Goal: Task Accomplishment & Management: Complete application form

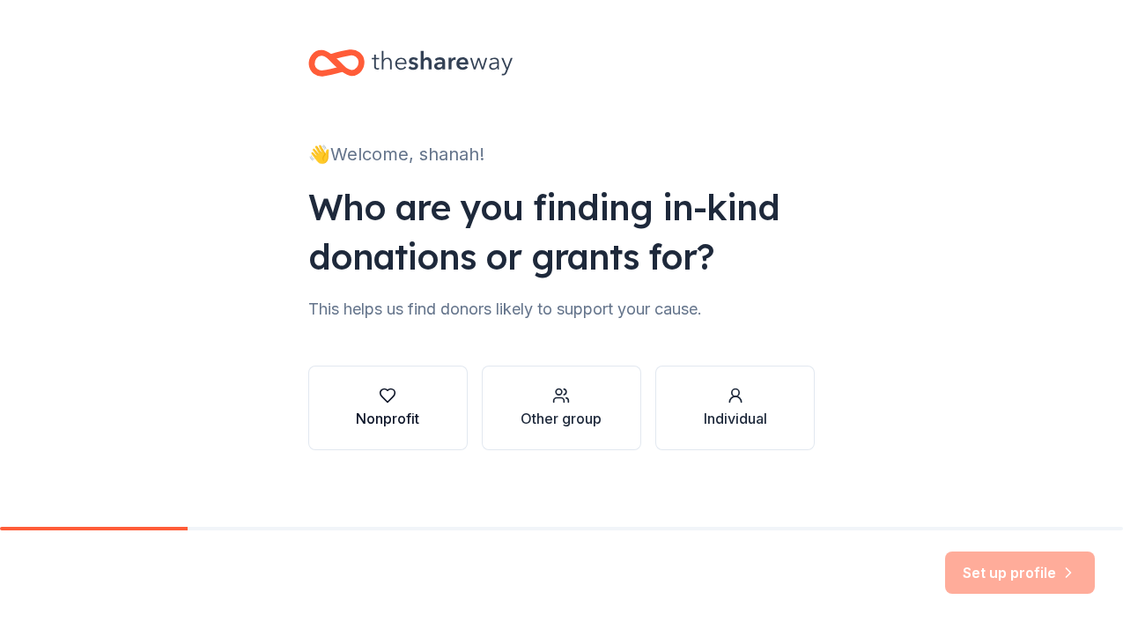
click at [401, 405] on div "Nonprofit" at bounding box center [387, 408] width 63 height 42
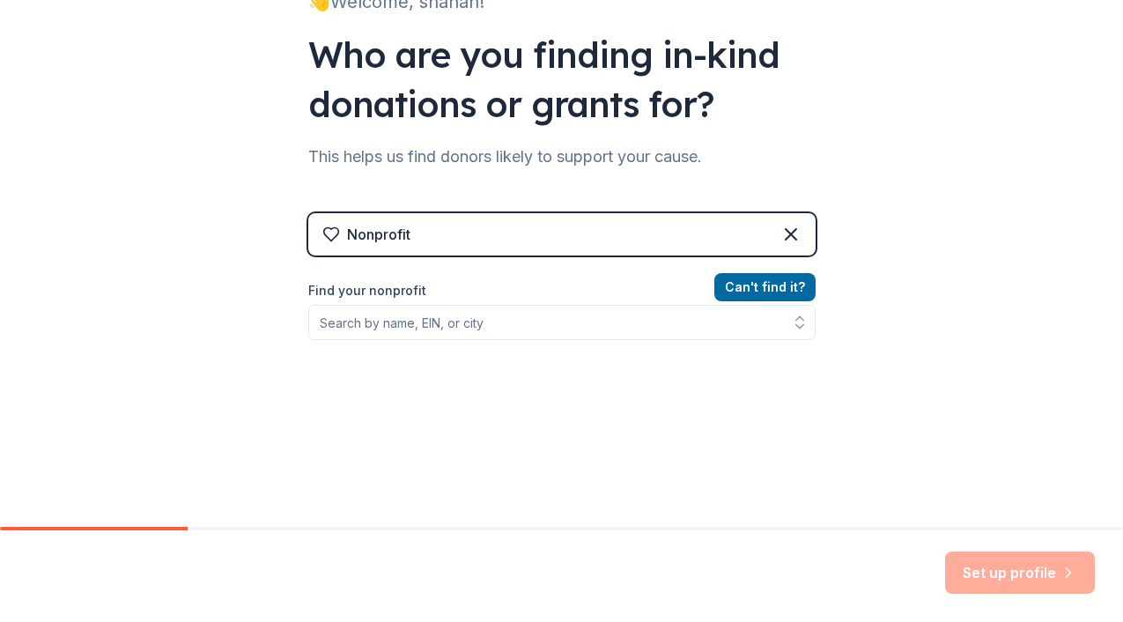
scroll to position [154, 0]
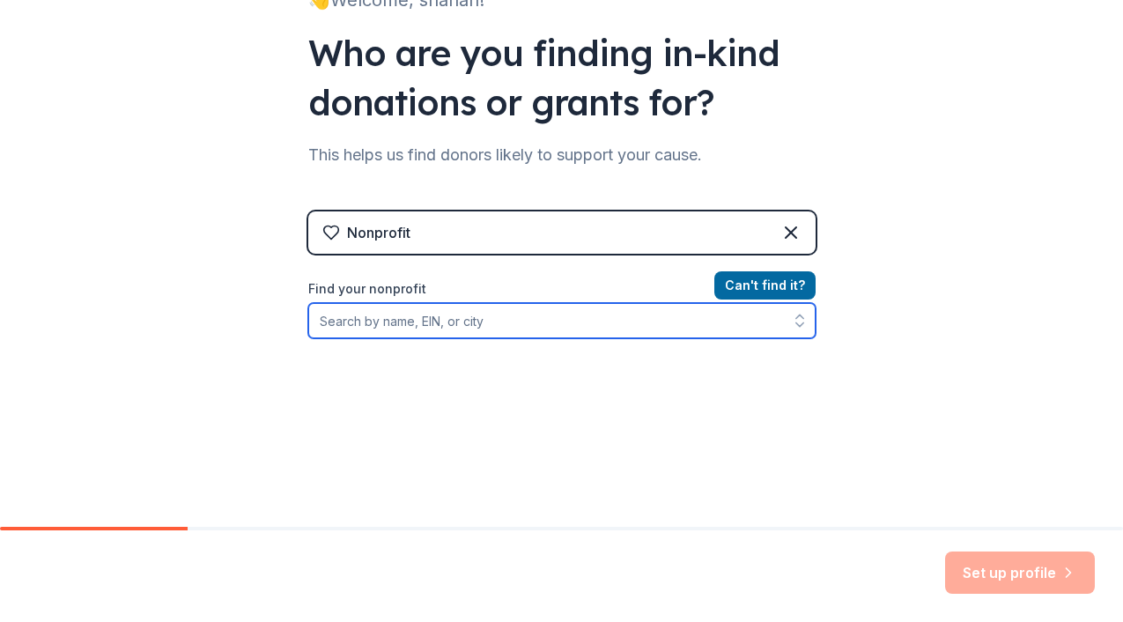
click at [486, 325] on input "Find your nonprofit" at bounding box center [562, 320] width 508 height 35
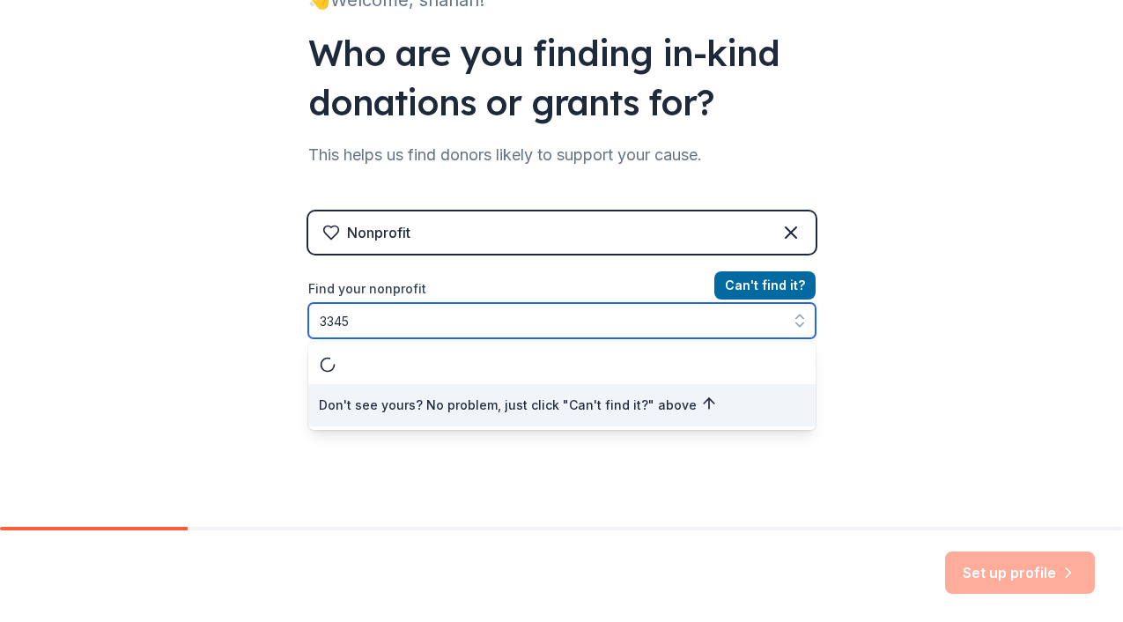
type input "33452"
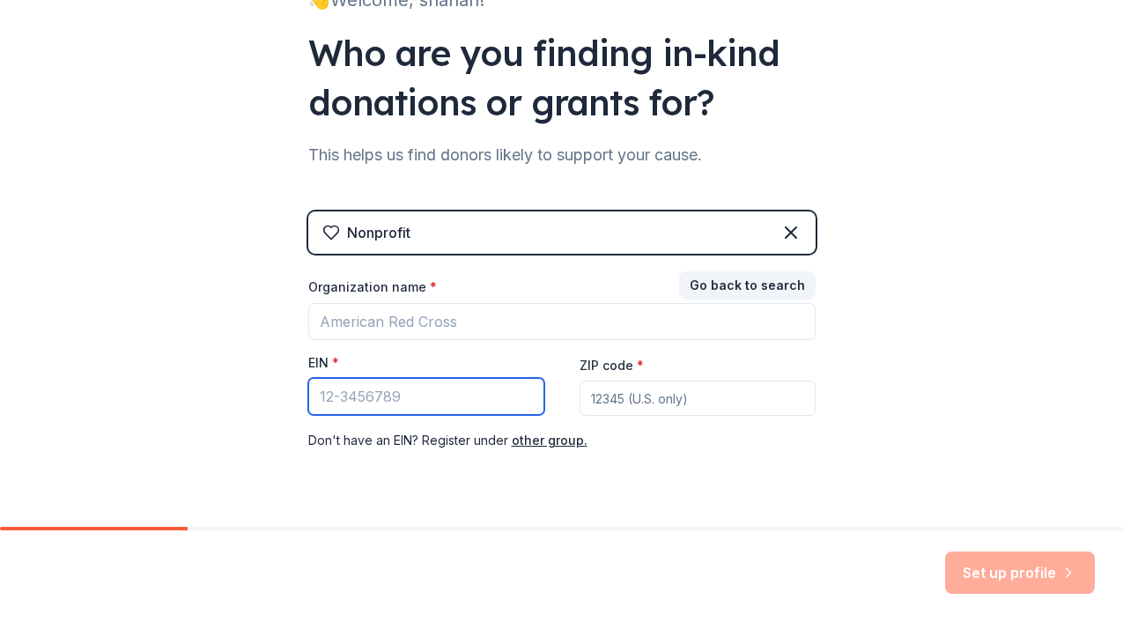
click at [506, 402] on input "EIN *" at bounding box center [426, 396] width 236 height 37
type input "[US_EMPLOYER_IDENTIFICATION_NUMBER]"
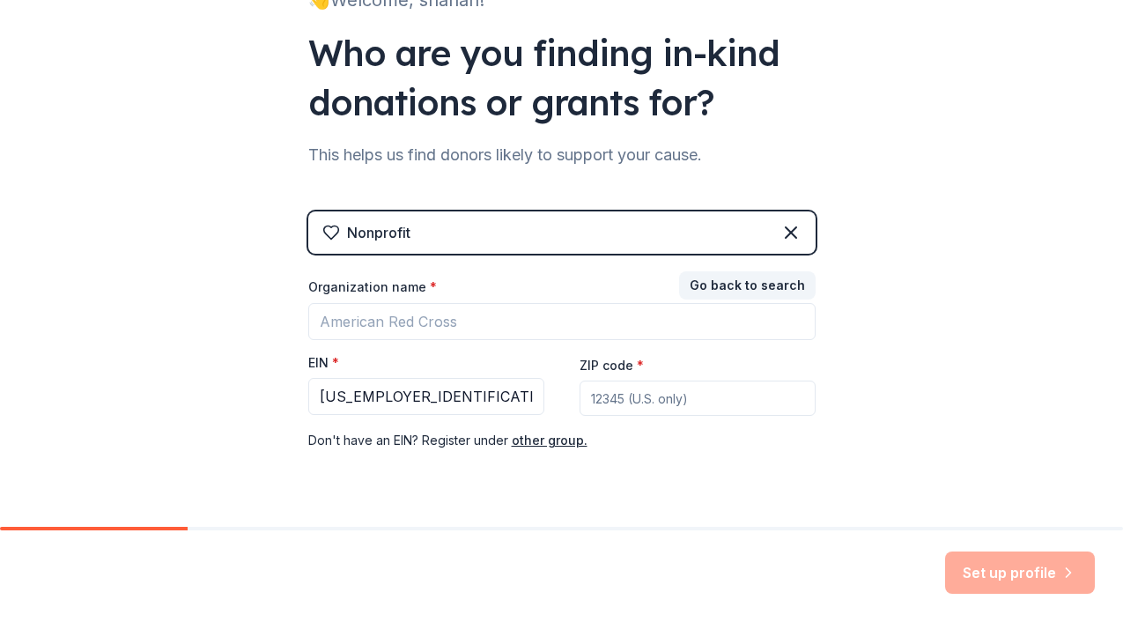
click at [685, 393] on input "ZIP code *" at bounding box center [698, 398] width 236 height 35
type input "34787"
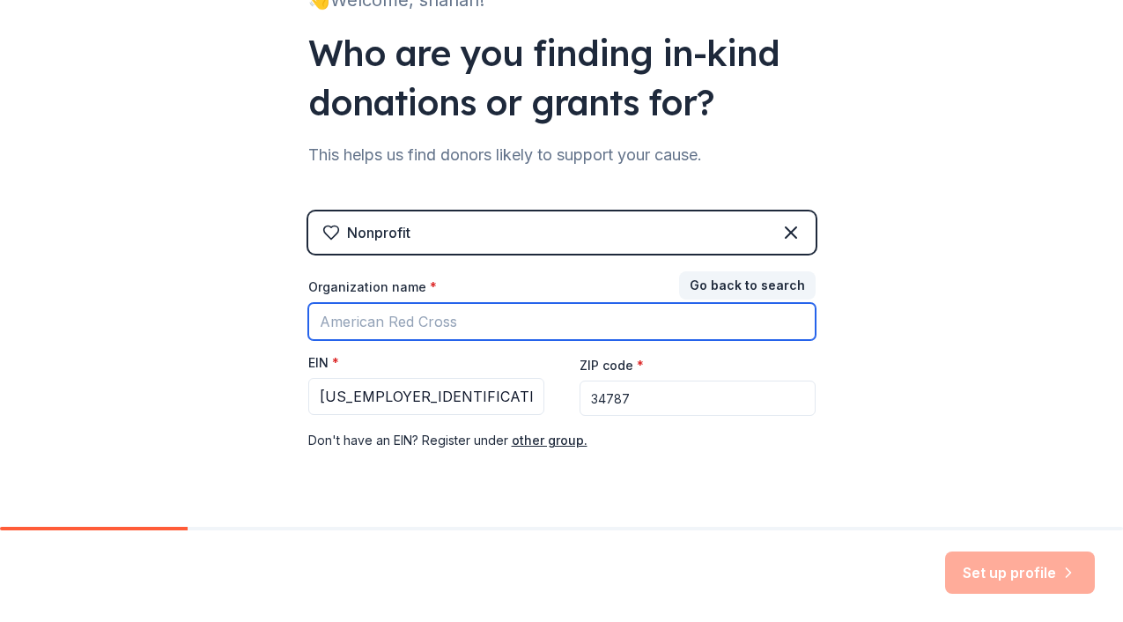
click at [521, 321] on input "Organization name *" at bounding box center [562, 321] width 508 height 37
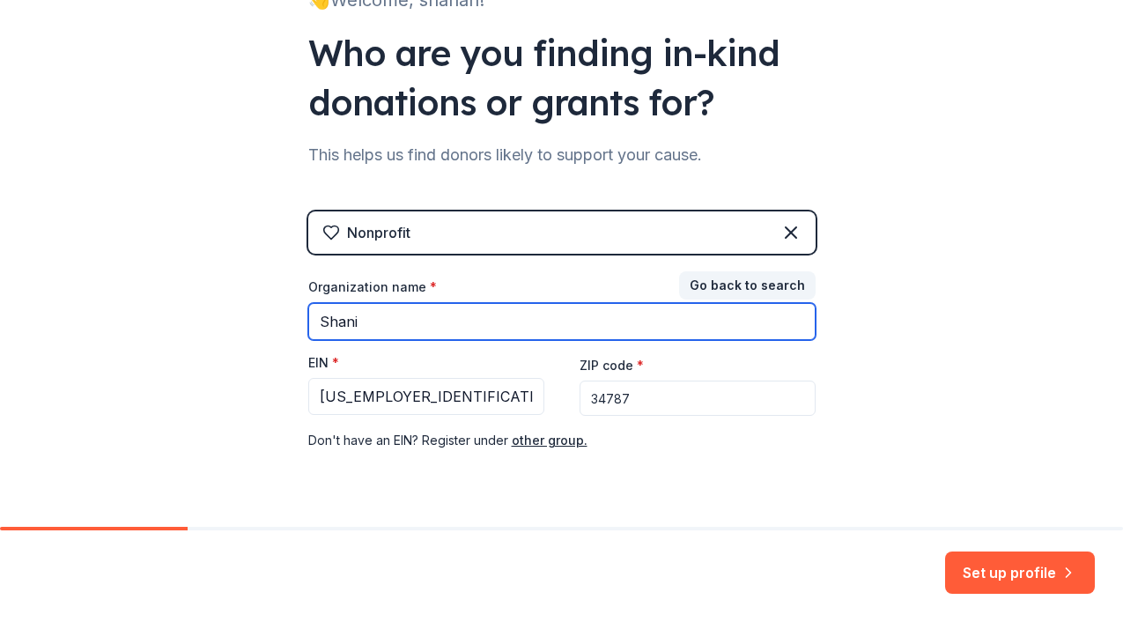
type input "[PERSON_NAME] Foundation Inc"
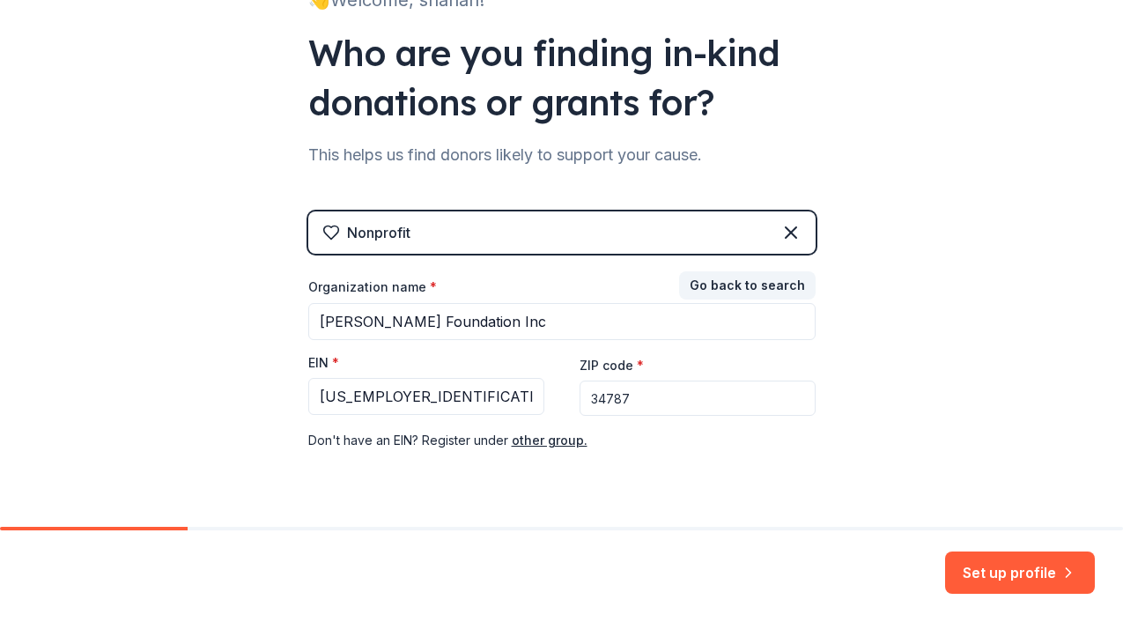
click at [936, 364] on div "👋 Welcome, shanah! Who are you finding in-kind donations or grants for? This he…" at bounding box center [561, 208] width 1123 height 725
click at [1023, 562] on button "Set up profile" at bounding box center [1020, 573] width 150 height 42
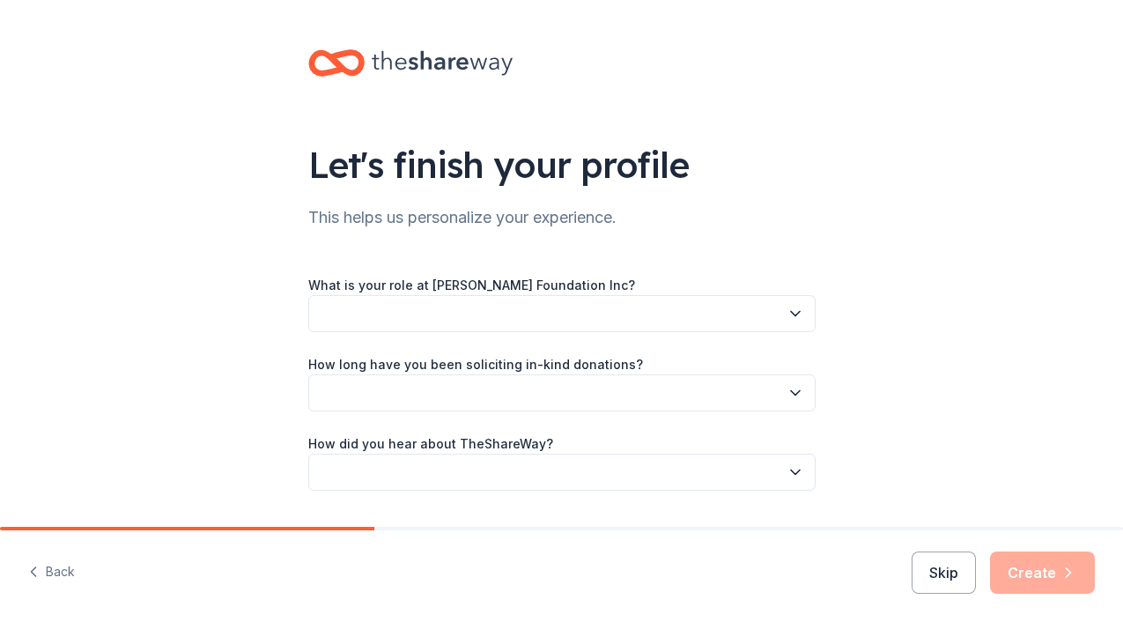
scroll to position [48, 0]
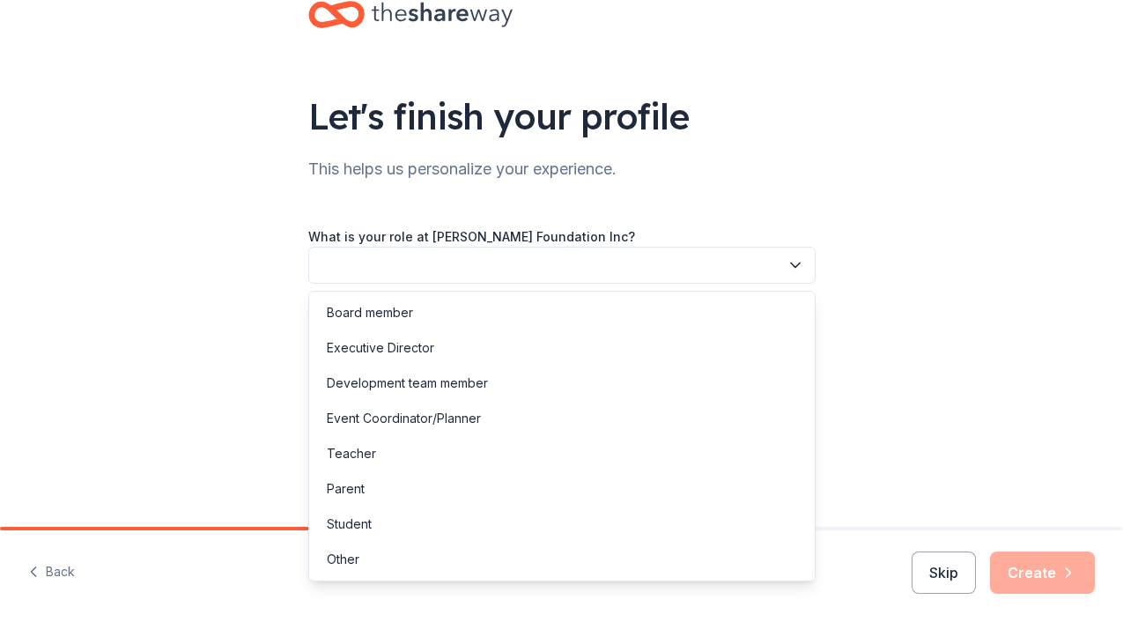
click at [797, 264] on icon "button" at bounding box center [796, 265] width 18 height 18
click at [724, 340] on div "Executive Director" at bounding box center [562, 347] width 499 height 35
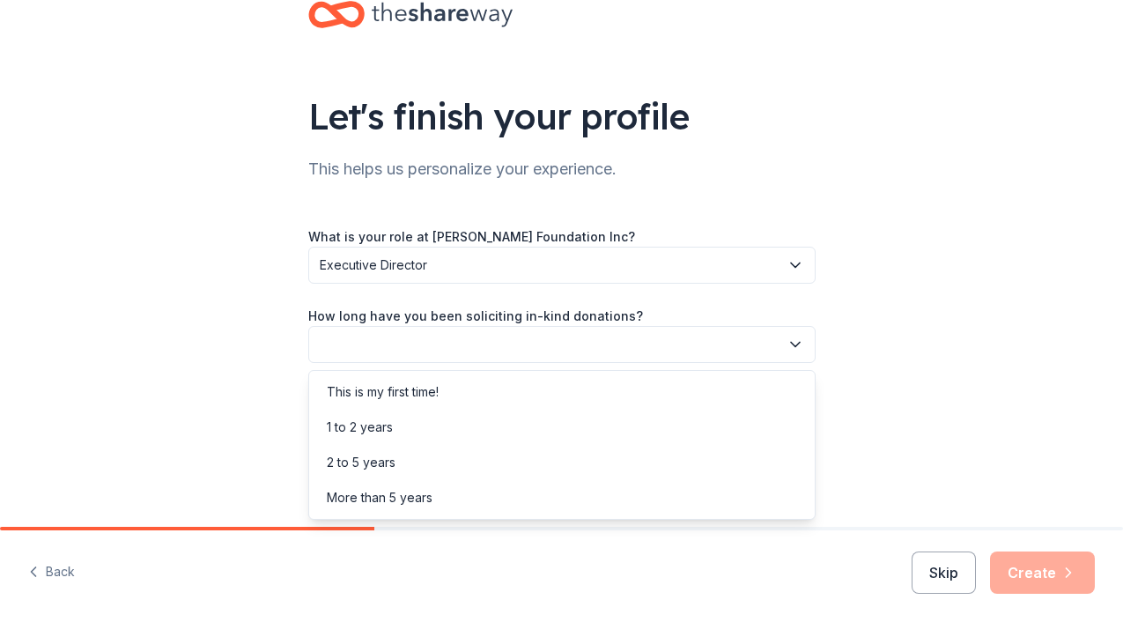
click at [718, 349] on button "button" at bounding box center [562, 344] width 508 height 37
click at [700, 387] on div "This is my first time!" at bounding box center [562, 391] width 499 height 35
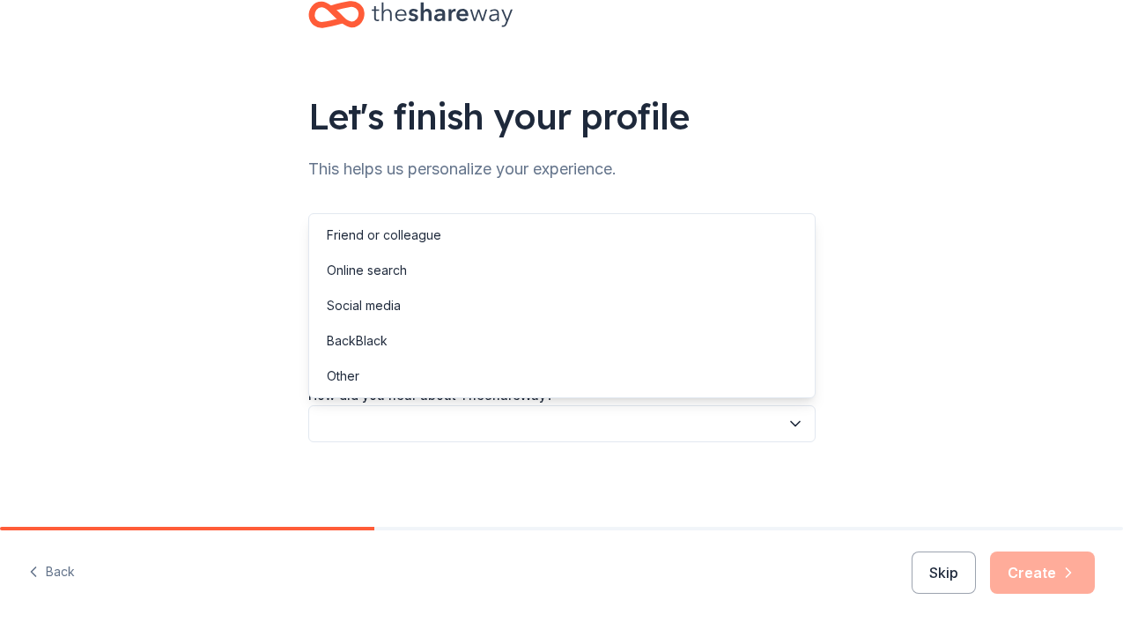
click at [684, 432] on button "button" at bounding box center [562, 423] width 508 height 37
click at [666, 284] on div "Online search" at bounding box center [562, 270] width 499 height 35
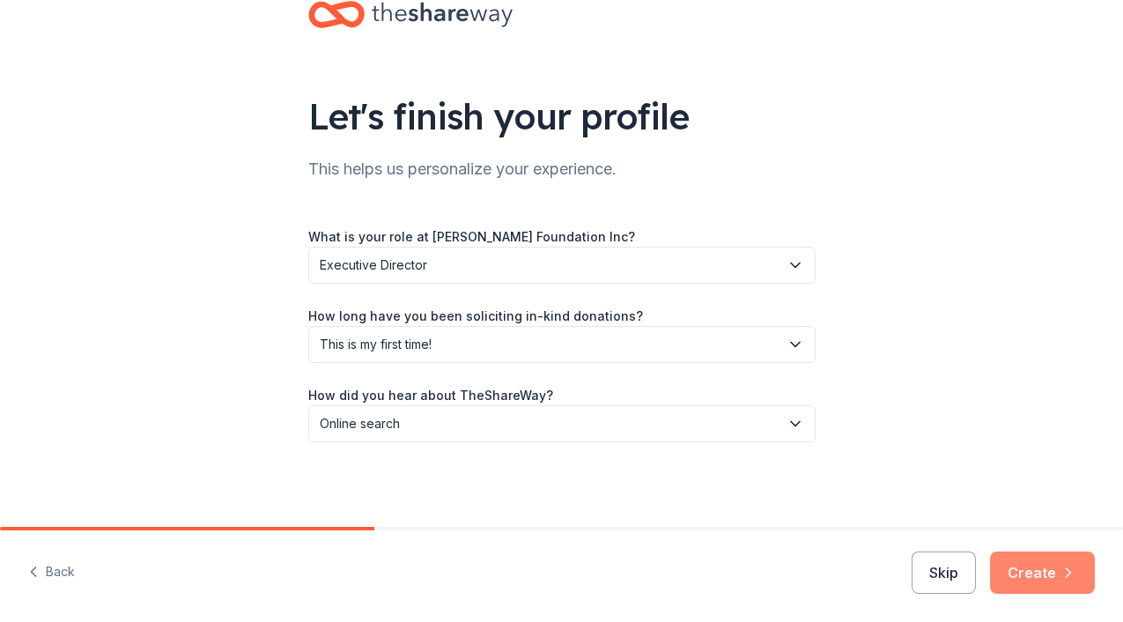
click at [1013, 566] on button "Create" at bounding box center [1042, 573] width 105 height 42
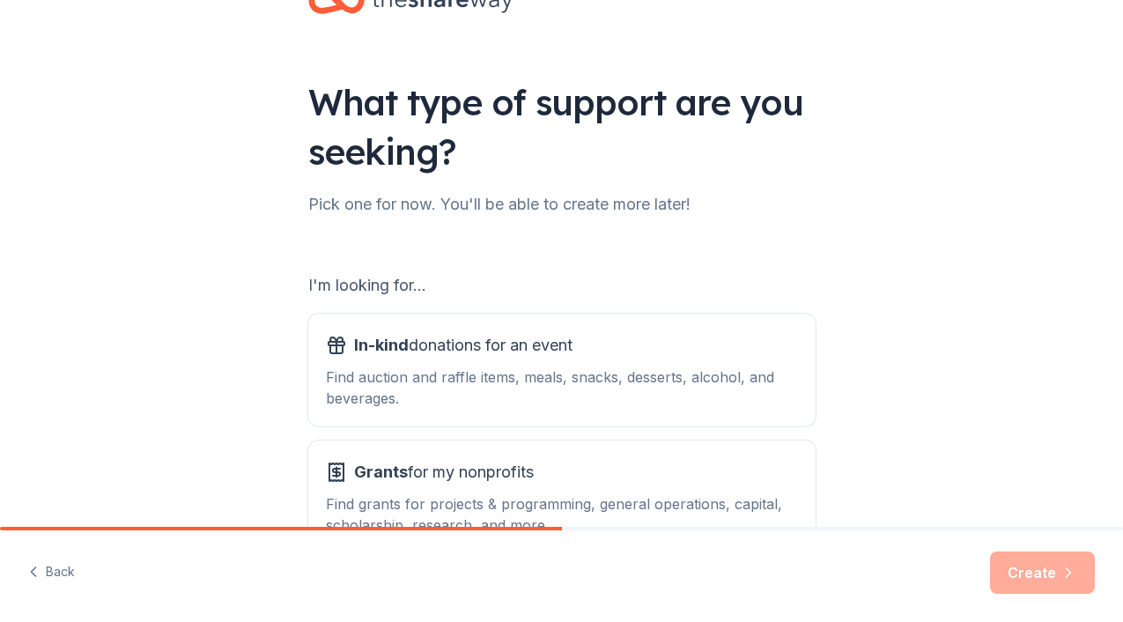
scroll to position [68, 0]
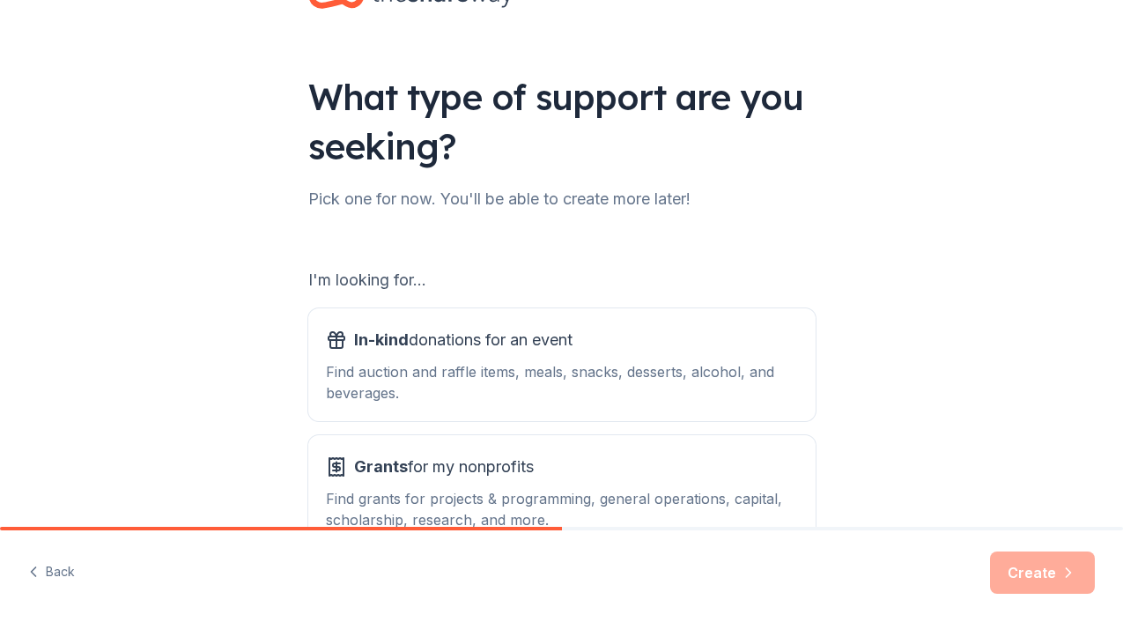
click at [626, 247] on div "I'm looking for... In-kind donations for an event Find auction and raffle items…" at bounding box center [562, 387] width 508 height 321
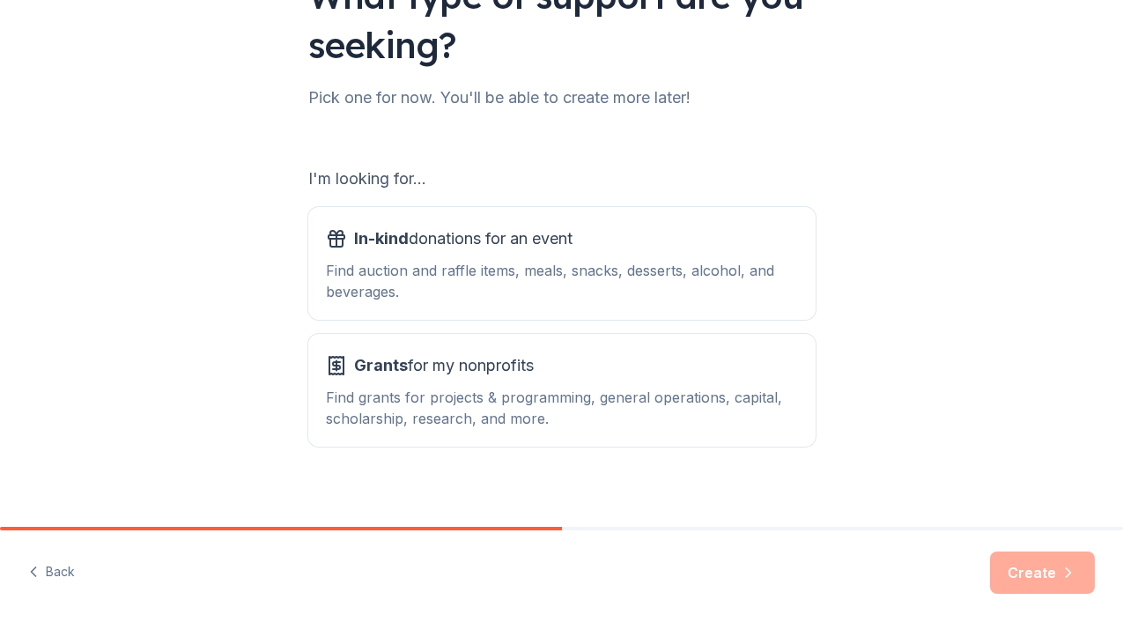
scroll to position [184, 0]
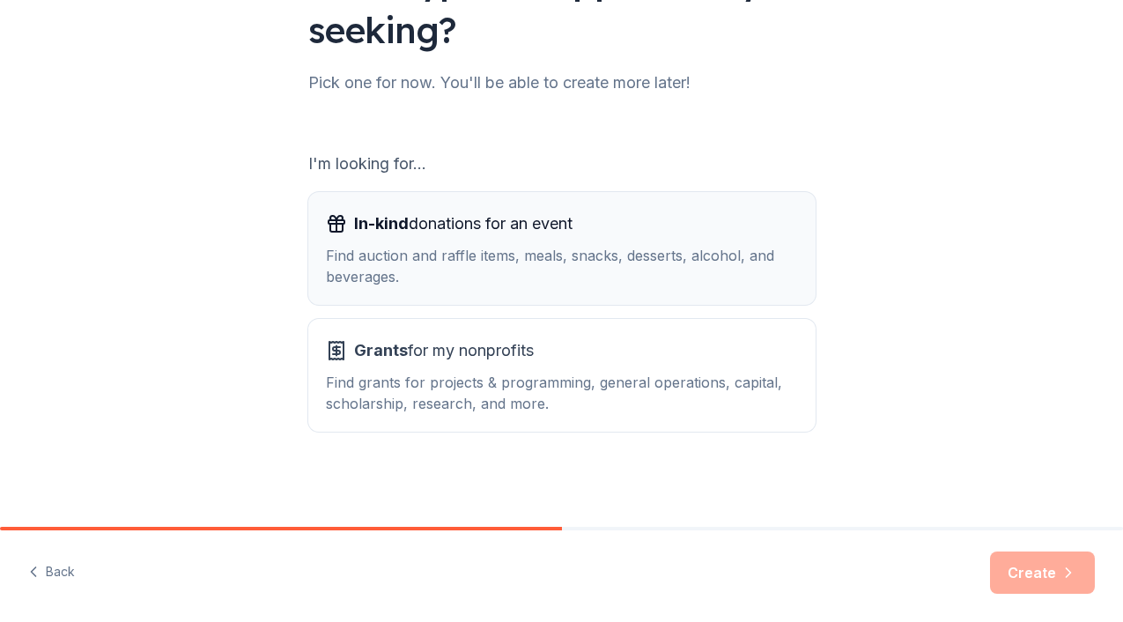
click at [556, 245] on div "Find auction and raffle items, meals, snacks, desserts, alcohol, and beverages." at bounding box center [562, 266] width 472 height 42
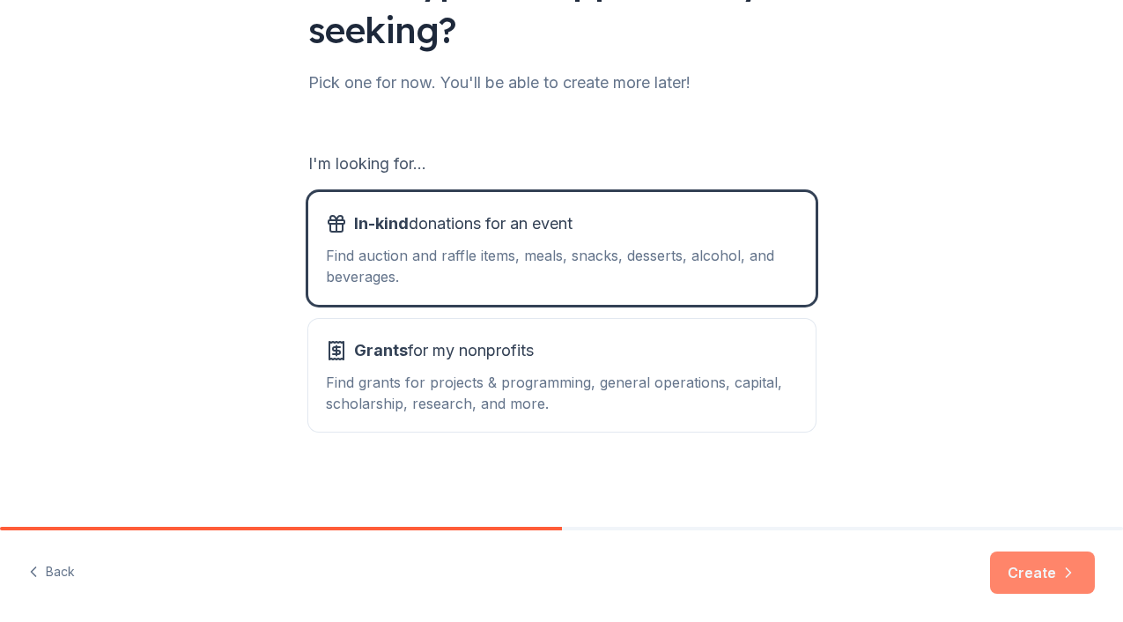
click at [1055, 562] on button "Create" at bounding box center [1042, 573] width 105 height 42
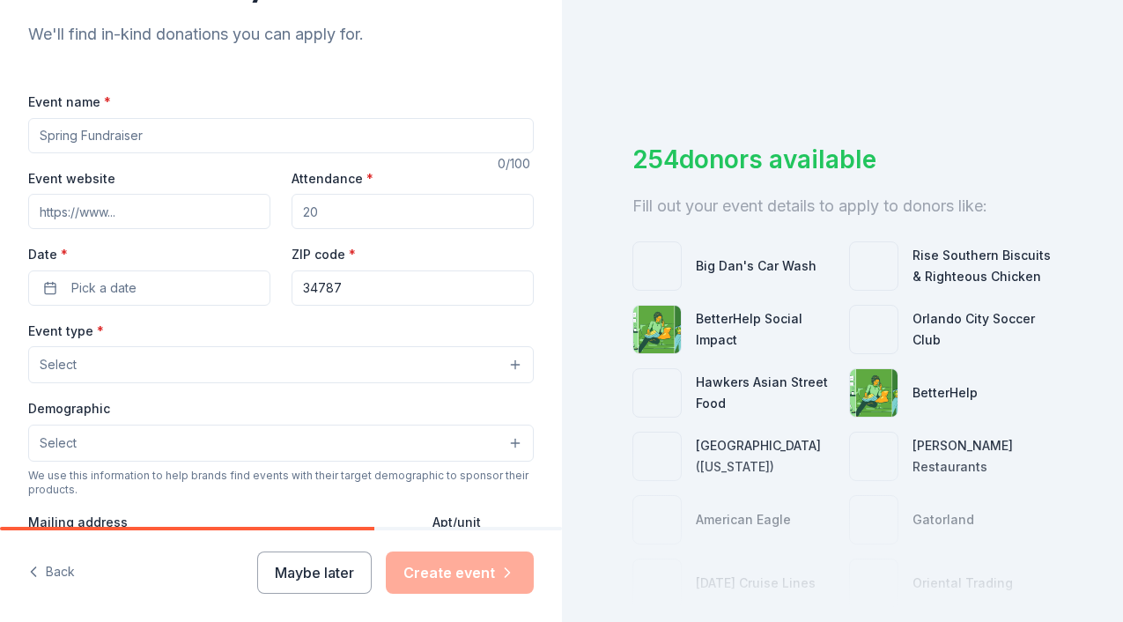
scroll to position [198, 0]
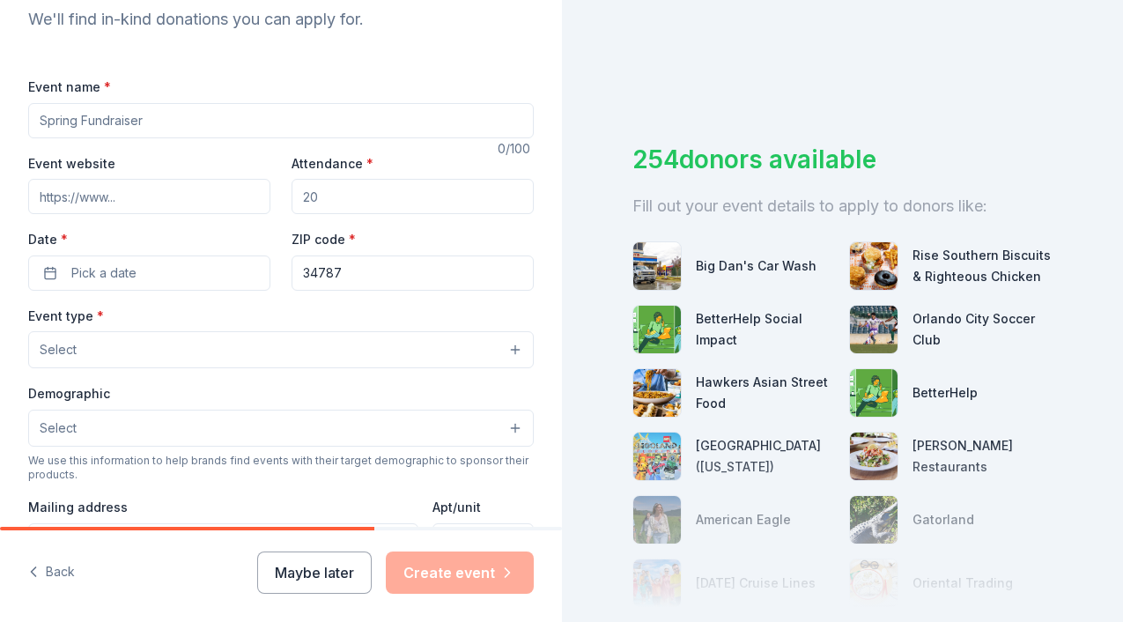
click at [404, 130] on input "Event name *" at bounding box center [281, 120] width 506 height 35
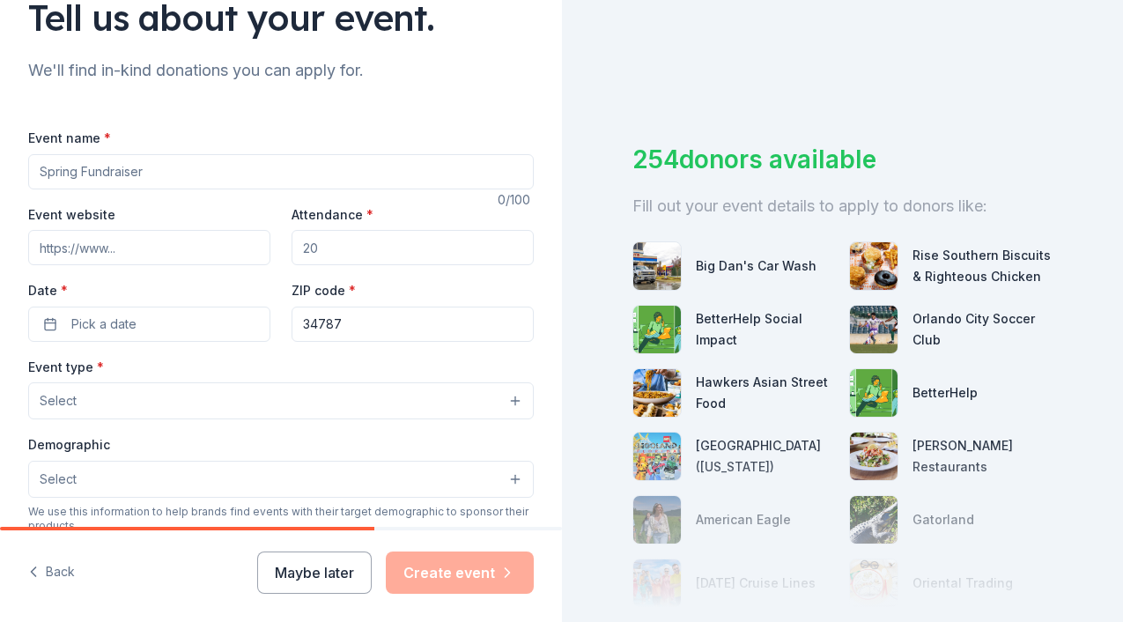
scroll to position [98, 0]
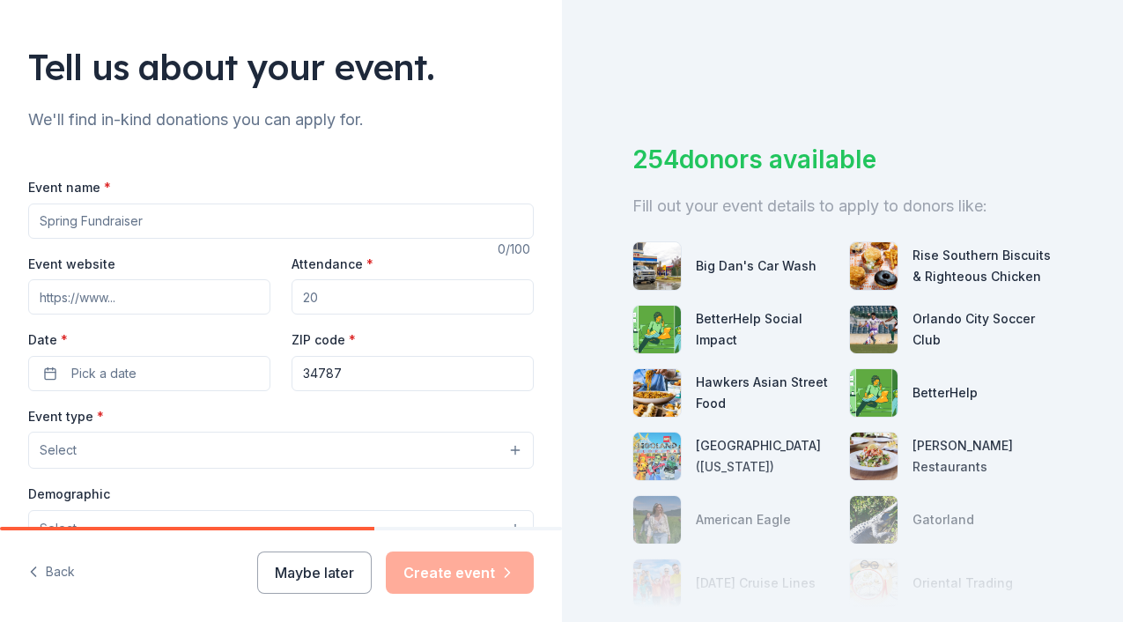
click at [665, 333] on img at bounding box center [658, 330] width 48 height 48
click at [382, 208] on input "Event name *" at bounding box center [281, 221] width 506 height 35
type input "Kids Expo"
click at [175, 296] on input "Event website" at bounding box center [149, 296] width 242 height 35
type input "www.shanieshafoundation.com"
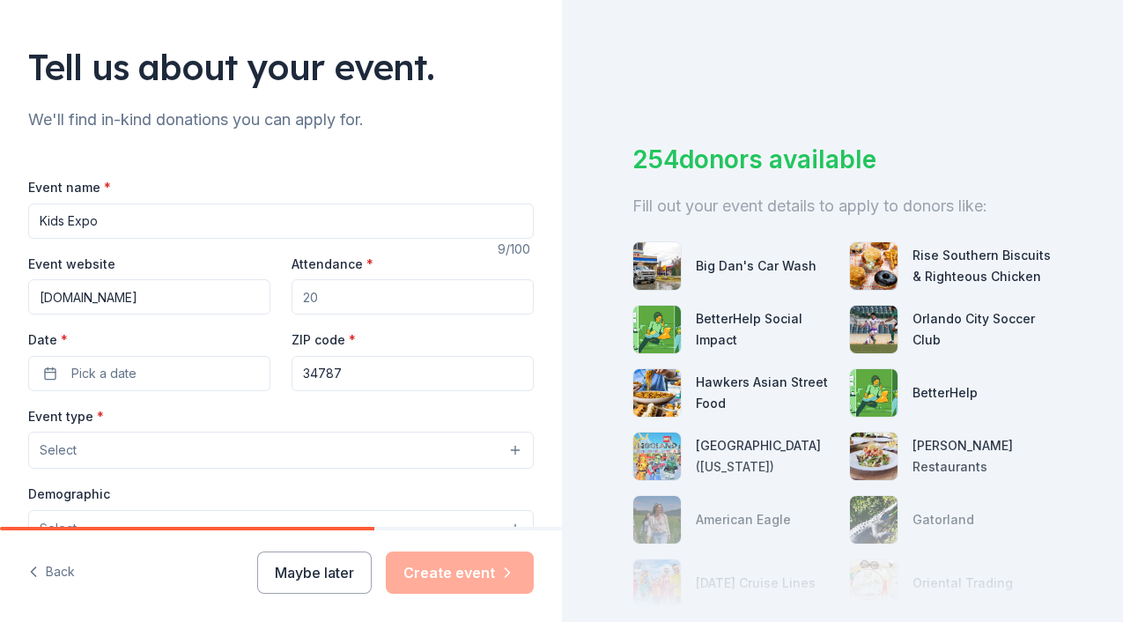
click at [338, 301] on input "Attendance *" at bounding box center [413, 296] width 242 height 35
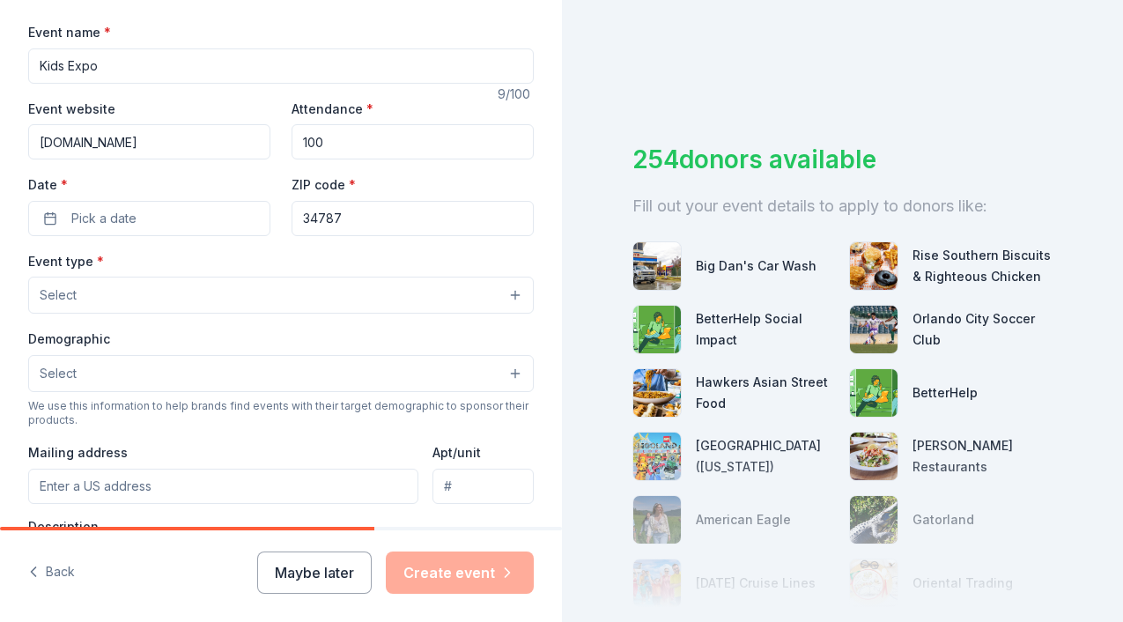
scroll to position [315, 0]
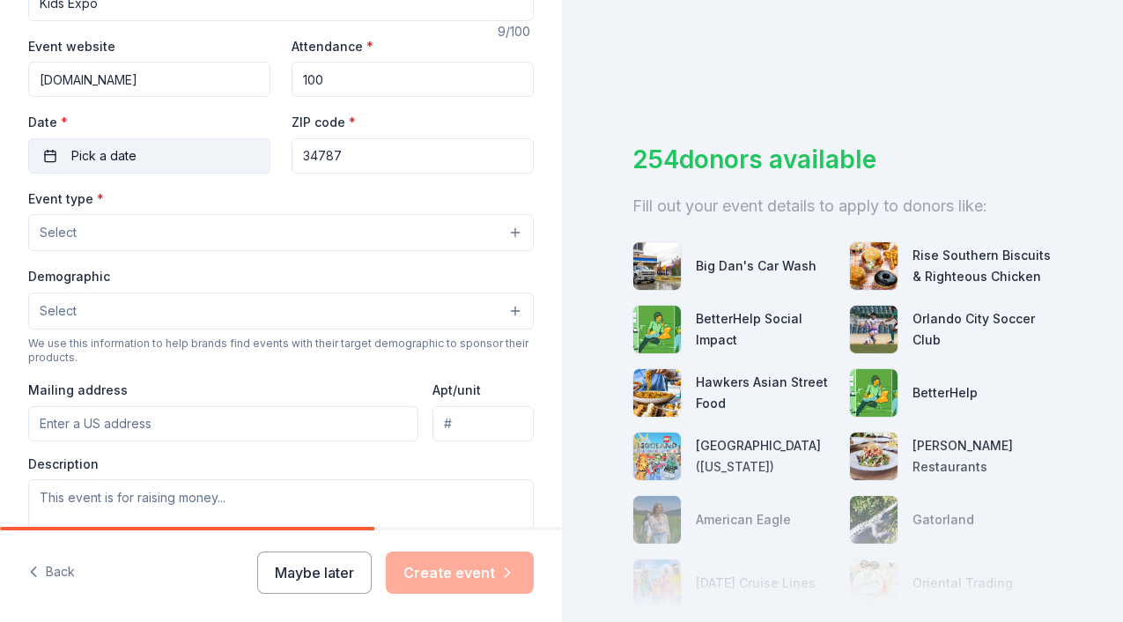
type input "100"
click at [200, 152] on button "Pick a date" at bounding box center [149, 155] width 242 height 35
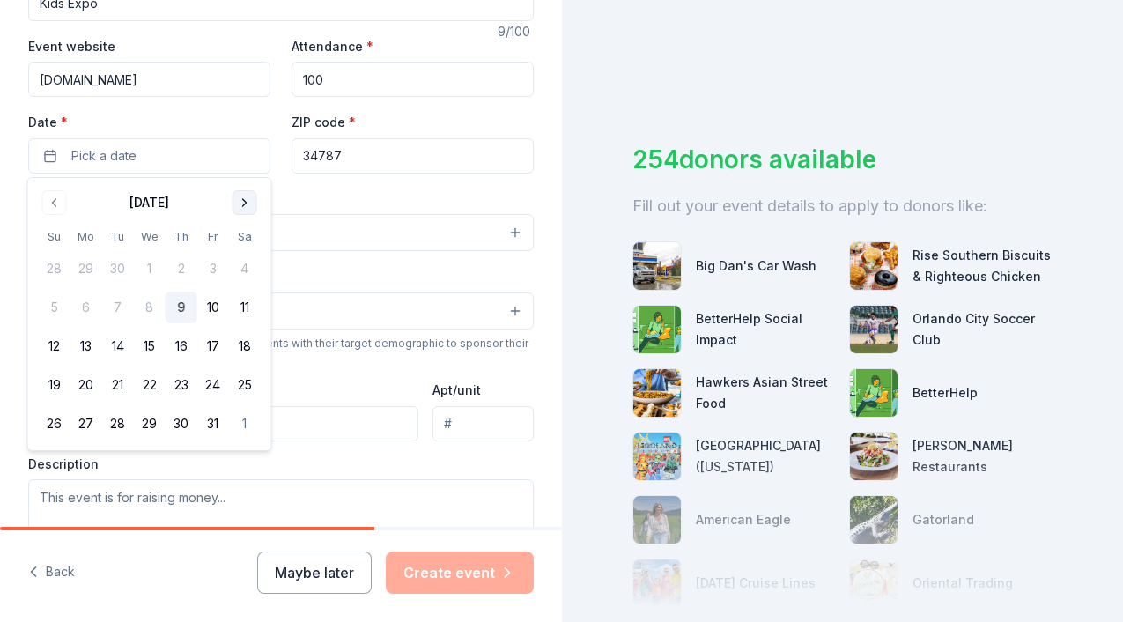
click at [248, 210] on button "Go to next month" at bounding box center [245, 202] width 25 height 25
click at [247, 207] on button "Go to next month" at bounding box center [245, 202] width 25 height 25
click at [87, 342] on button "15" at bounding box center [86, 346] width 32 height 32
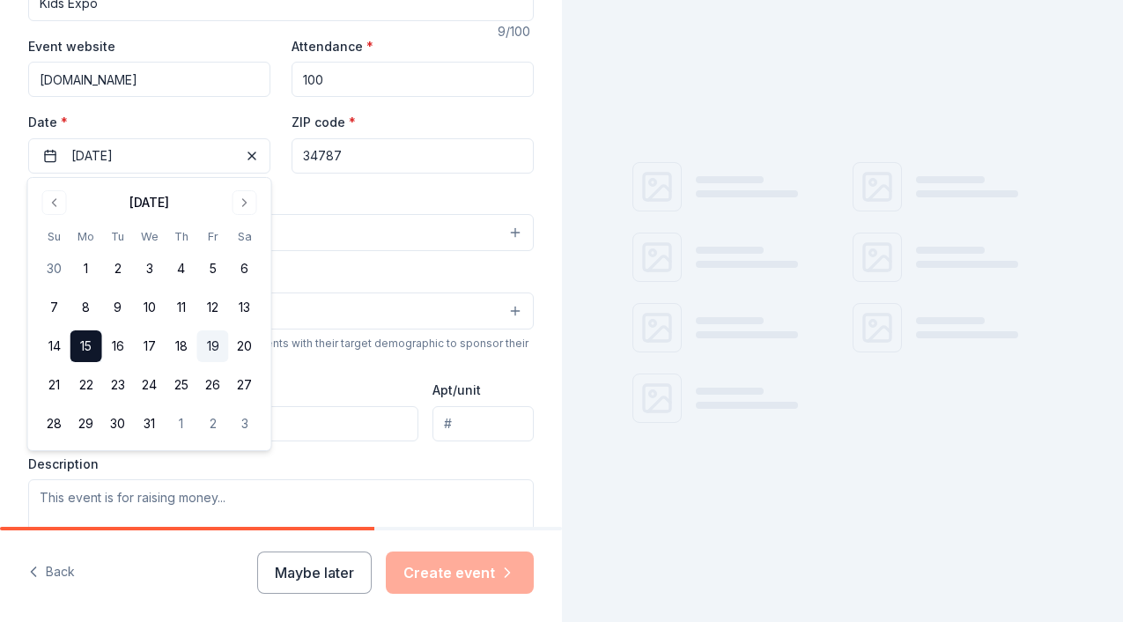
click at [215, 339] on button "19" at bounding box center [213, 346] width 32 height 32
click at [122, 346] on button "16" at bounding box center [118, 346] width 32 height 32
click at [98, 380] on button "22" at bounding box center [86, 385] width 32 height 32
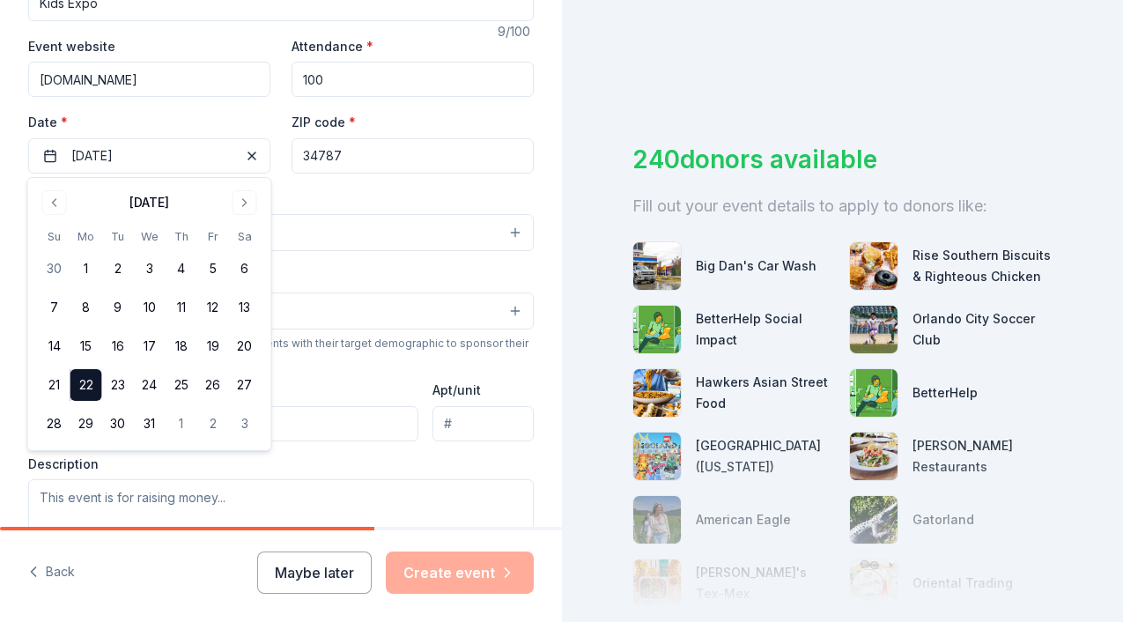
click at [337, 380] on div "Mailing address" at bounding box center [223, 410] width 390 height 63
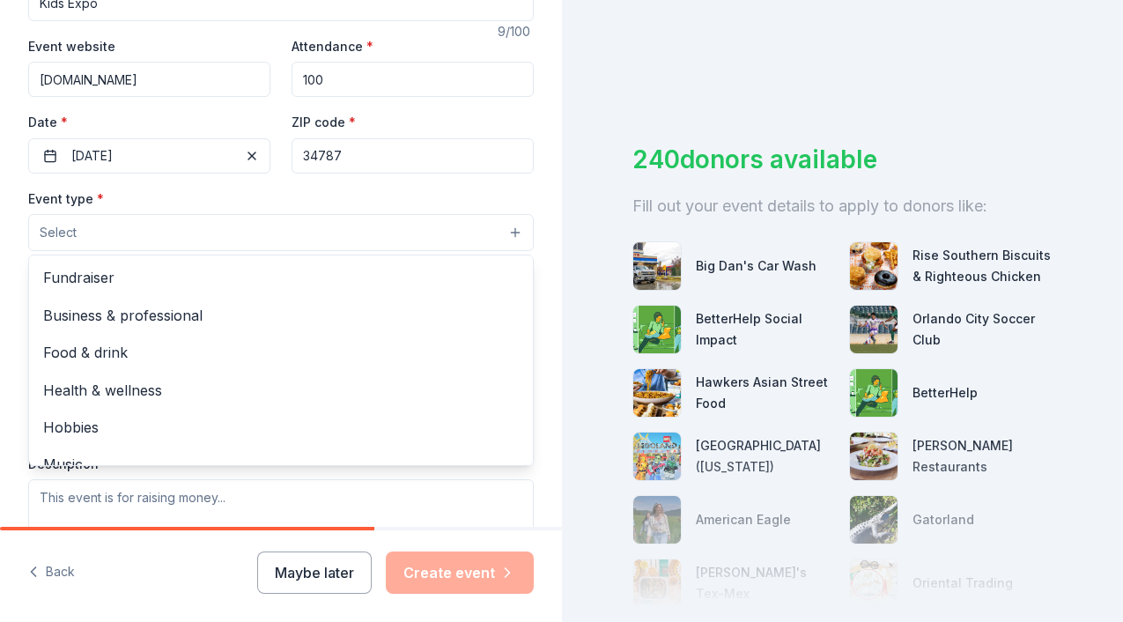
click at [256, 243] on button "Select" at bounding box center [281, 232] width 506 height 37
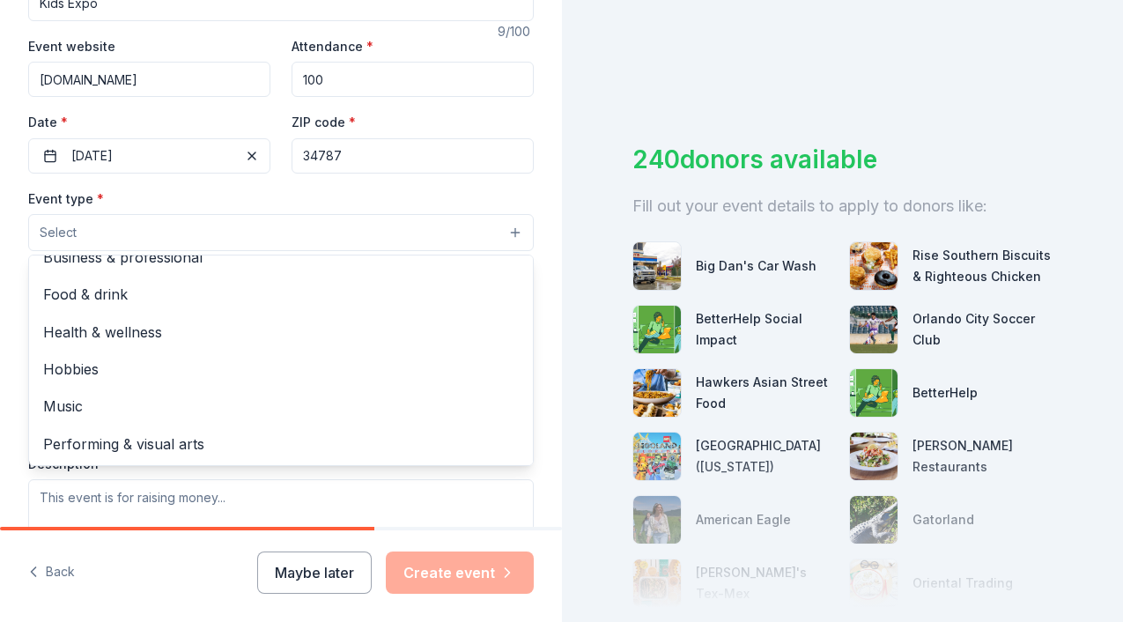
scroll to position [0, 0]
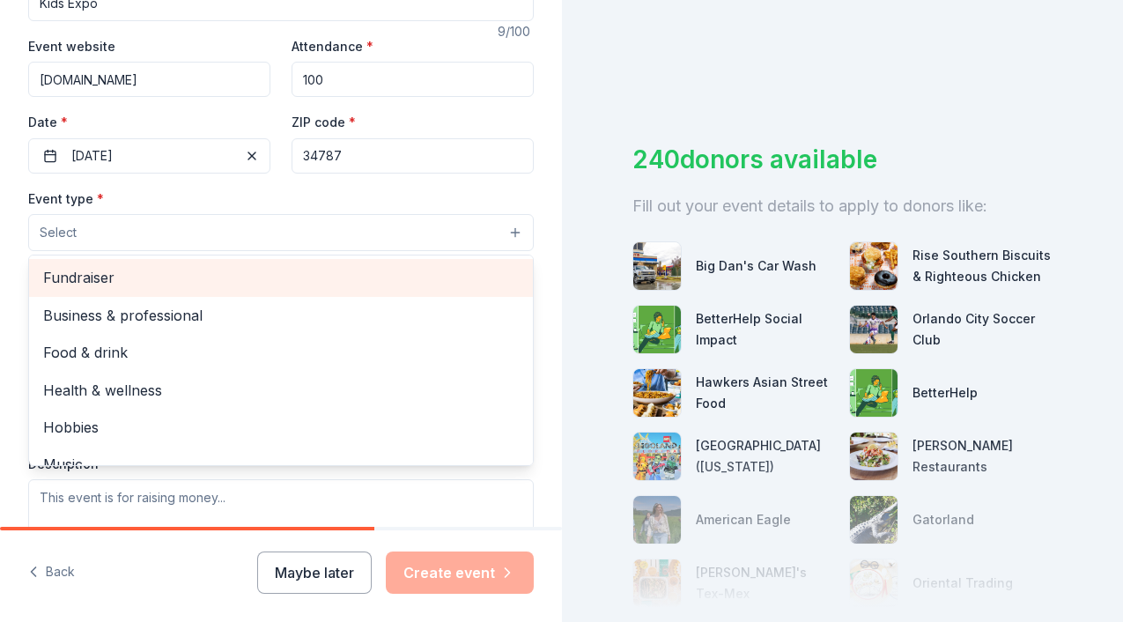
click at [250, 279] on span "Fundraiser" at bounding box center [281, 277] width 476 height 23
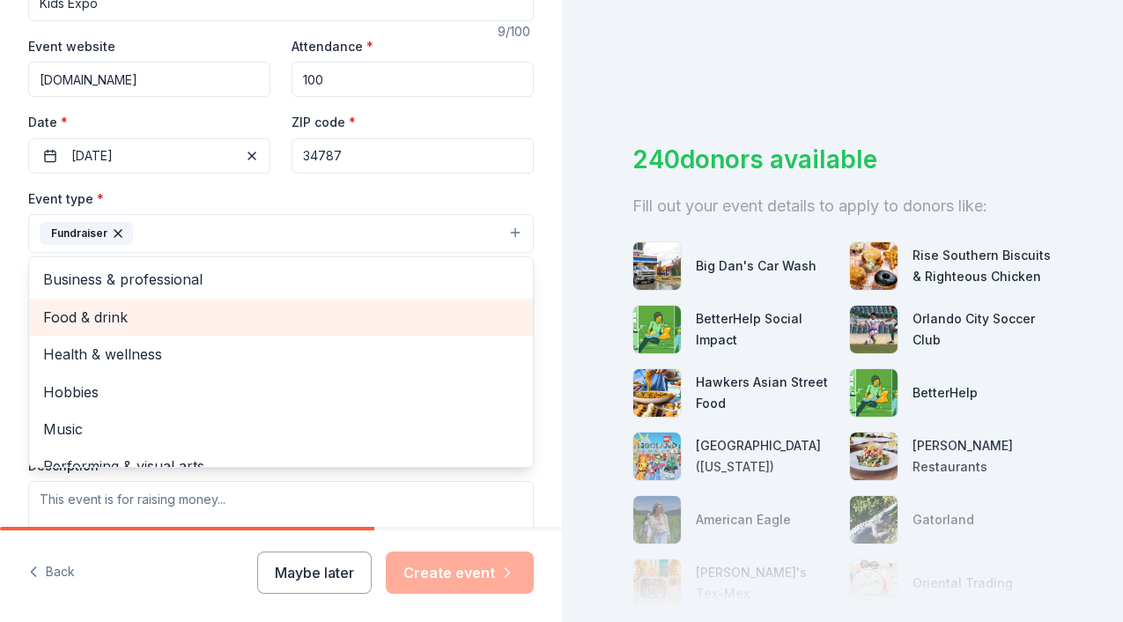
scroll to position [21, 0]
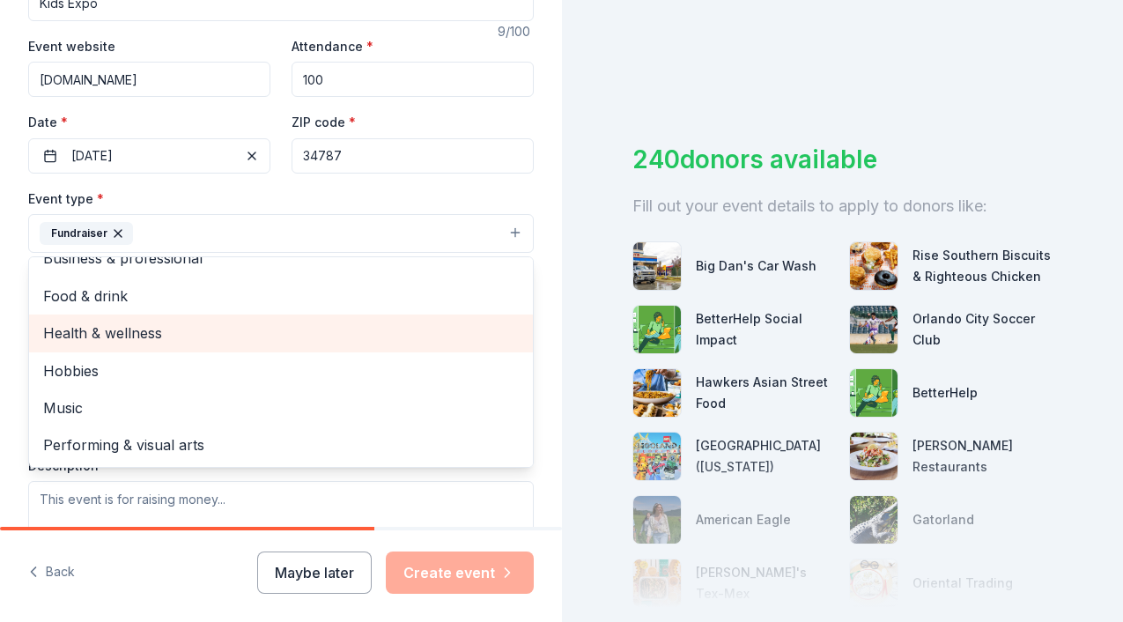
click at [242, 325] on span "Health & wellness" at bounding box center [281, 333] width 476 height 23
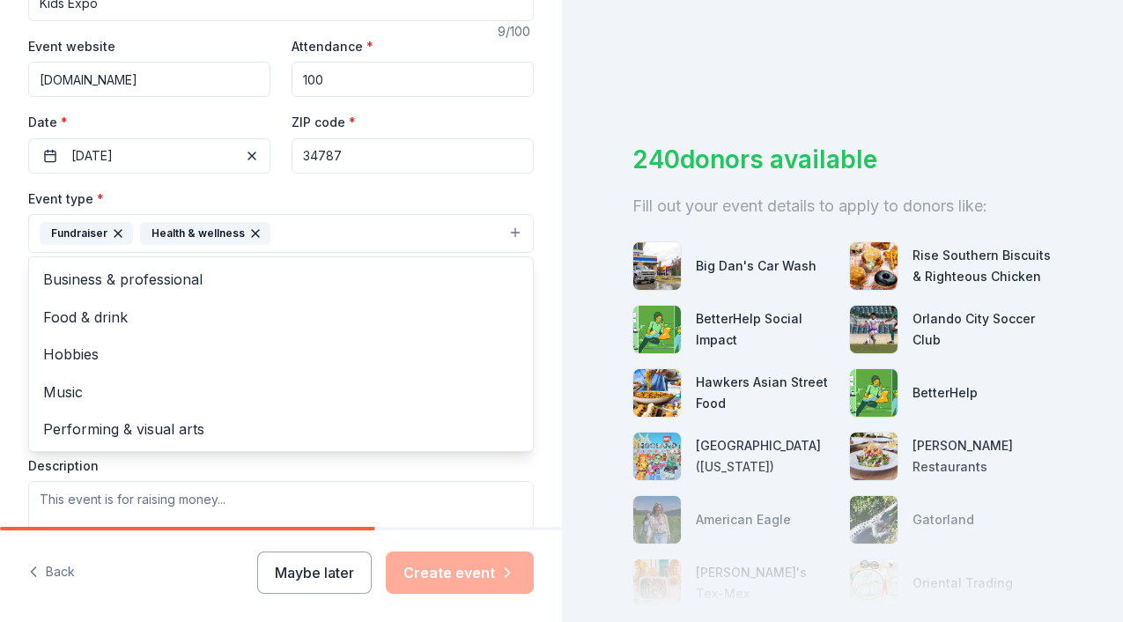
click at [510, 186] on div "Event name * Kids Expo 9 /100 Event website www.shanieshafoundation.com Attenda…" at bounding box center [281, 367] width 506 height 816
click at [376, 242] on button "Fundraiser Health & wellness" at bounding box center [281, 233] width 506 height 39
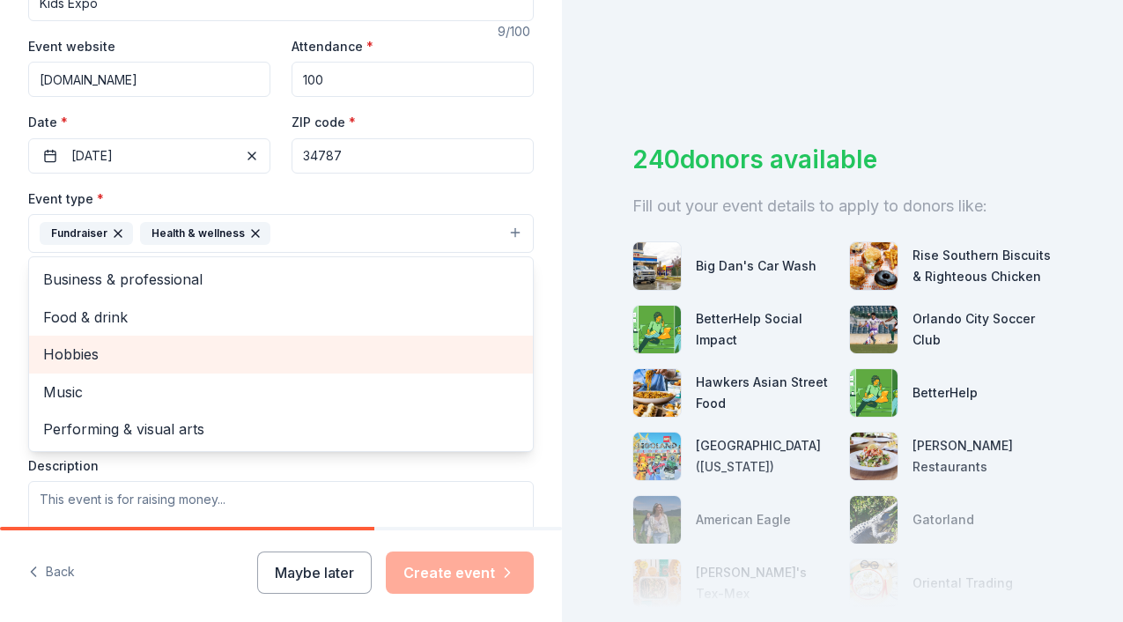
click at [319, 338] on div "Hobbies" at bounding box center [281, 354] width 504 height 37
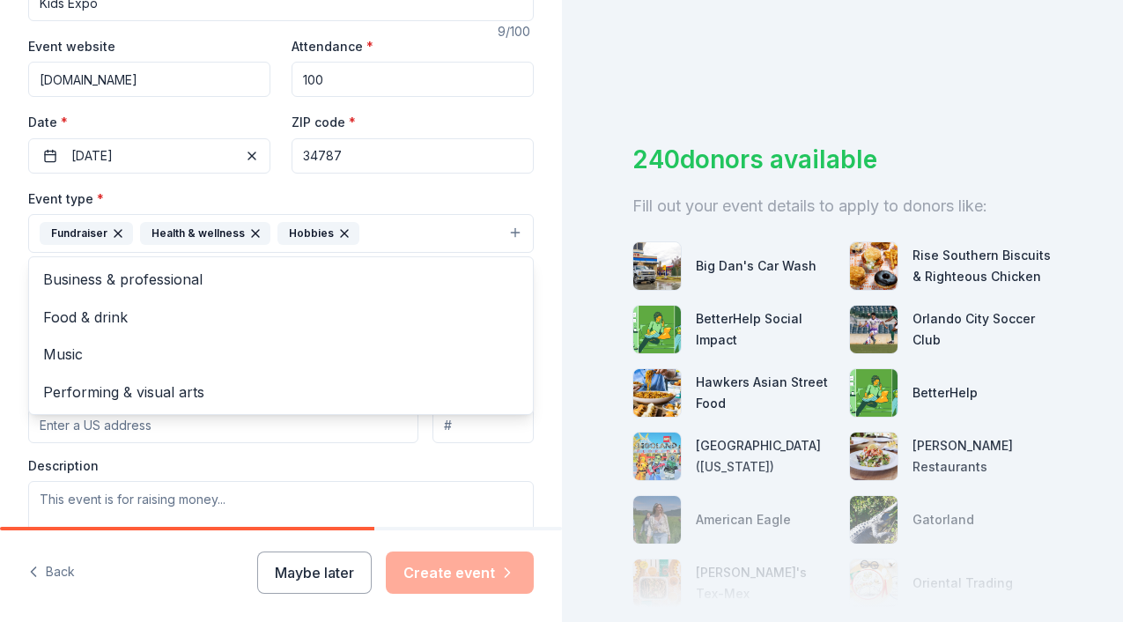
click at [541, 269] on div "Tell us about your event. We'll find in-kind donations you can apply for. Event…" at bounding box center [281, 272] width 562 height 1175
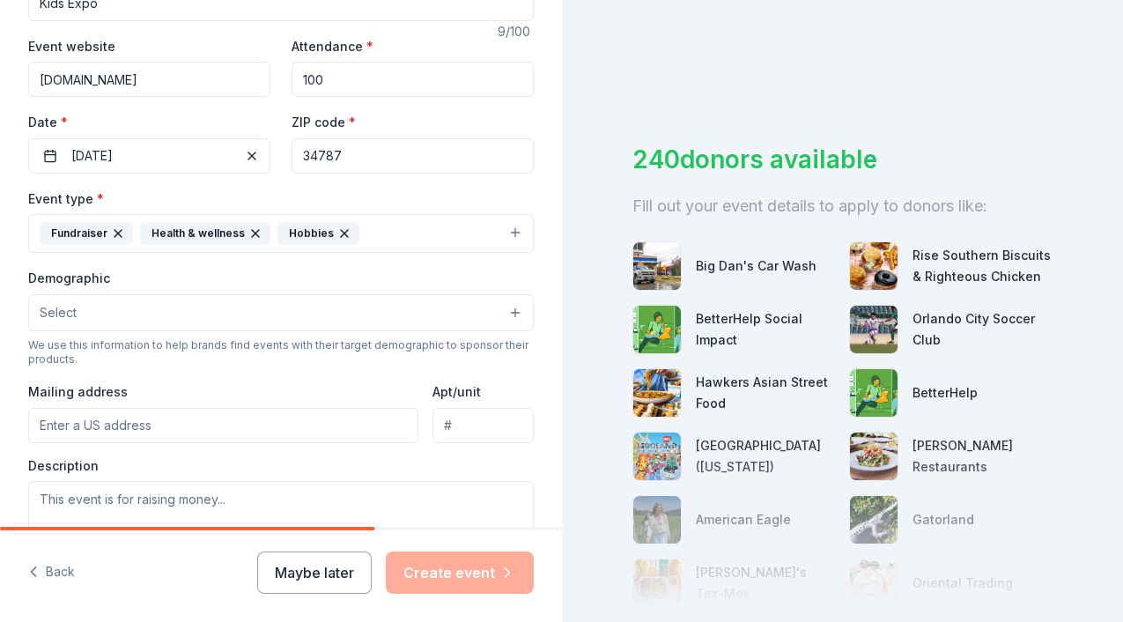
click at [325, 317] on button "Select" at bounding box center [281, 312] width 506 height 37
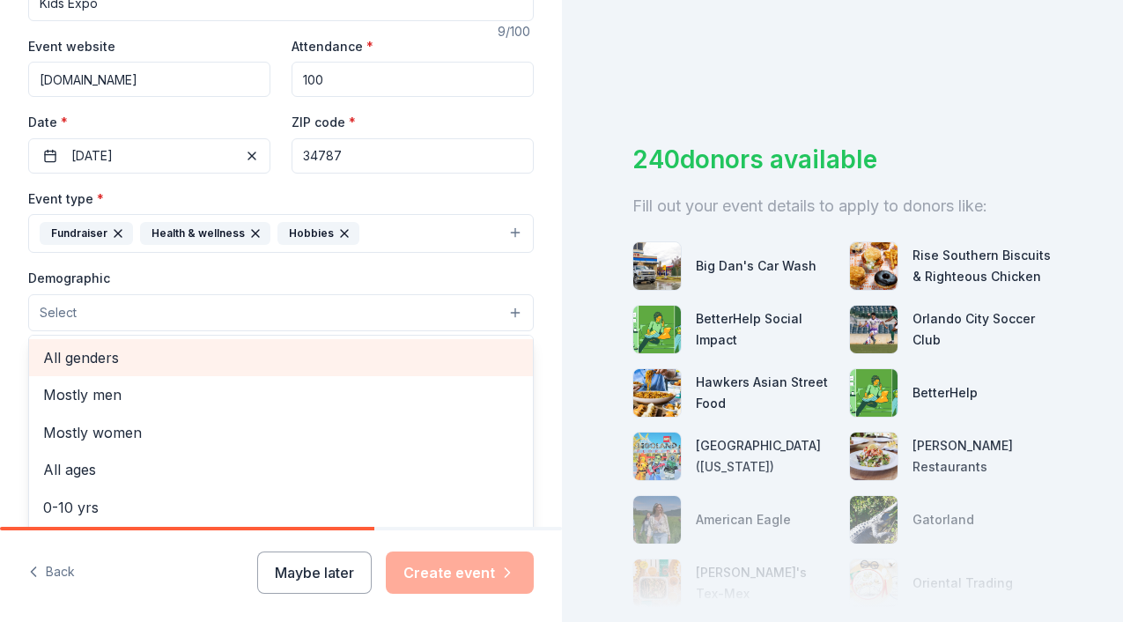
click at [292, 354] on span "All genders" at bounding box center [281, 357] width 476 height 23
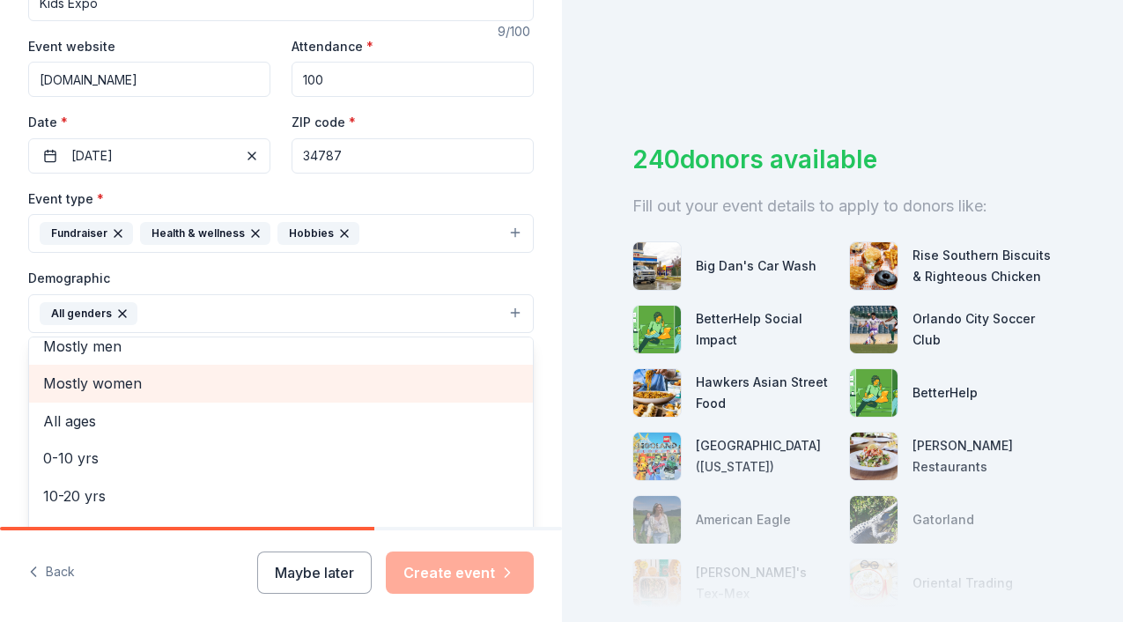
scroll to position [7, 0]
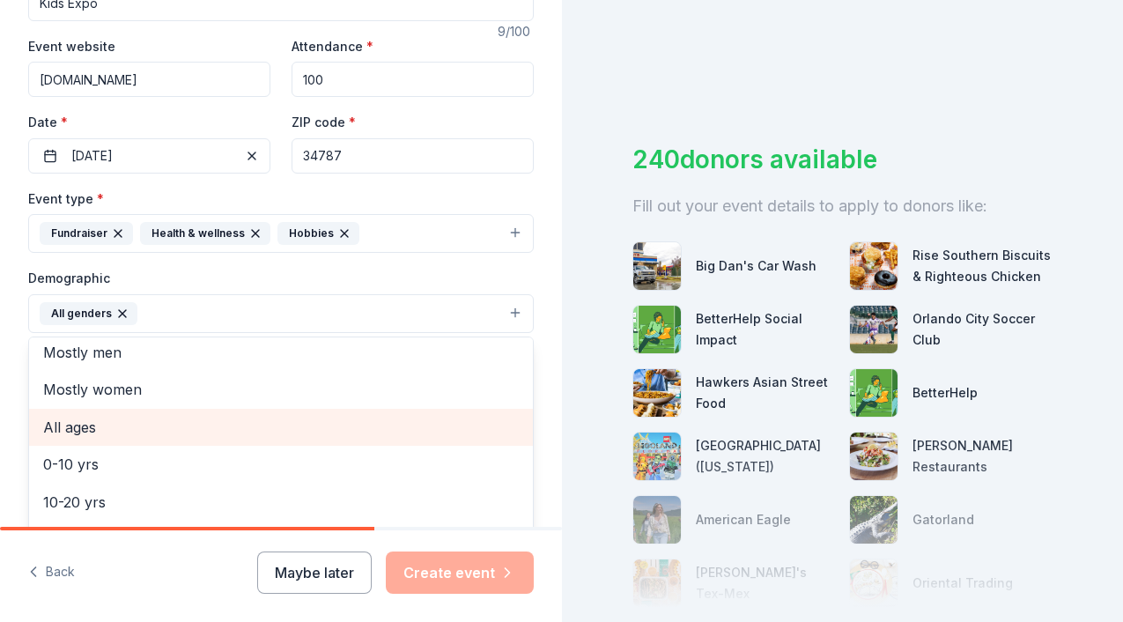
click at [255, 427] on span "All ages" at bounding box center [281, 427] width 476 height 23
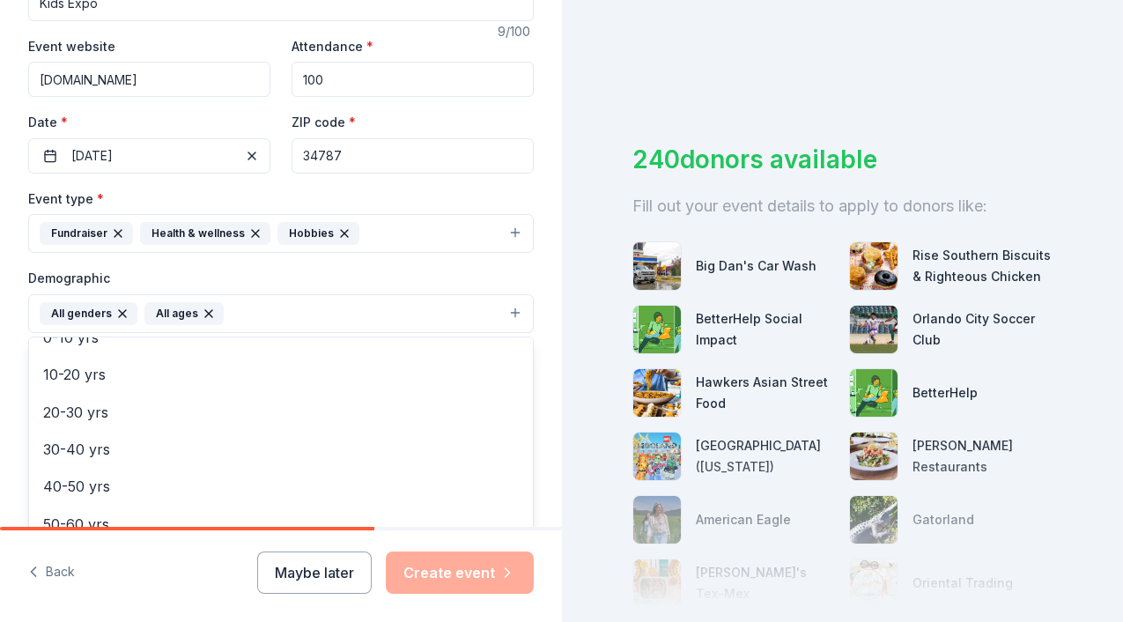
scroll to position [208, 0]
click at [560, 338] on div "Tell us about your event. We'll find in-kind donations you can apply for. Event…" at bounding box center [281, 273] width 562 height 1176
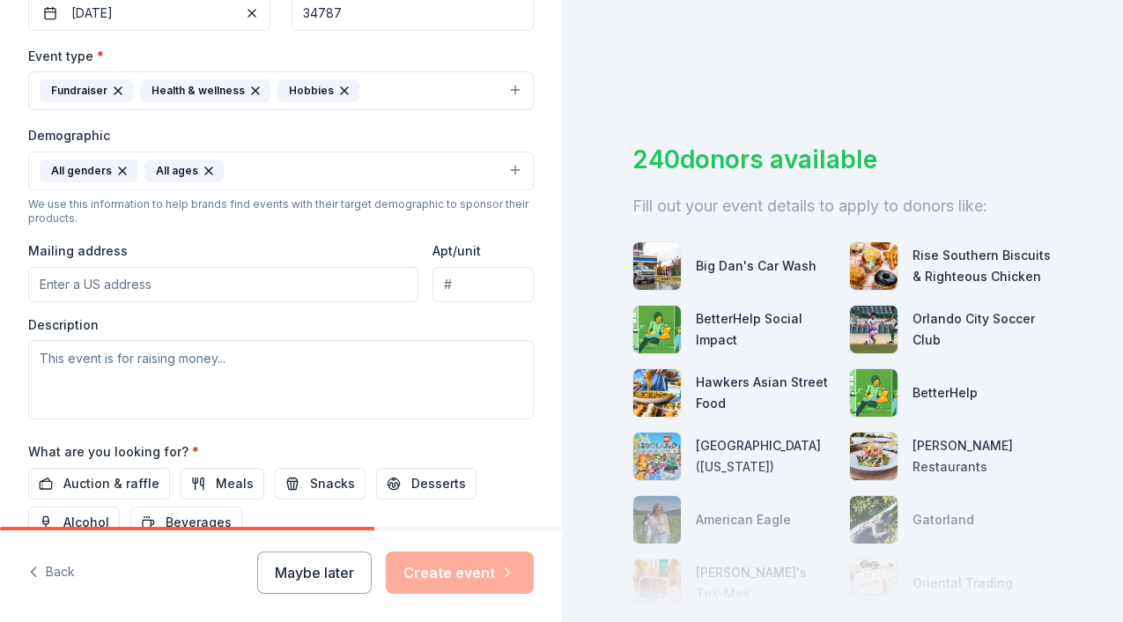
scroll to position [591, 0]
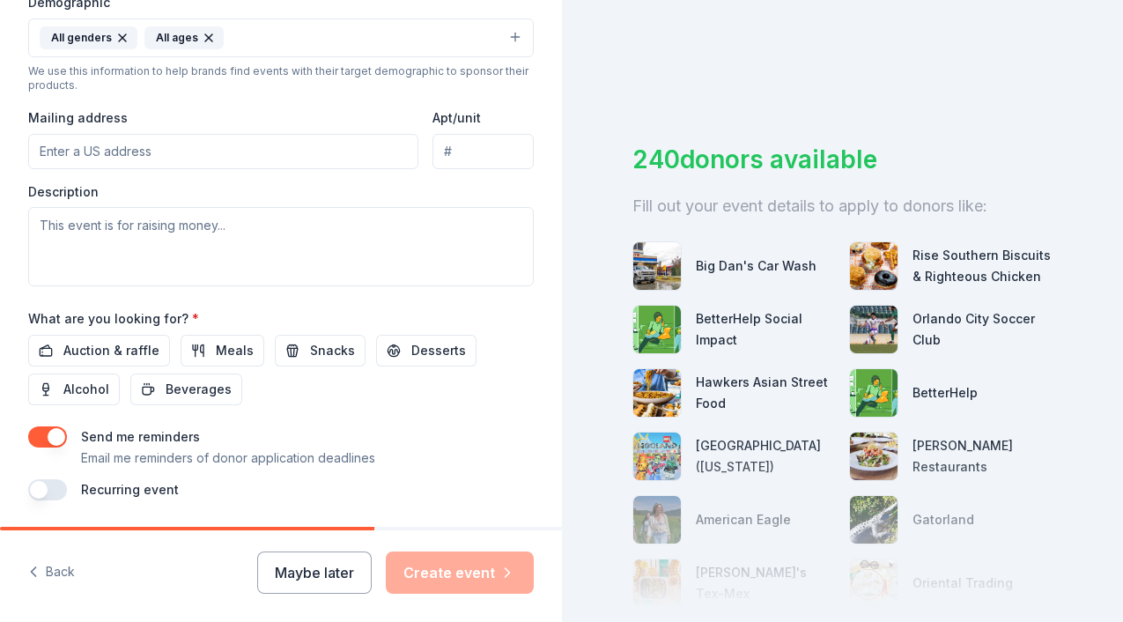
click at [208, 40] on icon "button" at bounding box center [209, 38] width 14 height 14
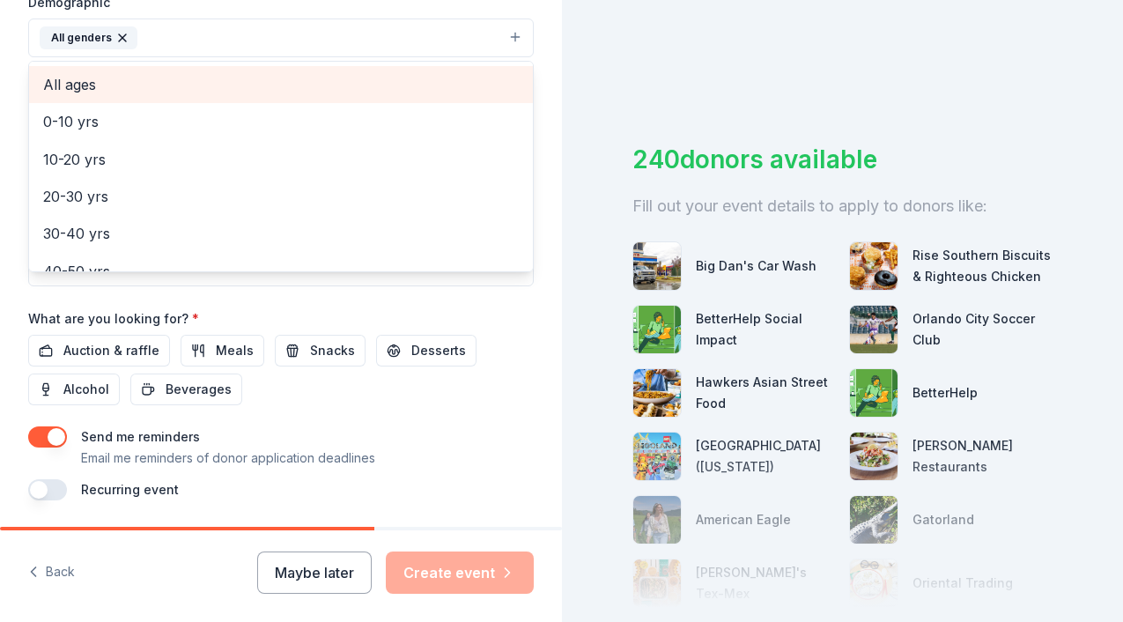
scroll to position [78, 0]
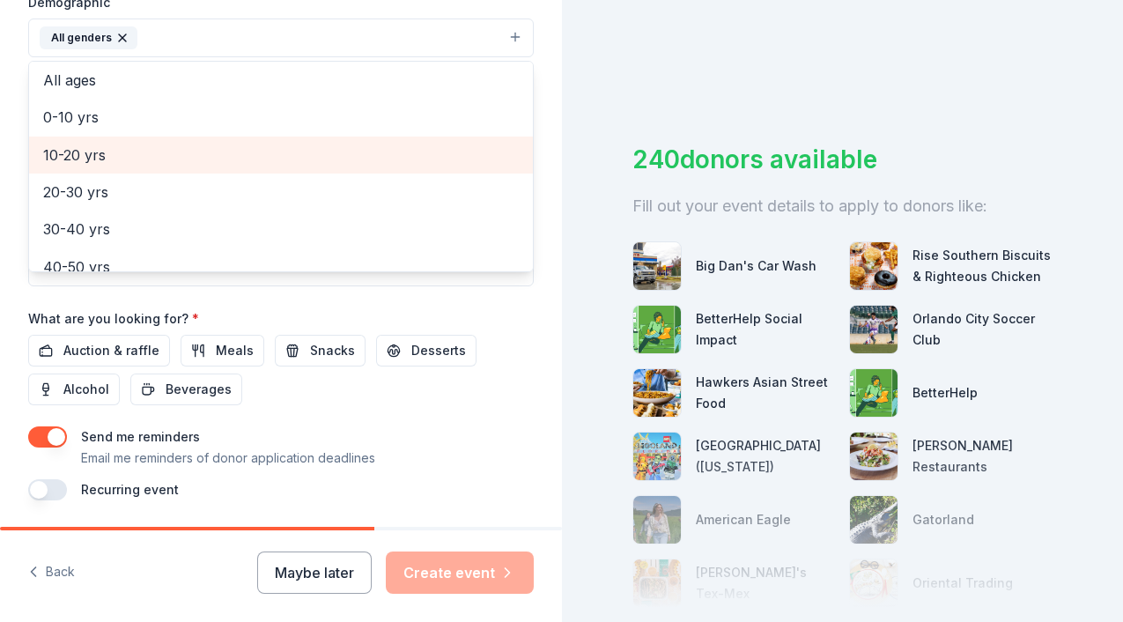
click at [129, 154] on span "10-20 yrs" at bounding box center [281, 155] width 476 height 23
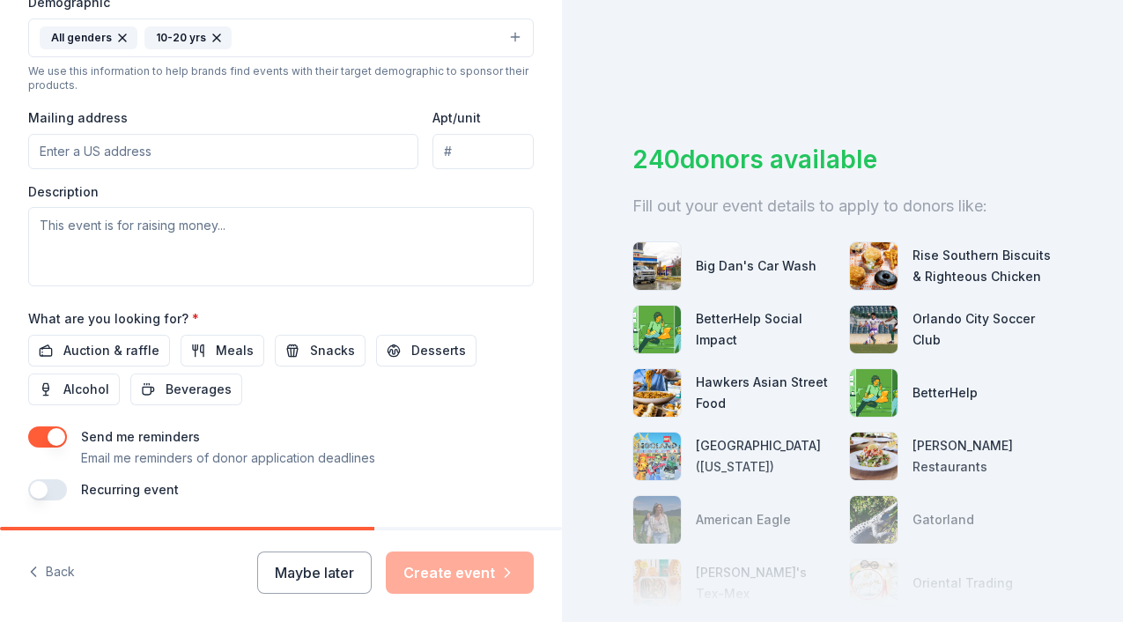
click at [182, 140] on input "Mailing address" at bounding box center [223, 151] width 390 height 35
type input "14058 frasier street"
drag, startPoint x: 443, startPoint y: 153, endPoint x: 690, endPoint y: 170, distance: 247.3
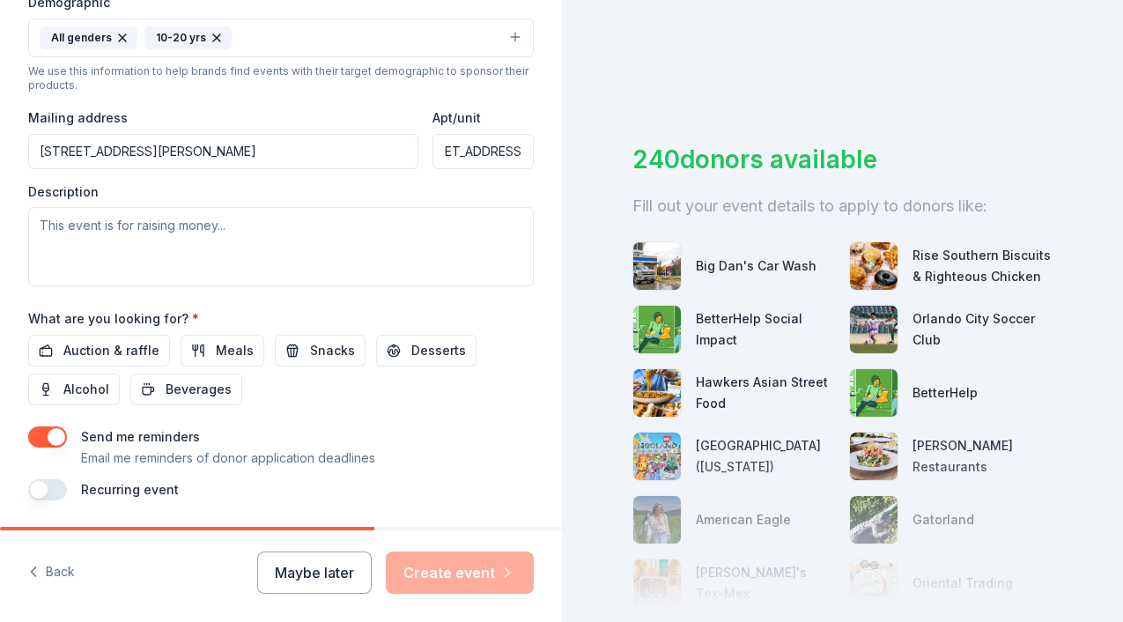
click at [690, 170] on div "Tell us about your event. We'll find in-kind donations you can apply for. Event…" at bounding box center [561, 311] width 1123 height 622
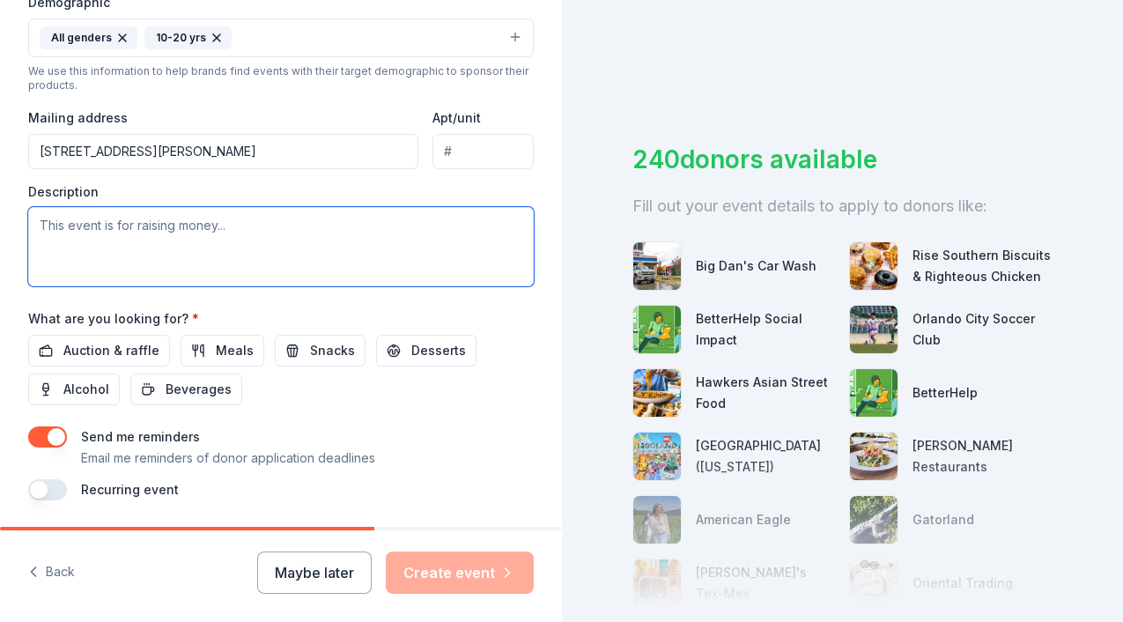
click at [314, 234] on textarea at bounding box center [281, 246] width 506 height 79
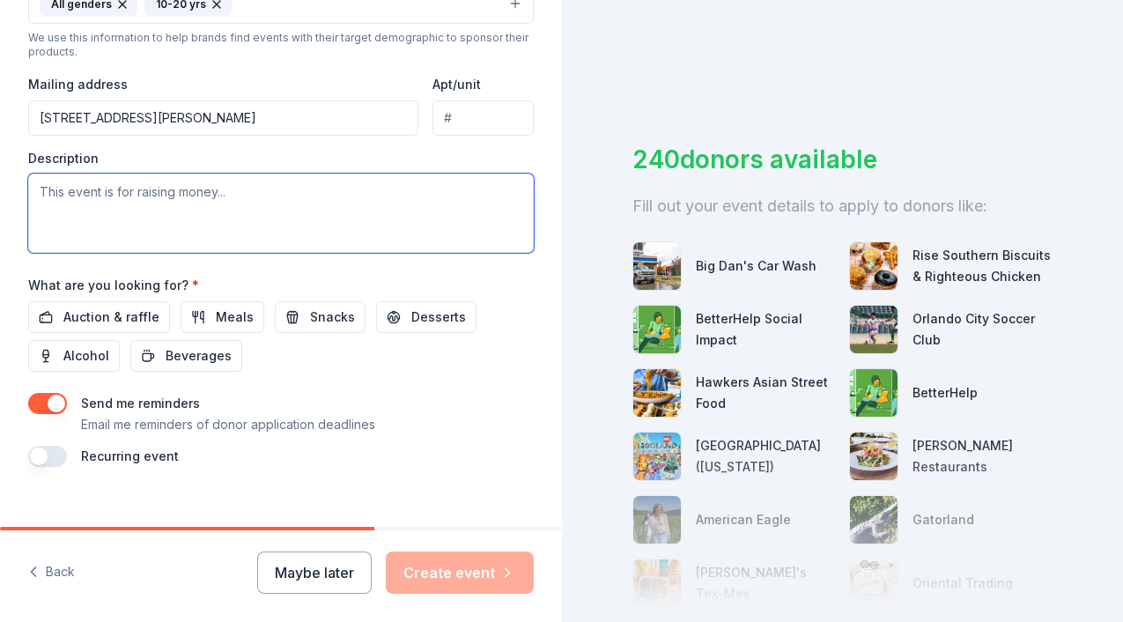
scroll to position [649, 0]
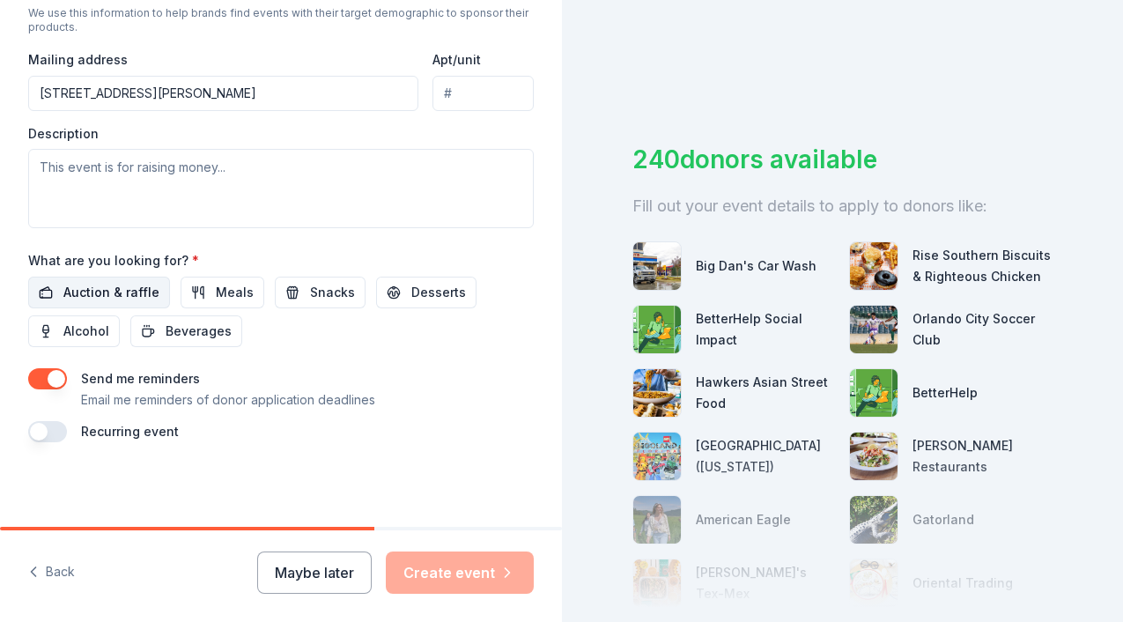
click at [144, 288] on span "Auction & raffle" at bounding box center [111, 292] width 96 height 21
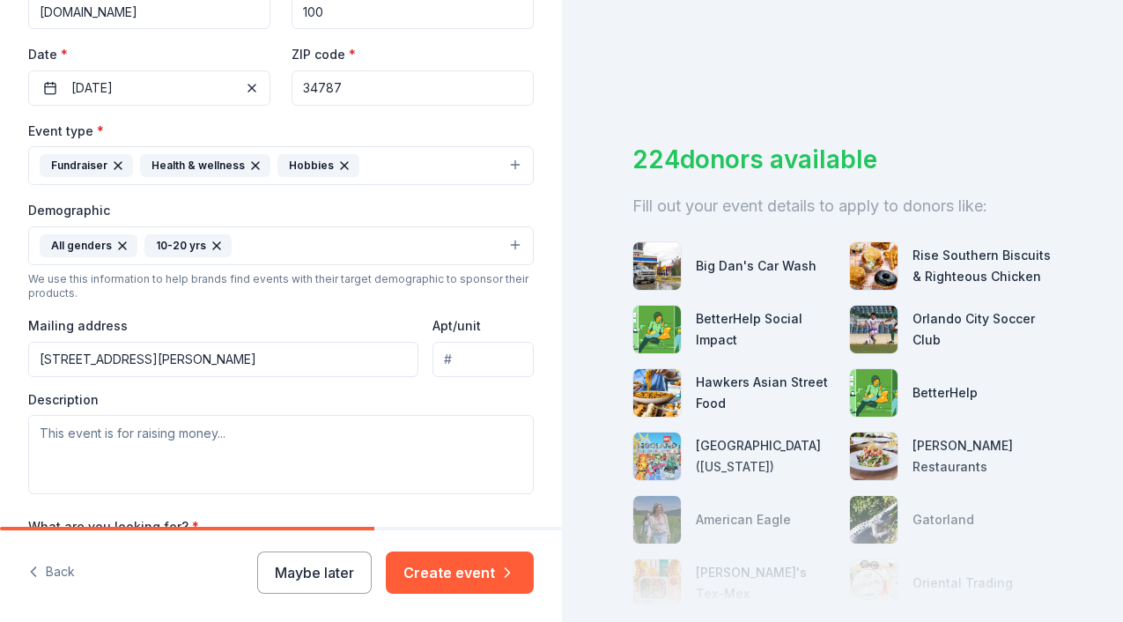
scroll to position [370, 0]
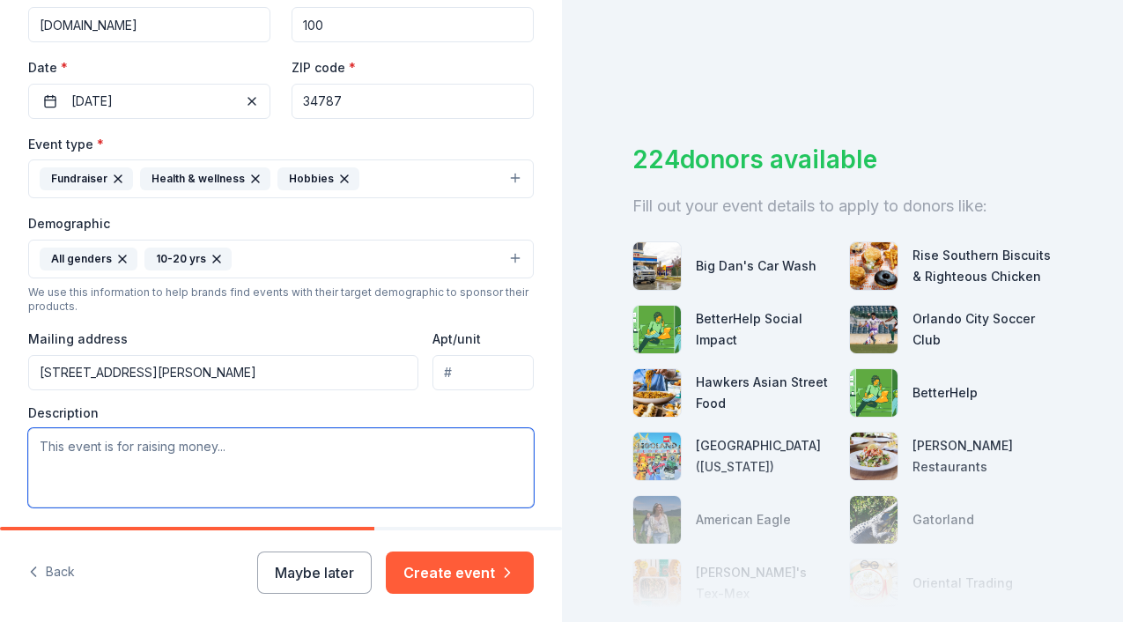
click at [266, 444] on textarea at bounding box center [281, 467] width 506 height 79
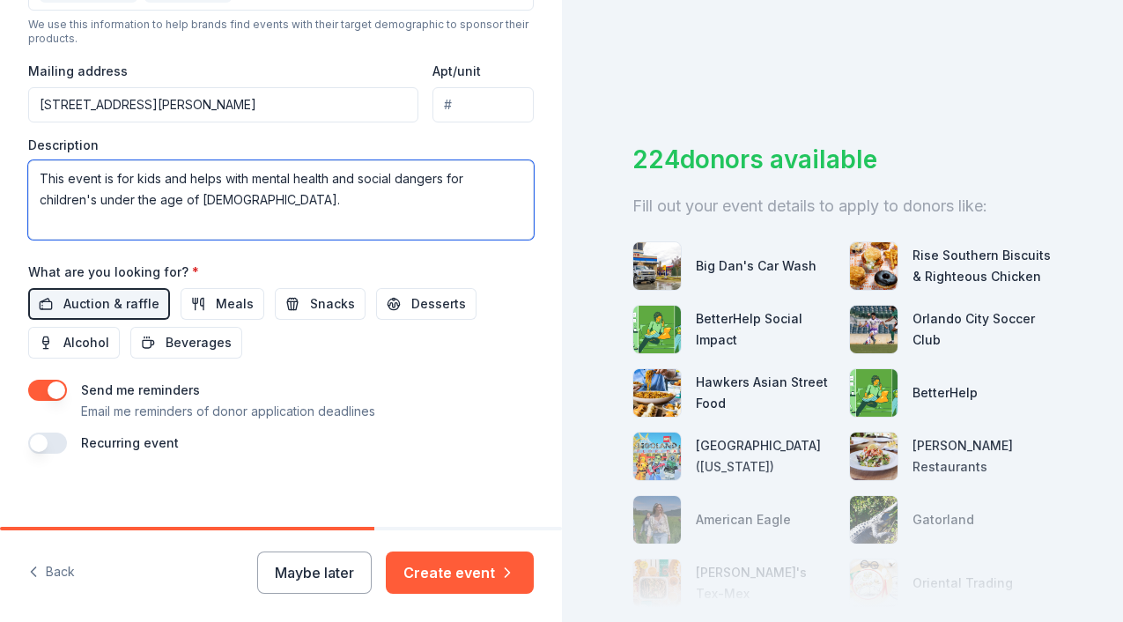
scroll to position [649, 0]
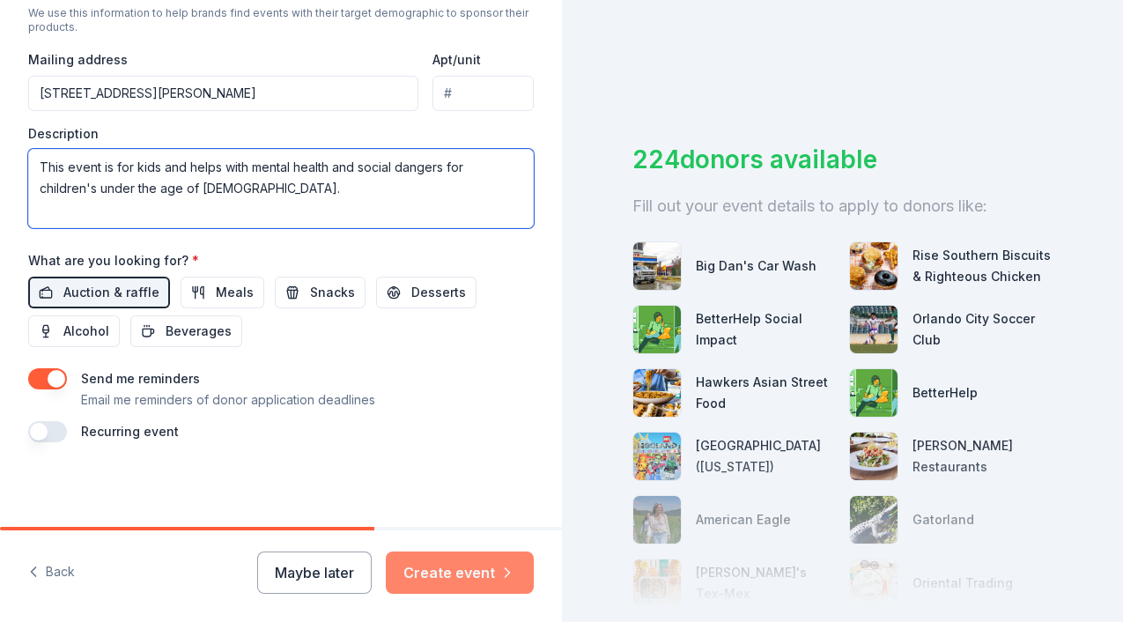
type textarea "This event is for kids and helps with mental health and social dangers for chil…"
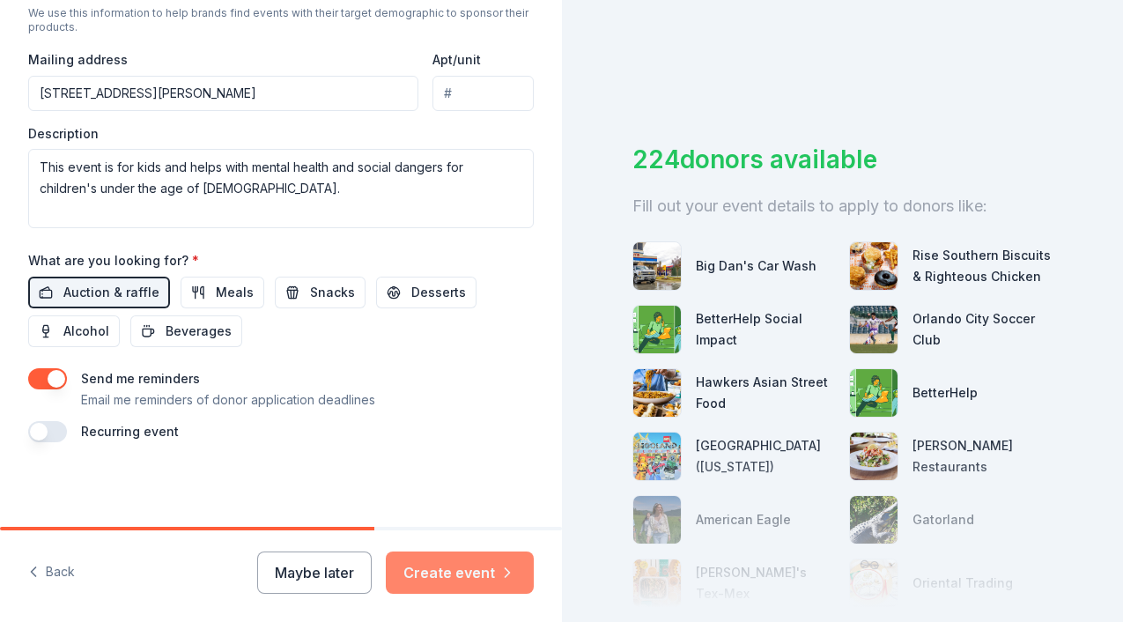
click at [457, 593] on button "Create event" at bounding box center [460, 573] width 148 height 42
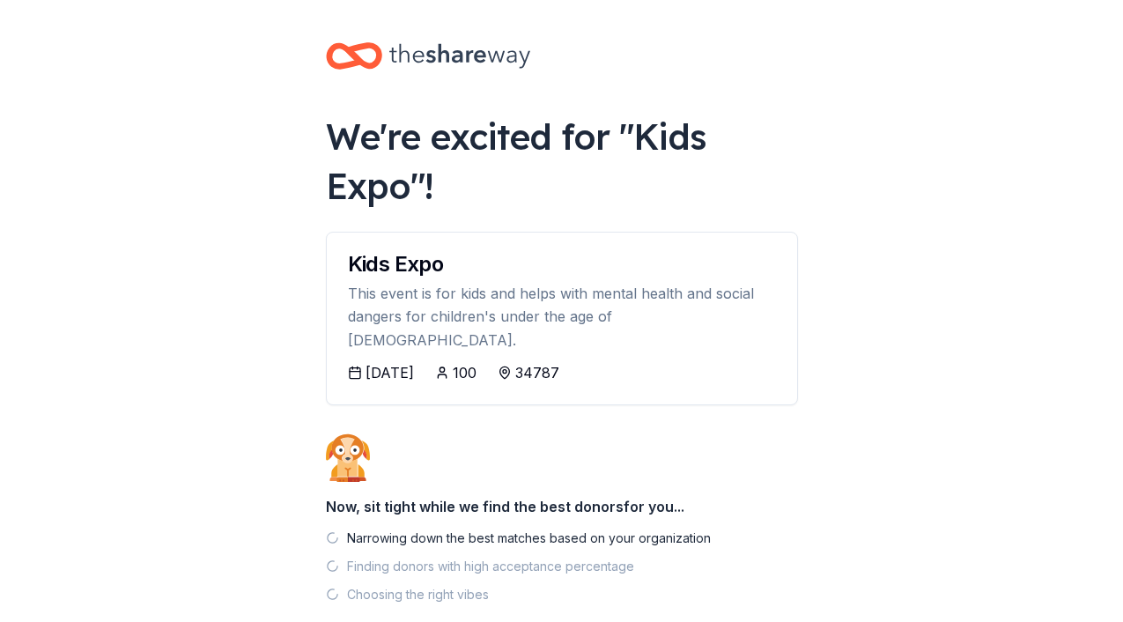
scroll to position [76, 0]
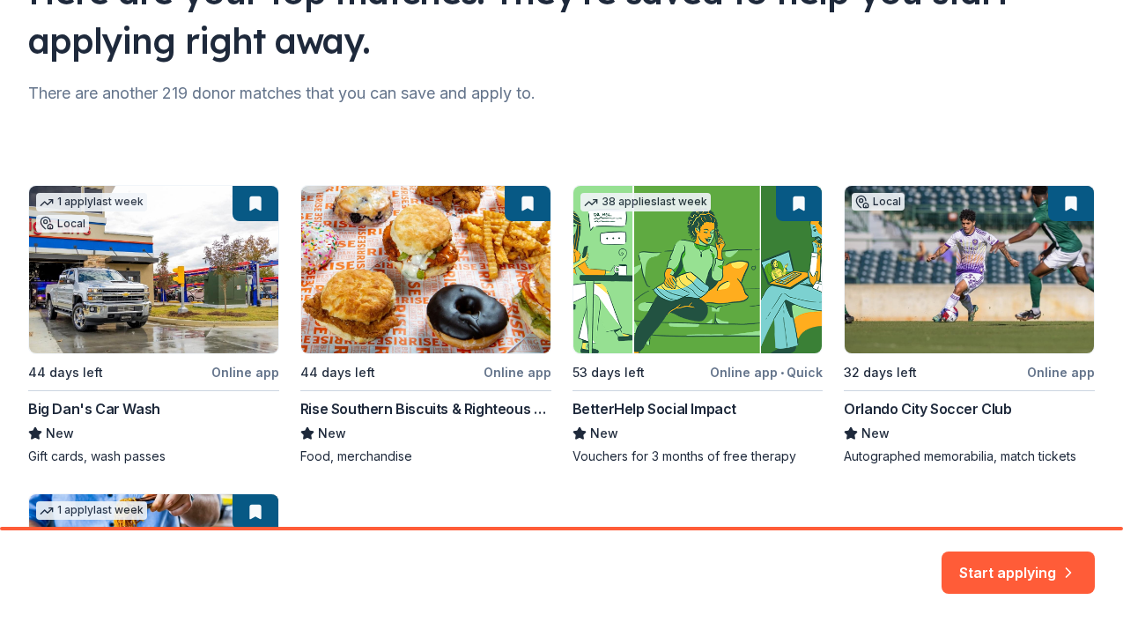
scroll to position [312, 0]
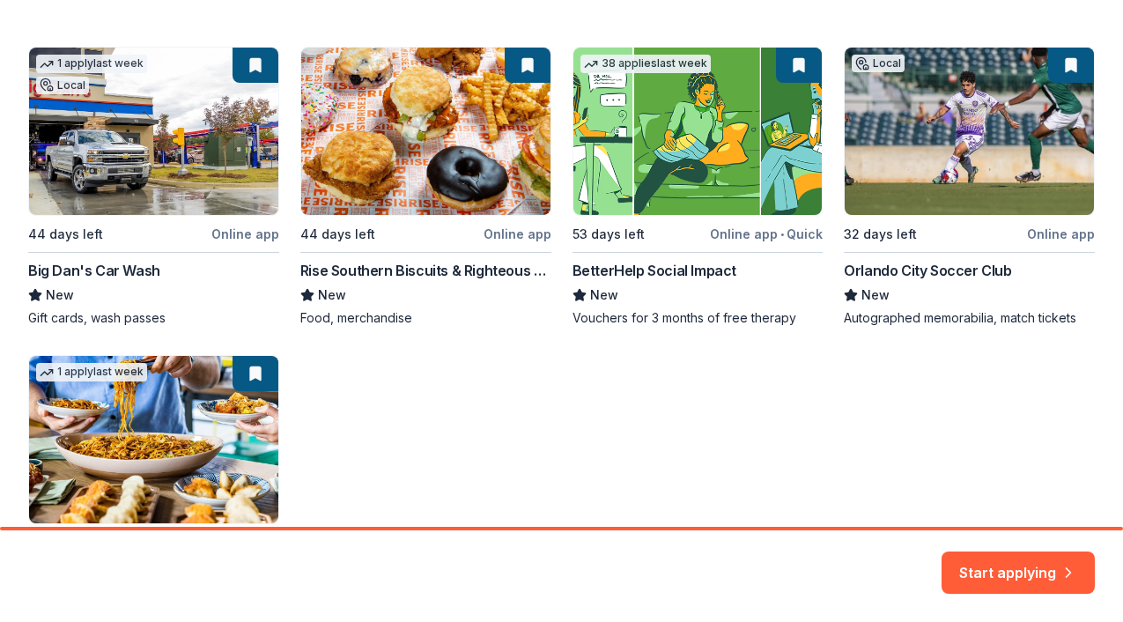
click at [674, 192] on div "1 apply last week Local 44 days left Online app Big Dan's Car Wash New Gift car…" at bounding box center [561, 350] width 1067 height 606
click at [1013, 561] on button "Start applying" at bounding box center [1018, 562] width 153 height 42
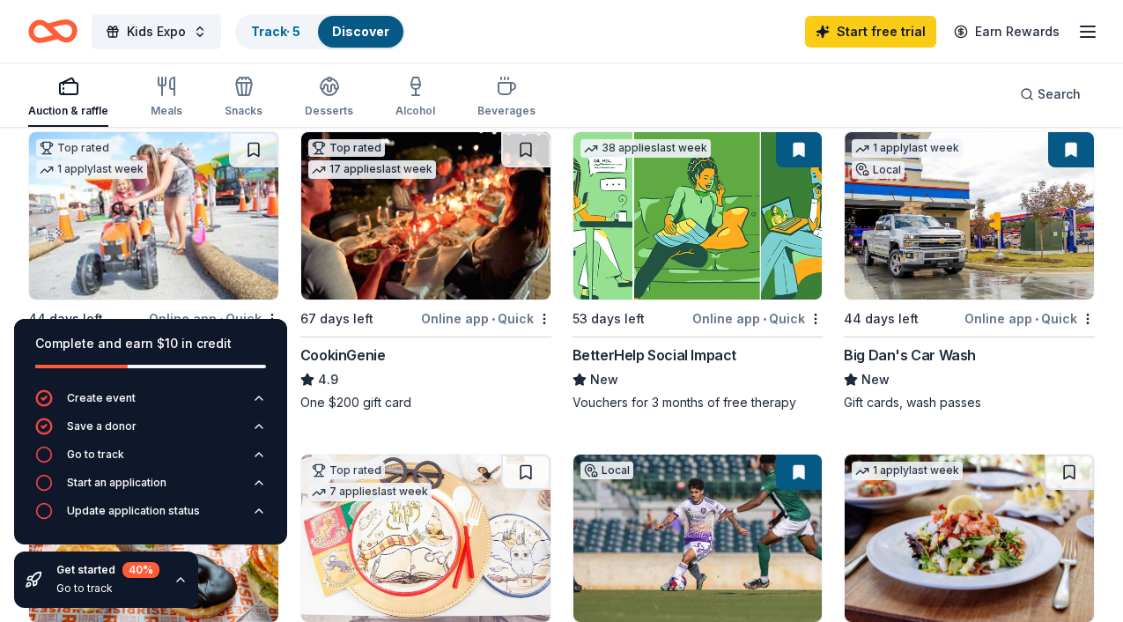
scroll to position [201, 0]
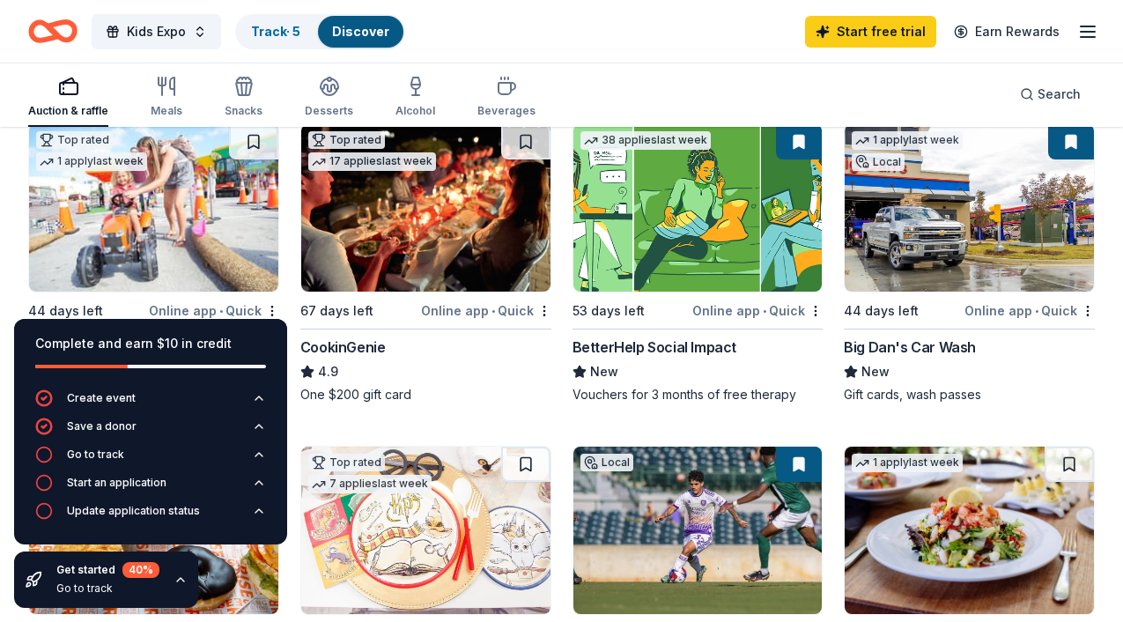
click at [168, 256] on img at bounding box center [153, 207] width 249 height 167
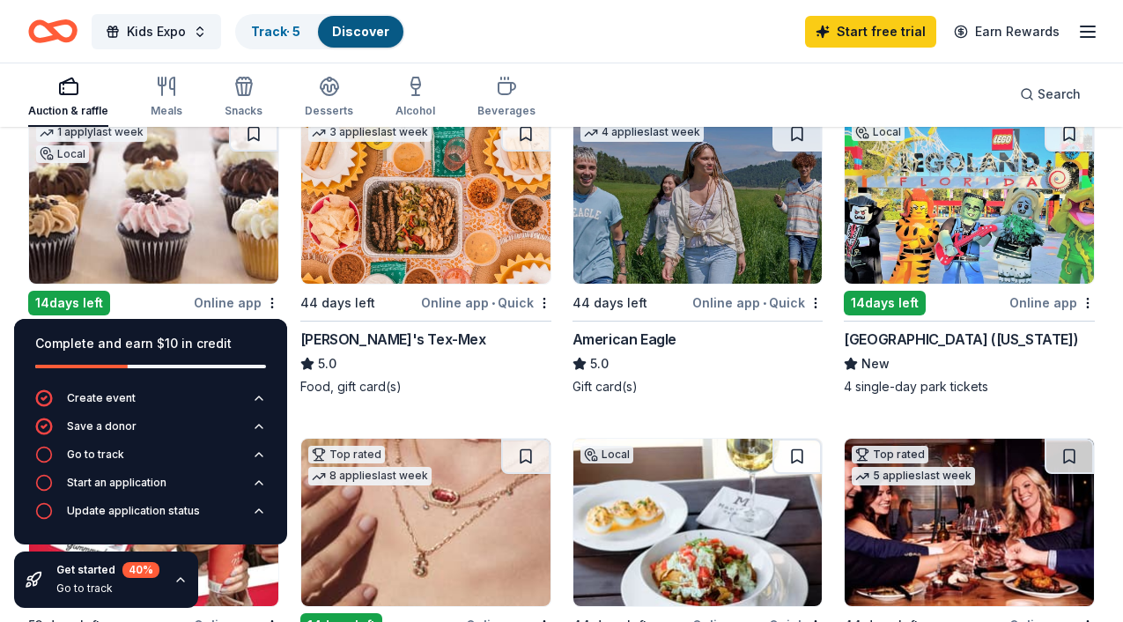
scroll to position [1173, 0]
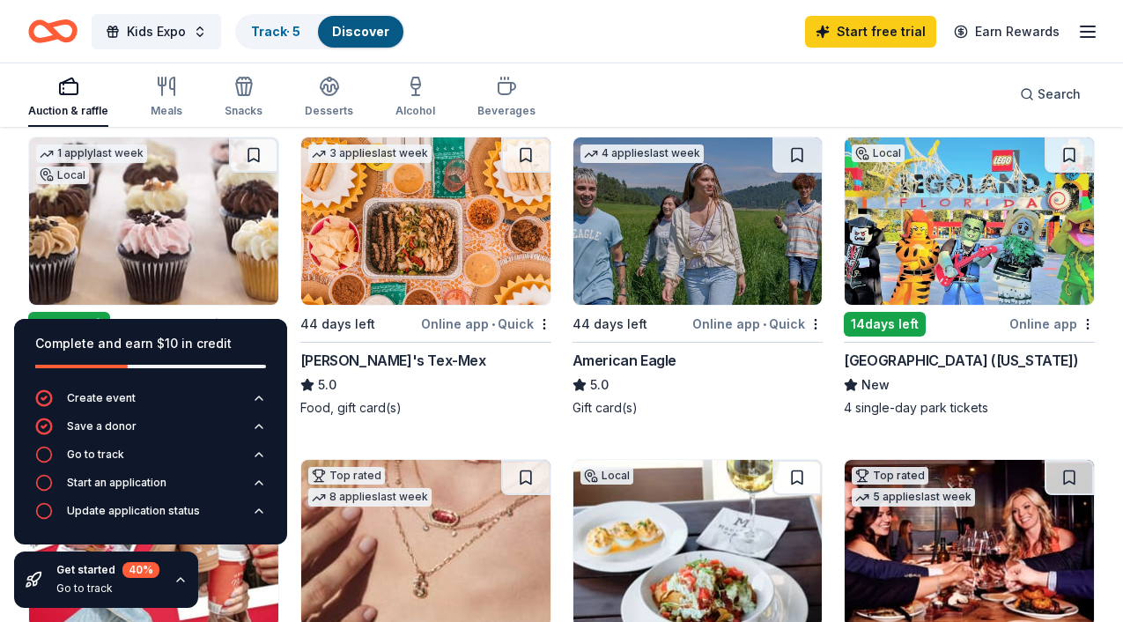
click at [178, 582] on icon "button" at bounding box center [181, 580] width 14 height 14
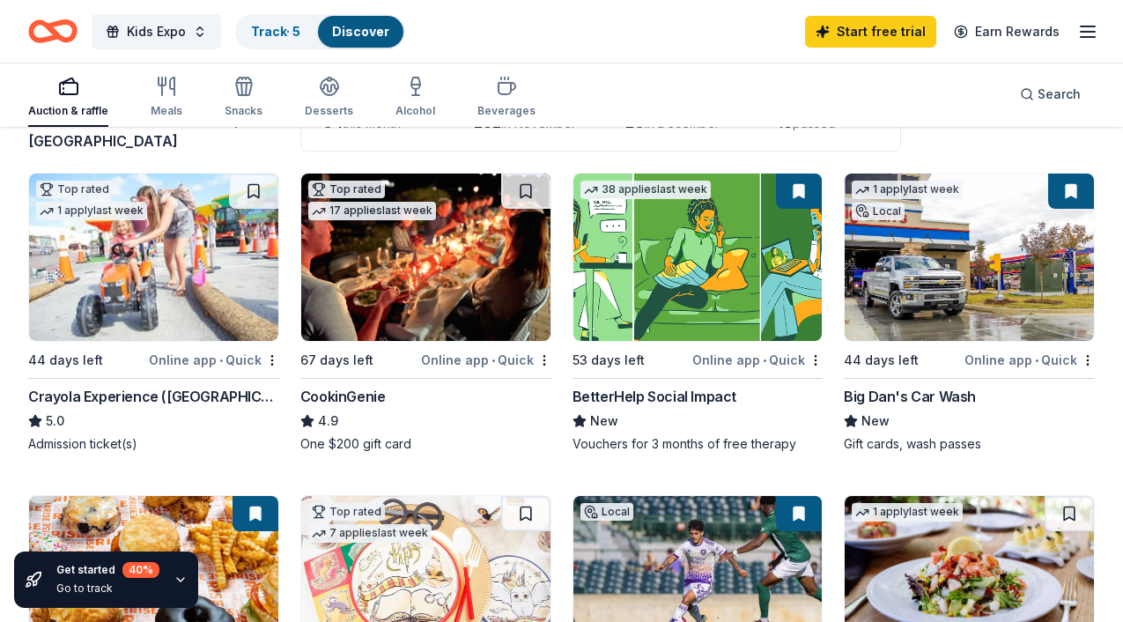
scroll to position [0, 0]
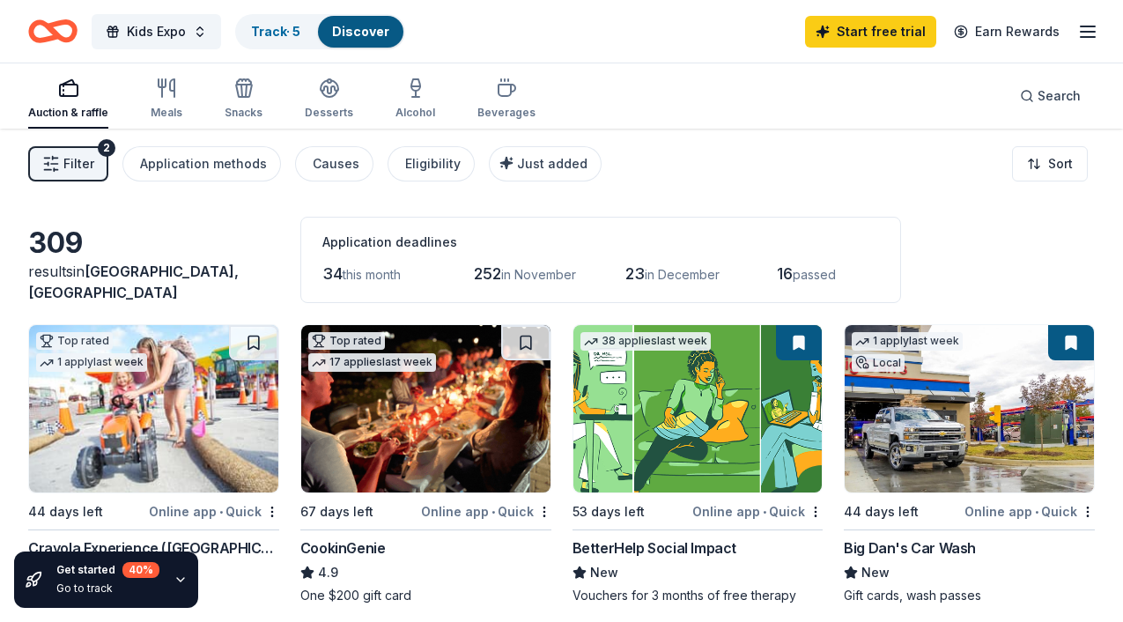
click at [59, 165] on icon "button" at bounding box center [51, 164] width 18 height 18
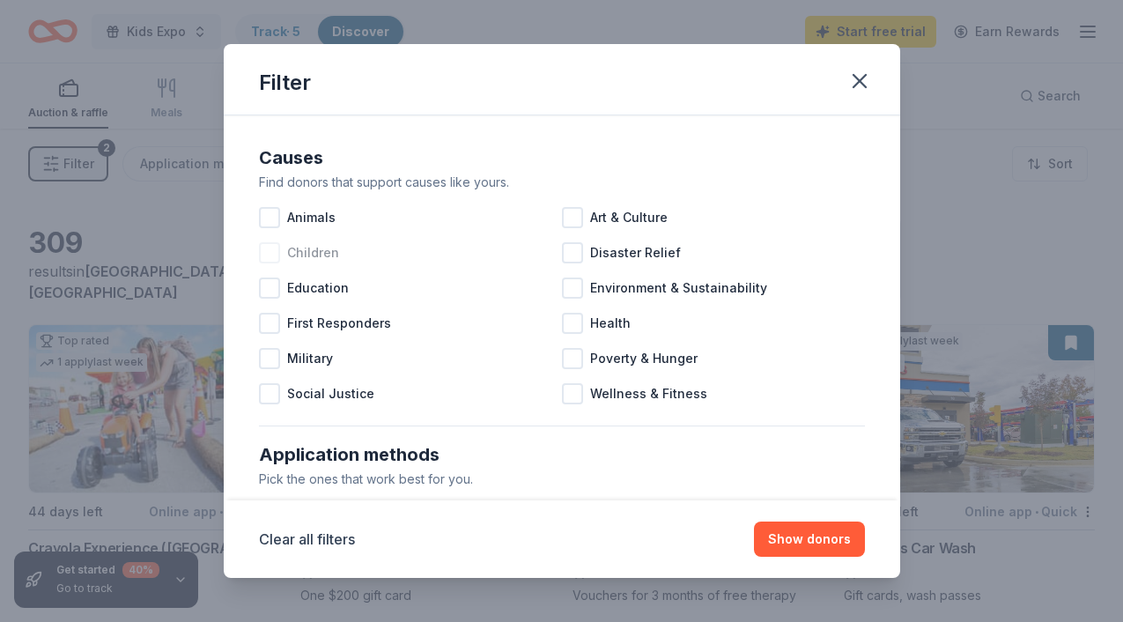
click at [306, 254] on span "Children" at bounding box center [313, 252] width 52 height 21
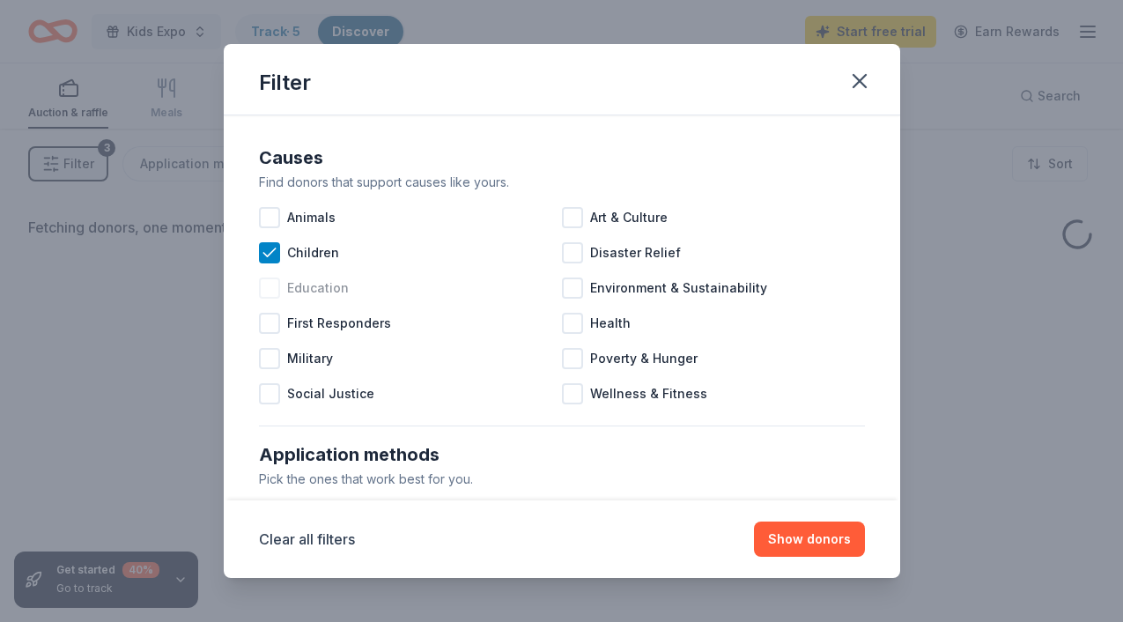
click at [273, 285] on div at bounding box center [269, 288] width 21 height 21
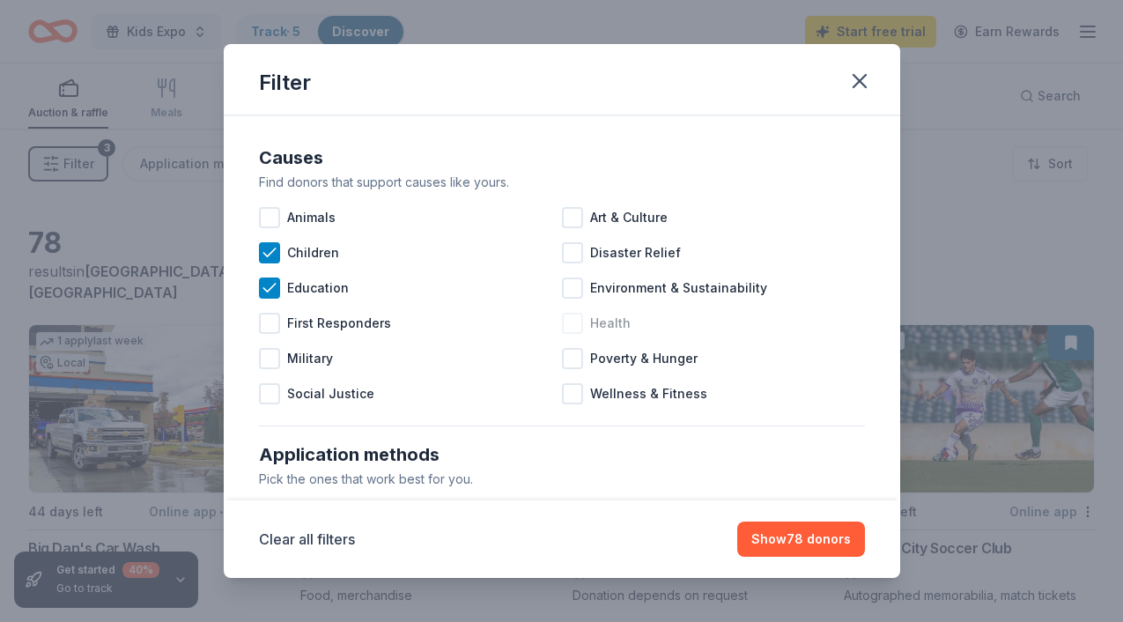
click at [579, 322] on div at bounding box center [572, 323] width 21 height 21
click at [626, 397] on span "Wellness & Fitness" at bounding box center [648, 393] width 117 height 21
click at [805, 545] on button "Show 87 donors" at bounding box center [802, 539] width 128 height 35
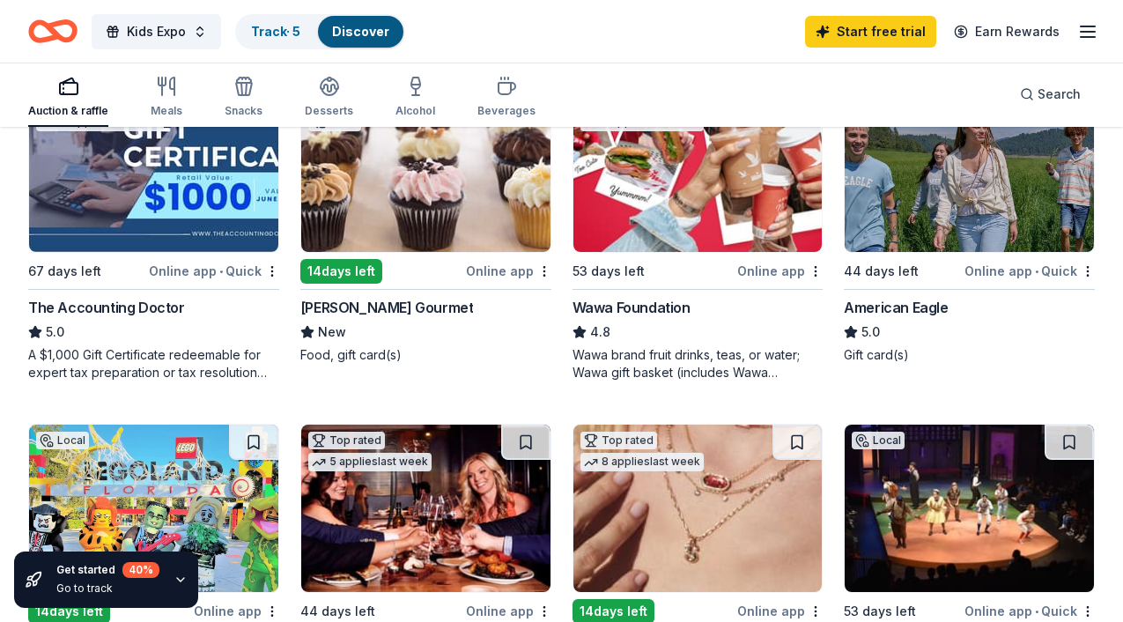
scroll to position [945, 0]
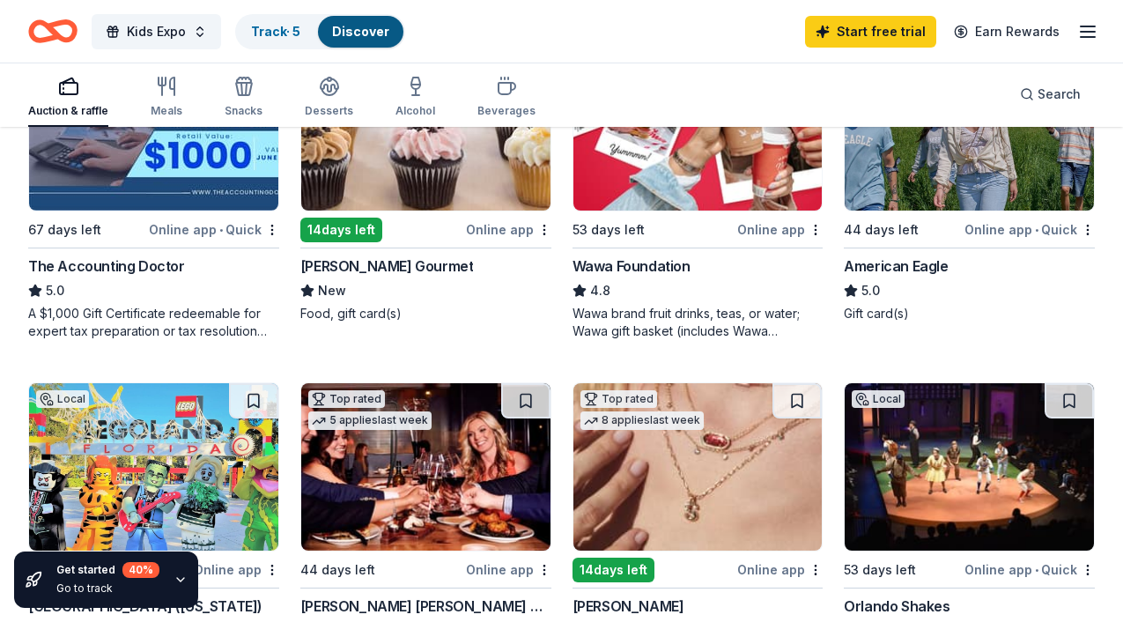
click at [919, 193] on img at bounding box center [969, 126] width 249 height 167
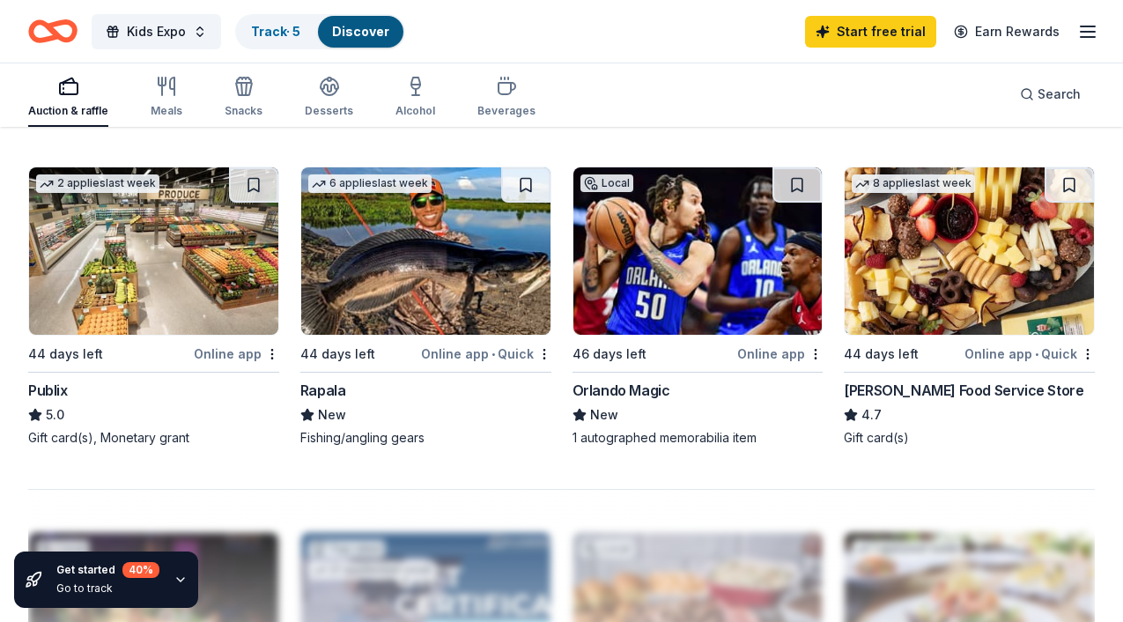
scroll to position [1516, 0]
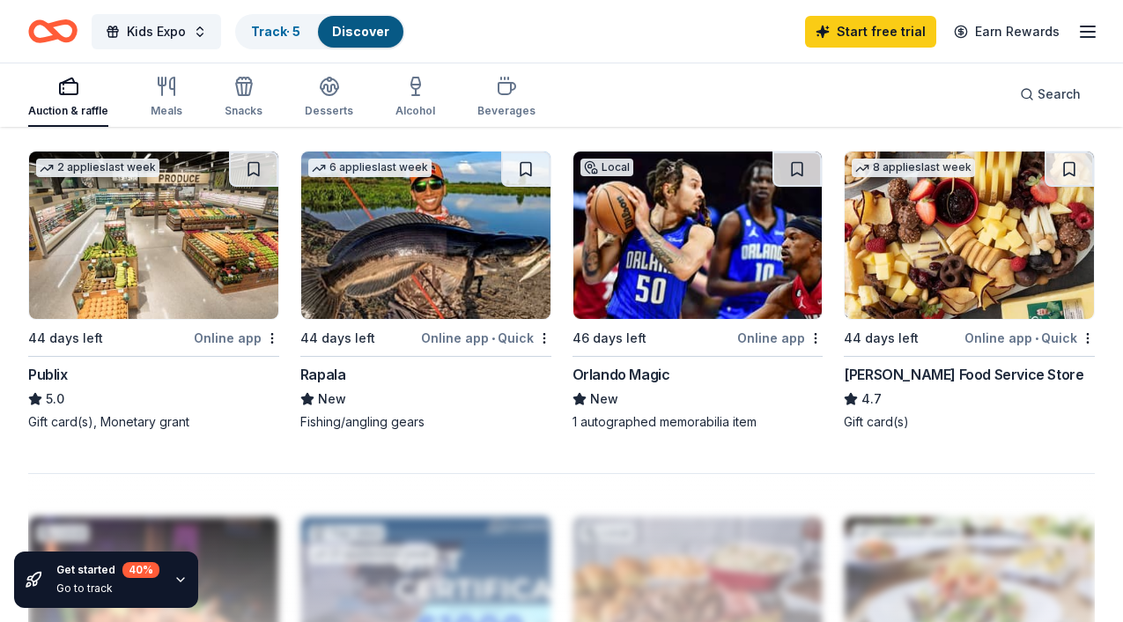
click at [715, 253] on img at bounding box center [698, 235] width 249 height 167
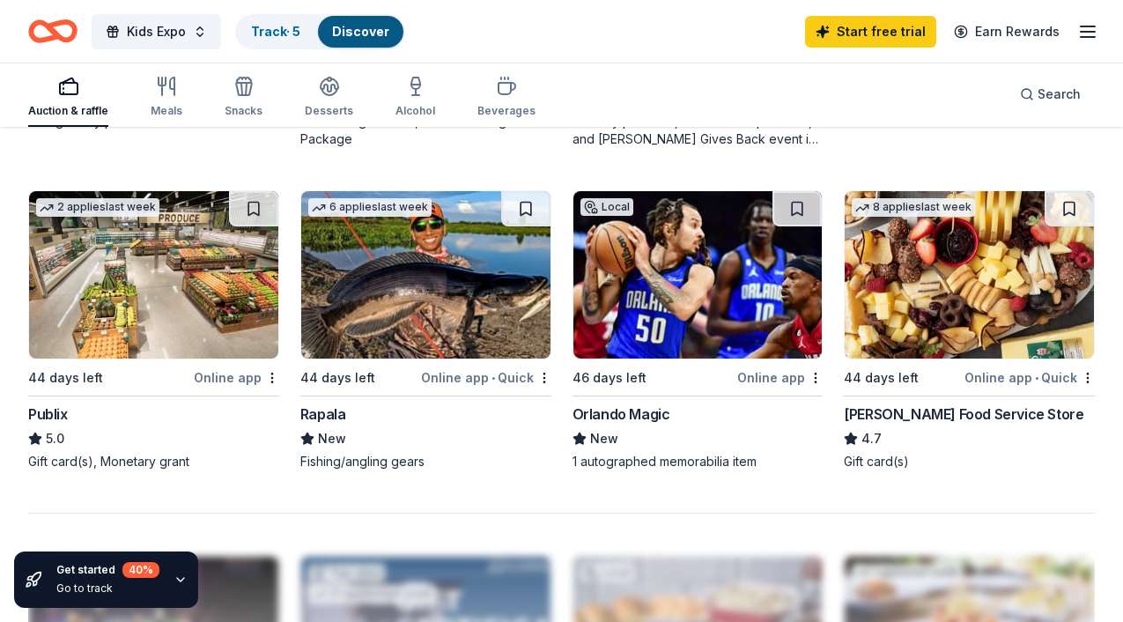
scroll to position [1472, 0]
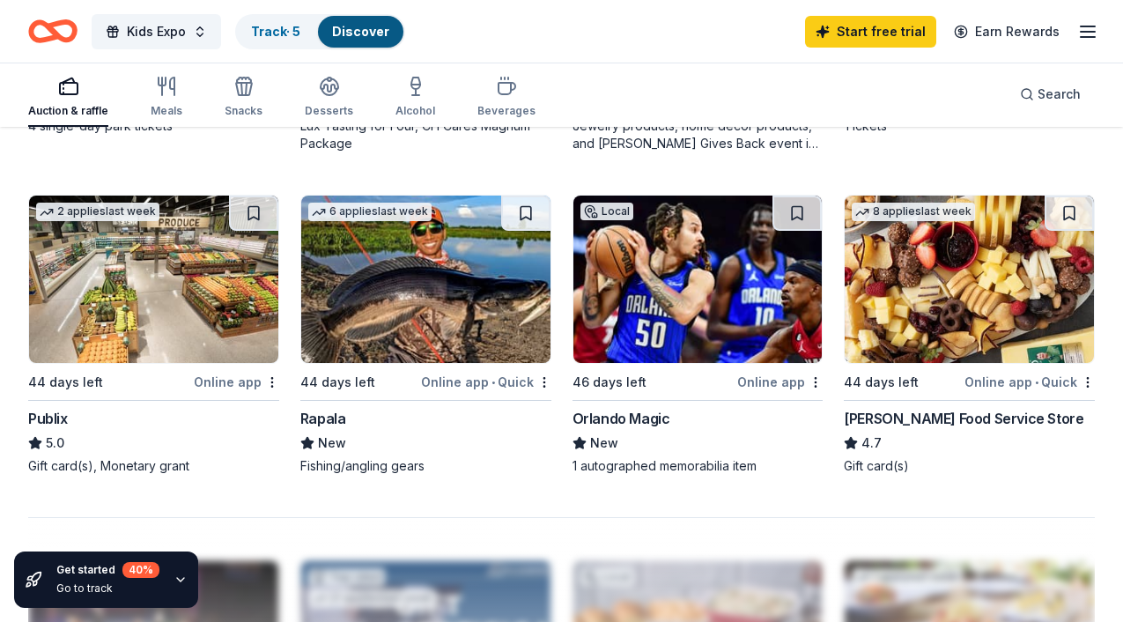
click at [224, 322] on img at bounding box center [153, 279] width 249 height 167
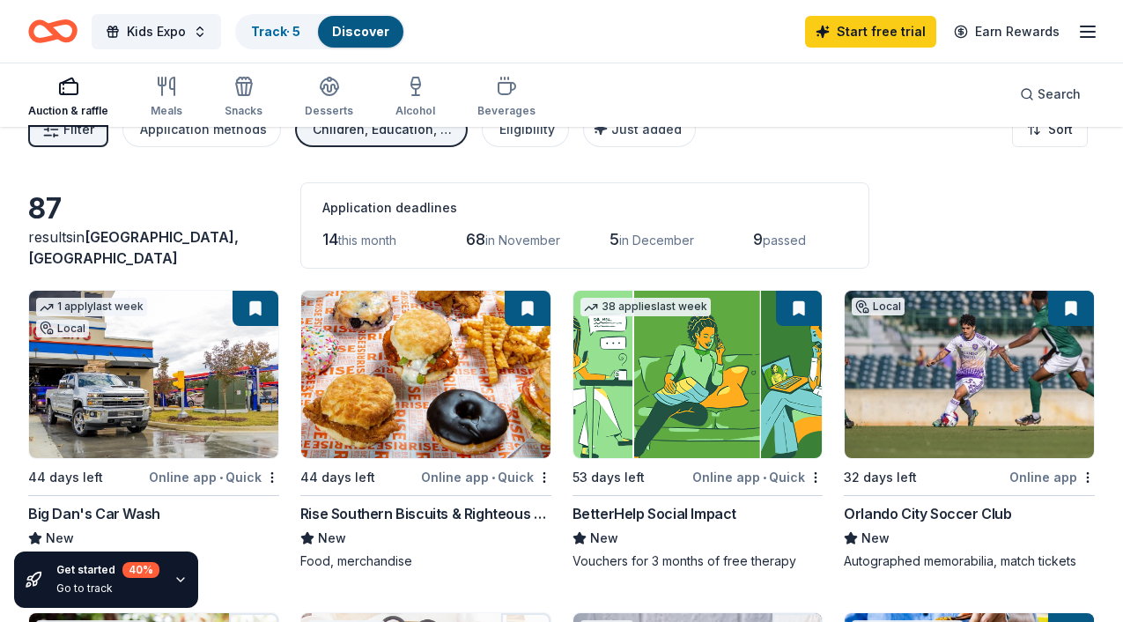
scroll to position [0, 0]
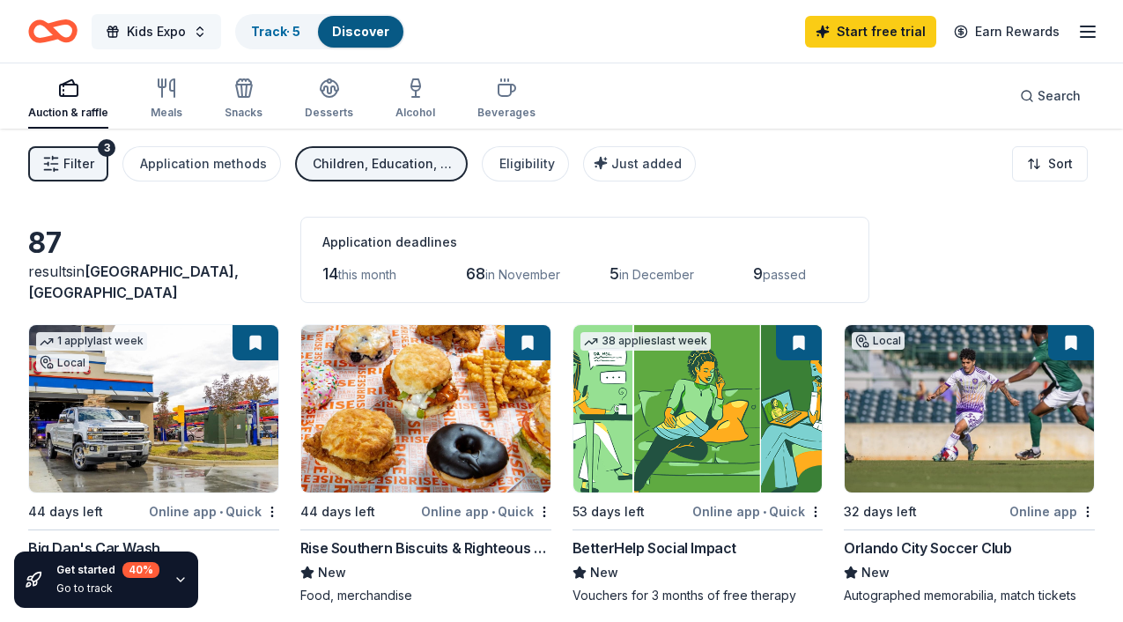
click at [201, 26] on button "Kids Expo" at bounding box center [157, 31] width 130 height 35
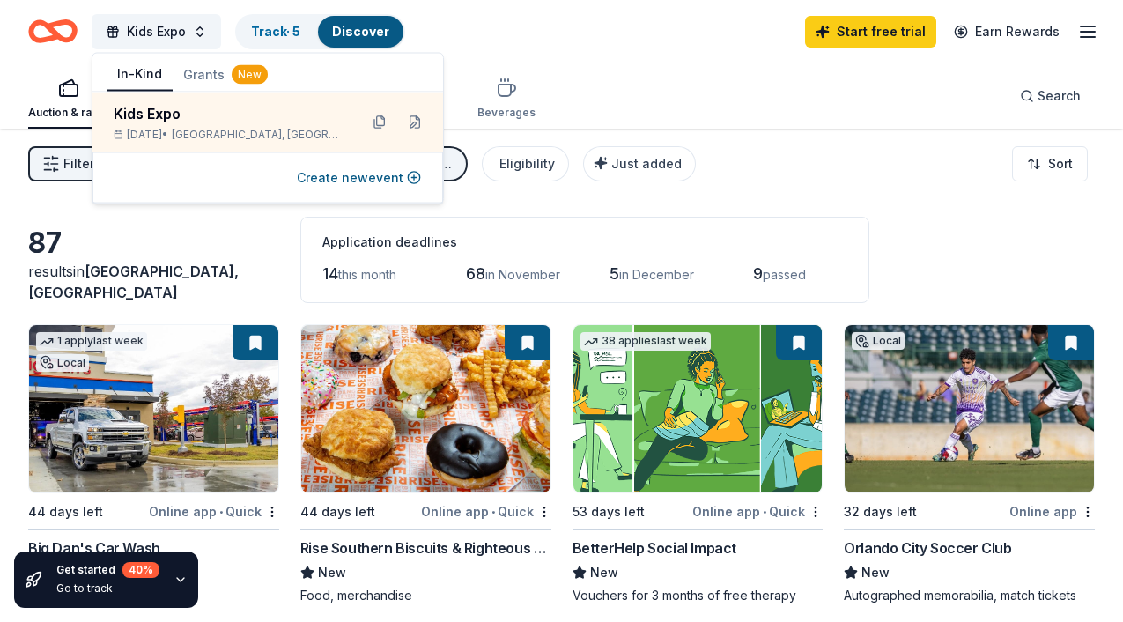
click at [590, 36] on div "Kids Expo Track · 5 Discover Start free trial Earn Rewards" at bounding box center [561, 31] width 1067 height 41
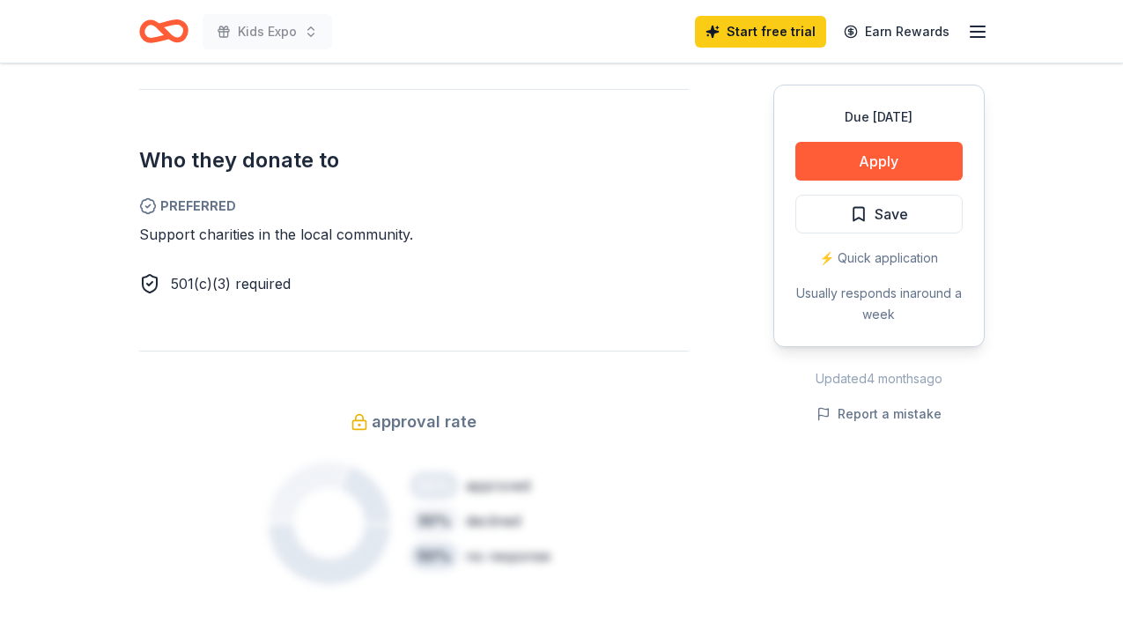
scroll to position [933, 0]
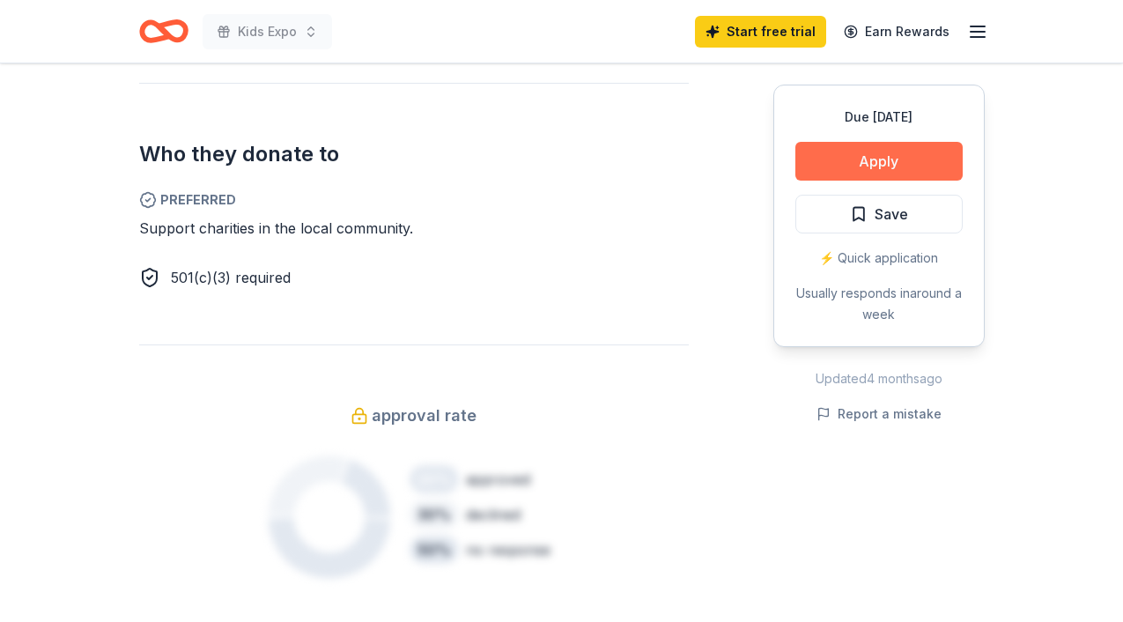
click at [827, 164] on button "Apply" at bounding box center [879, 161] width 167 height 39
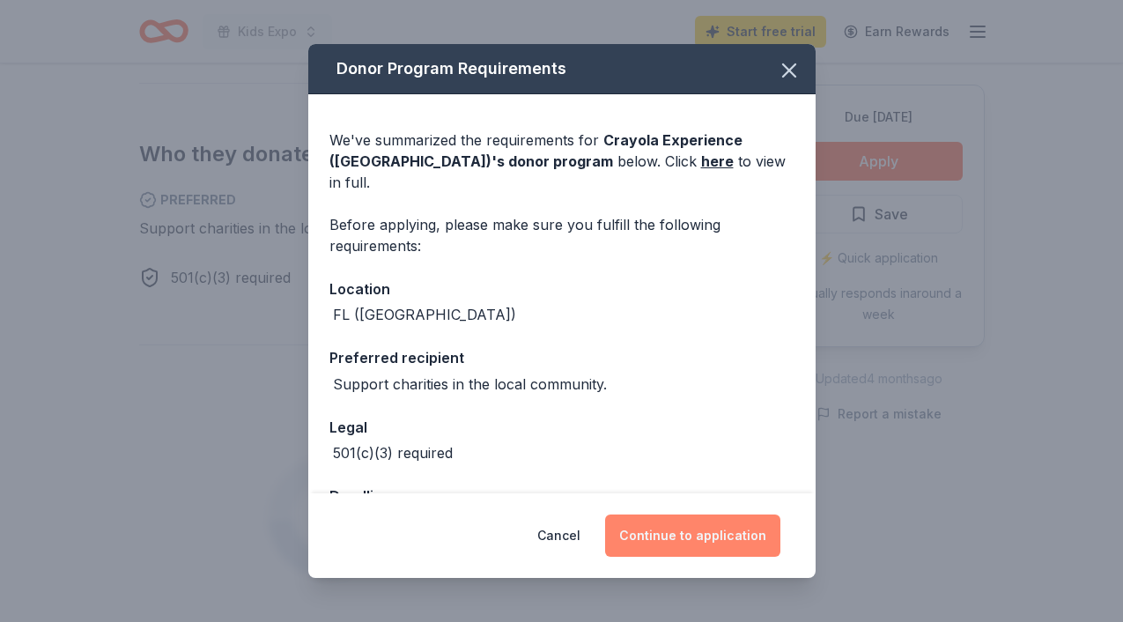
click at [669, 538] on button "Continue to application" at bounding box center [692, 536] width 175 height 42
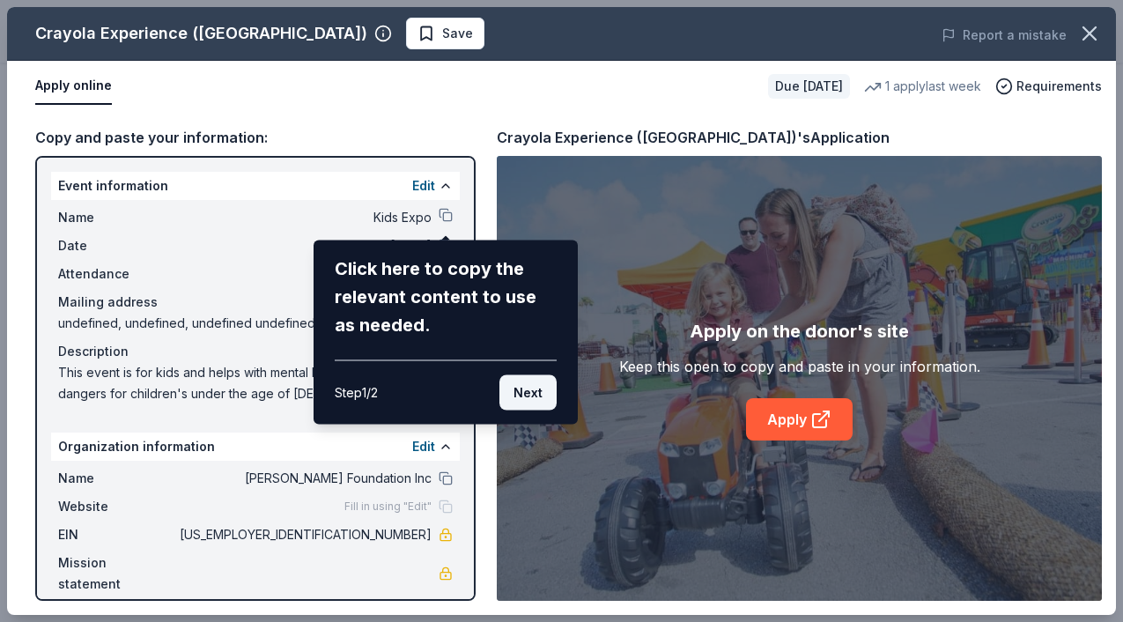
click at [538, 384] on button "Next" at bounding box center [528, 392] width 57 height 35
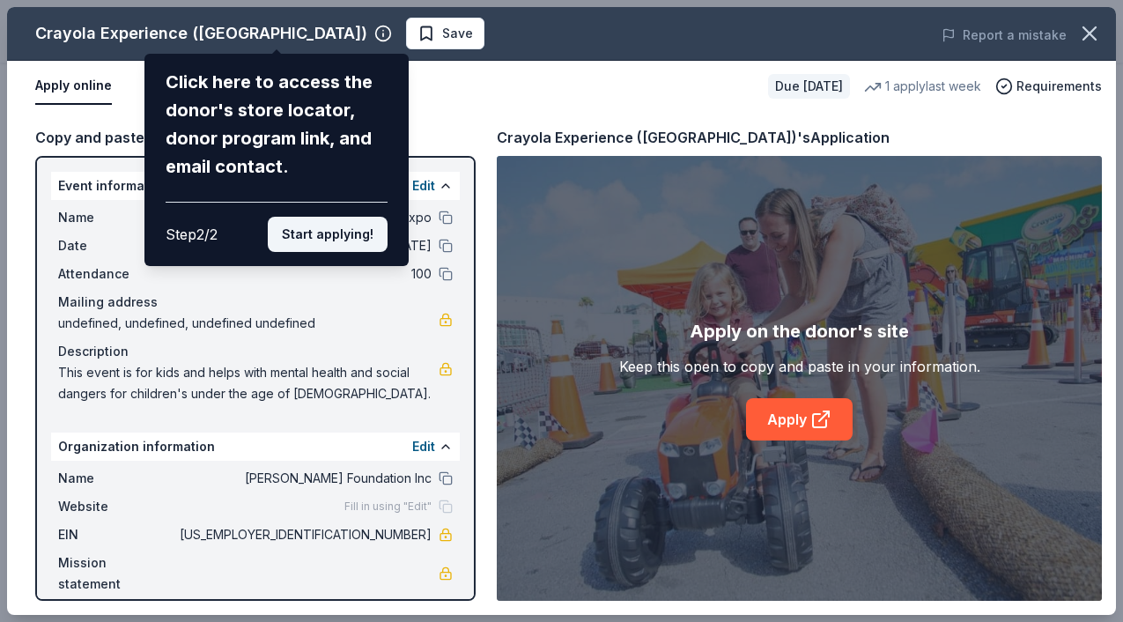
click at [333, 219] on button "Start applying!" at bounding box center [328, 234] width 120 height 35
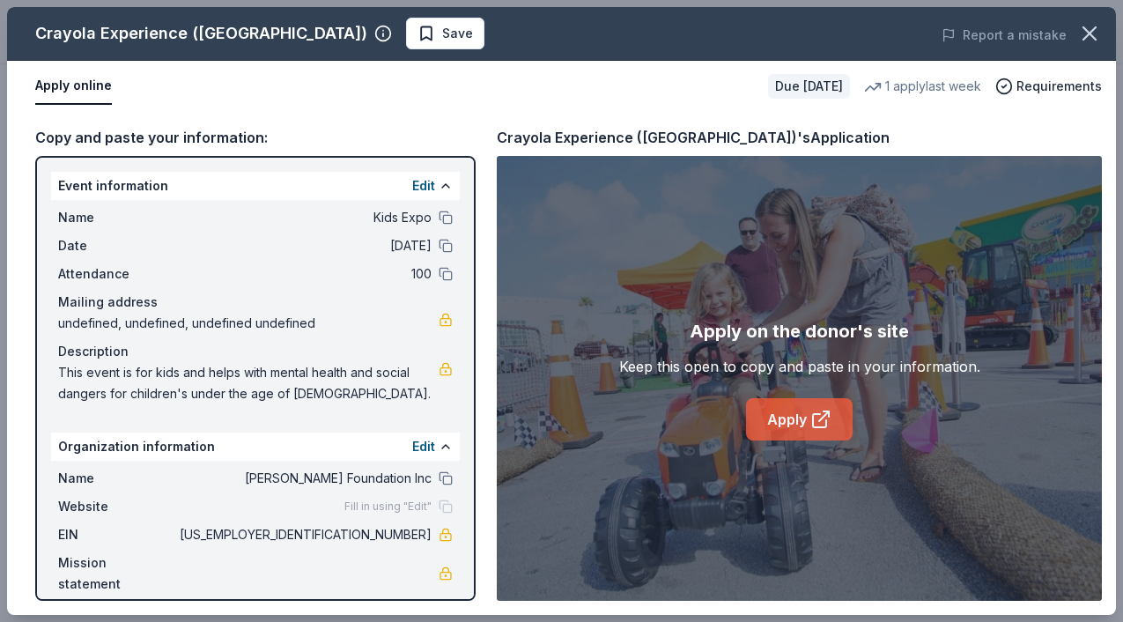
click at [772, 419] on link "Apply" at bounding box center [799, 419] width 107 height 42
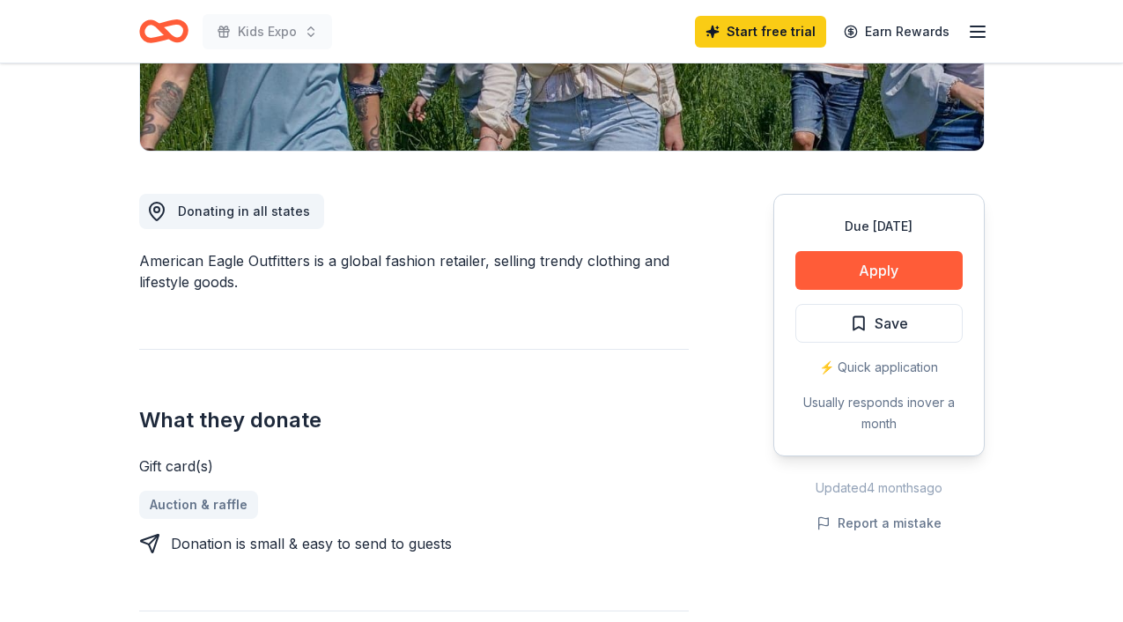
scroll to position [405, 0]
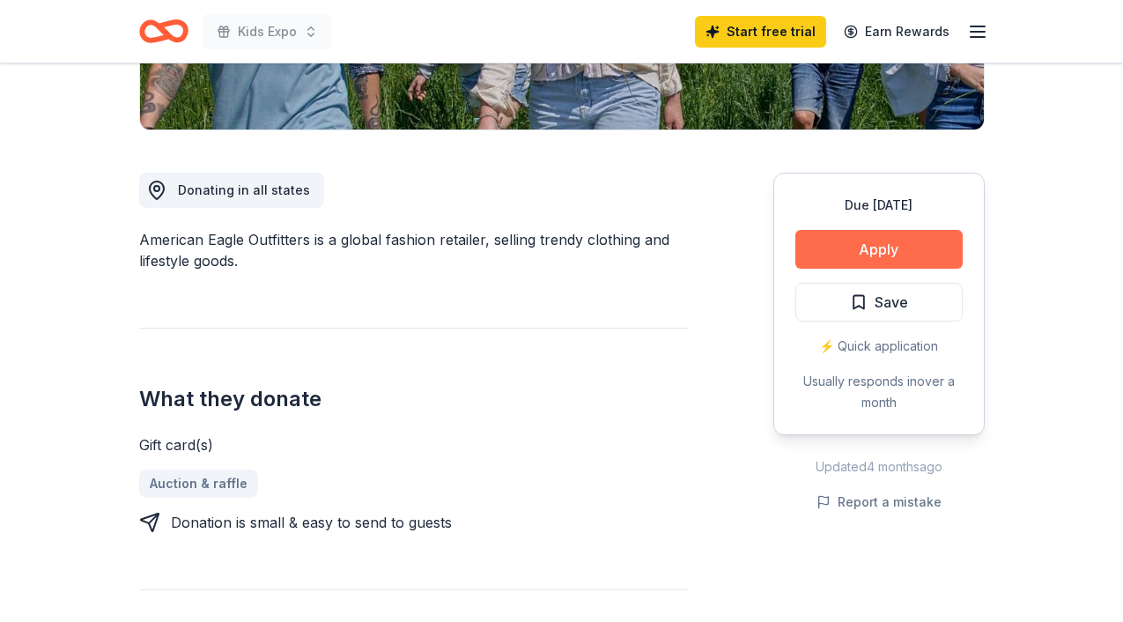
click at [861, 244] on button "Apply" at bounding box center [879, 249] width 167 height 39
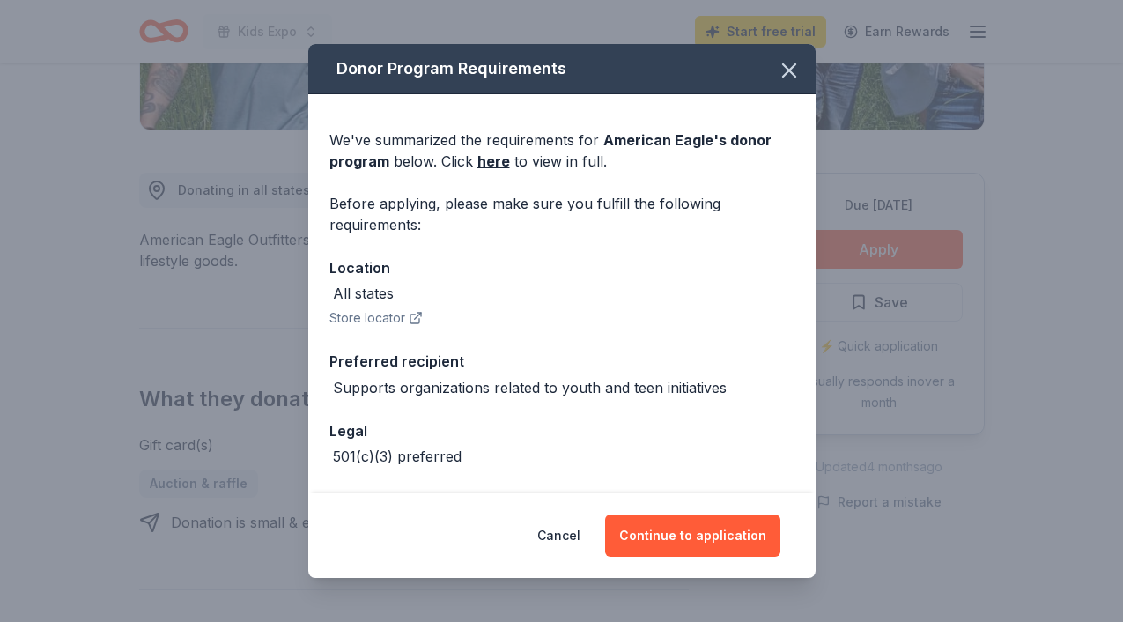
scroll to position [67, 0]
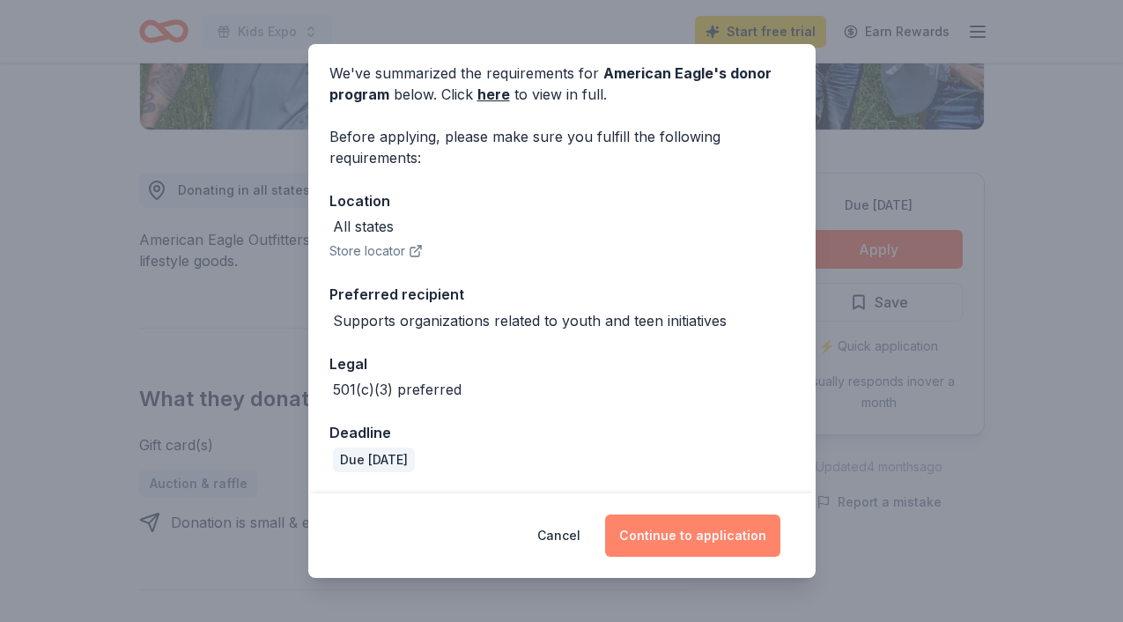
click at [711, 548] on button "Continue to application" at bounding box center [692, 536] width 175 height 42
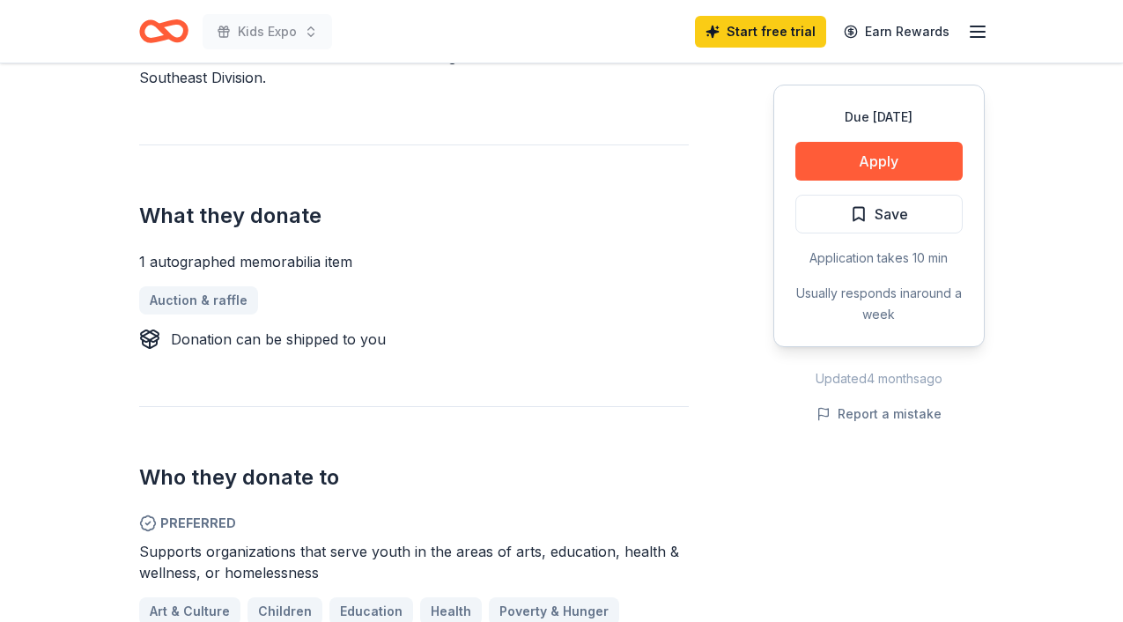
scroll to position [654, 0]
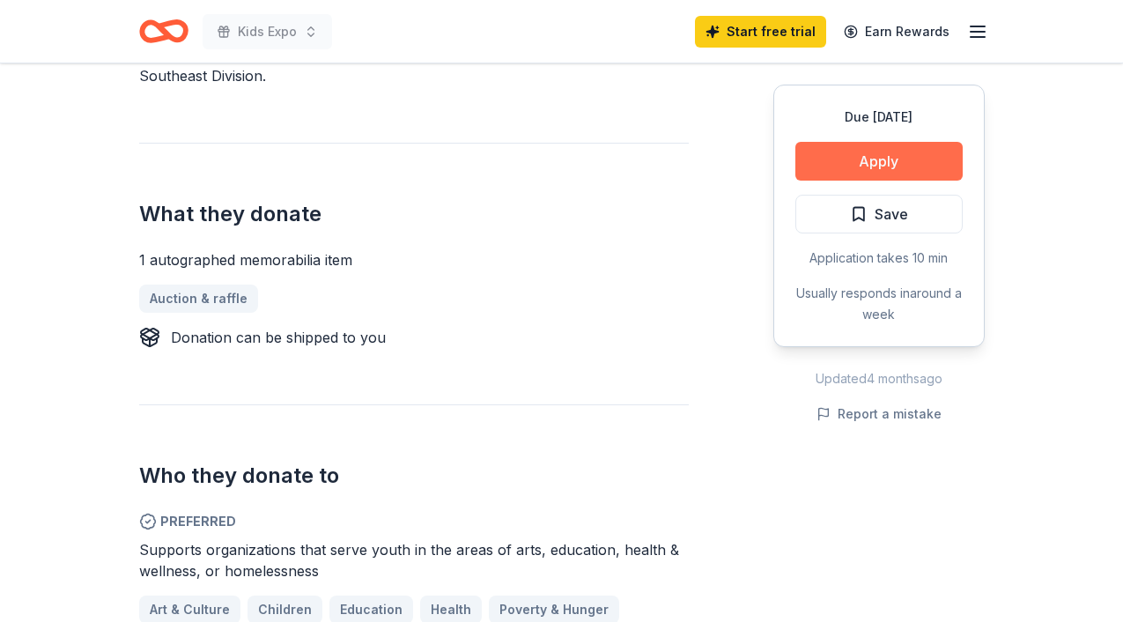
click at [843, 159] on button "Apply" at bounding box center [879, 161] width 167 height 39
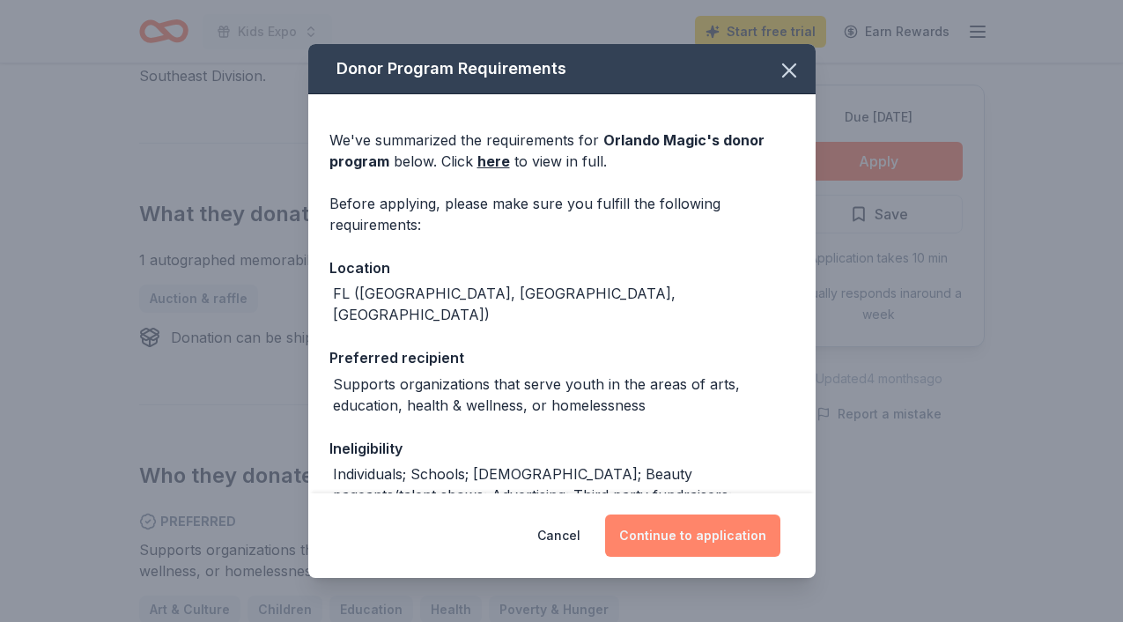
click at [707, 540] on button "Continue to application" at bounding box center [692, 536] width 175 height 42
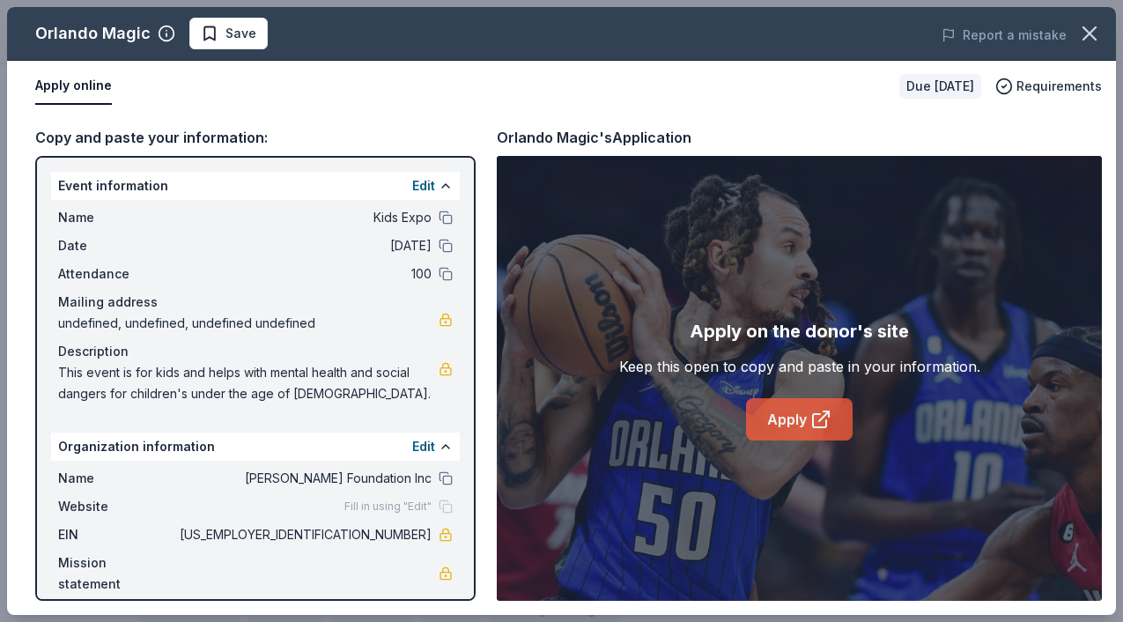
click at [785, 415] on link "Apply" at bounding box center [799, 419] width 107 height 42
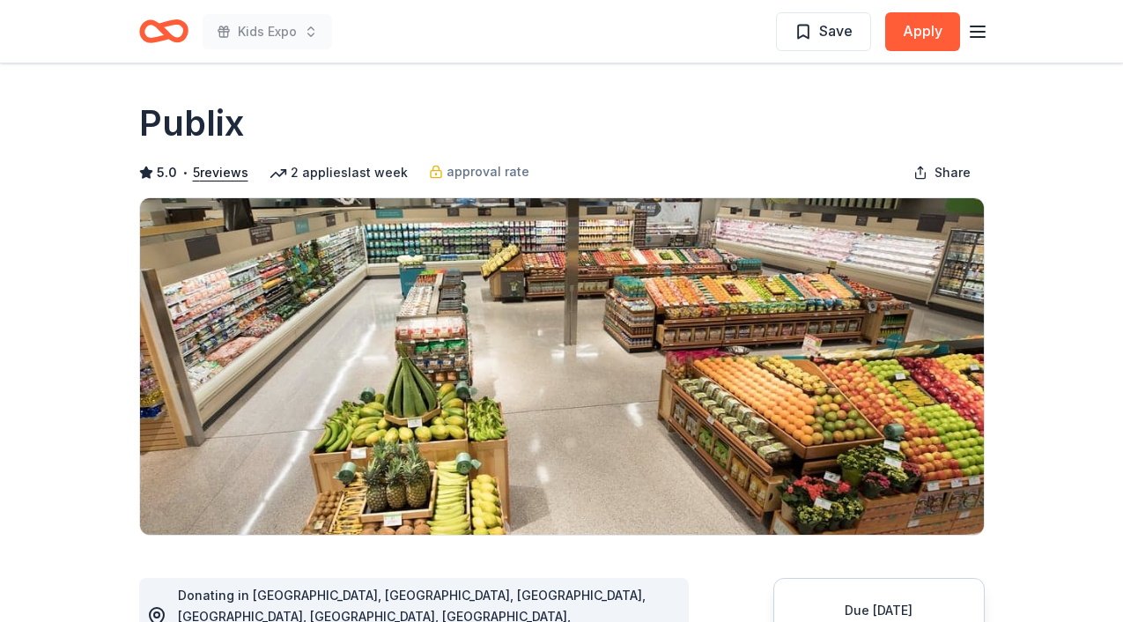
scroll to position [283, 0]
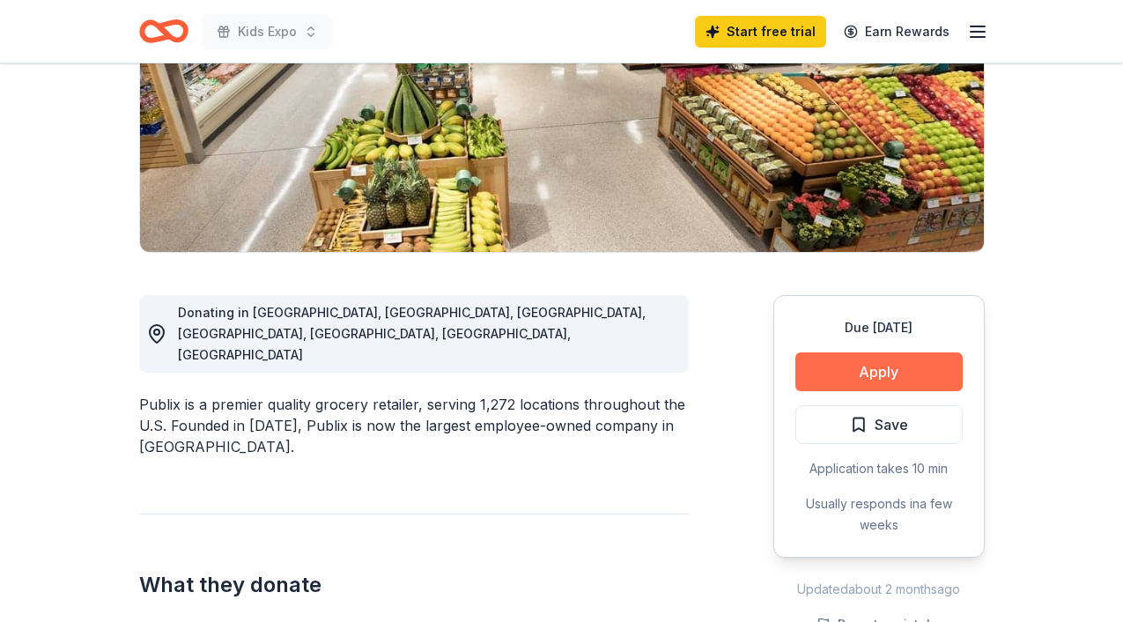
click at [882, 371] on button "Apply" at bounding box center [879, 371] width 167 height 39
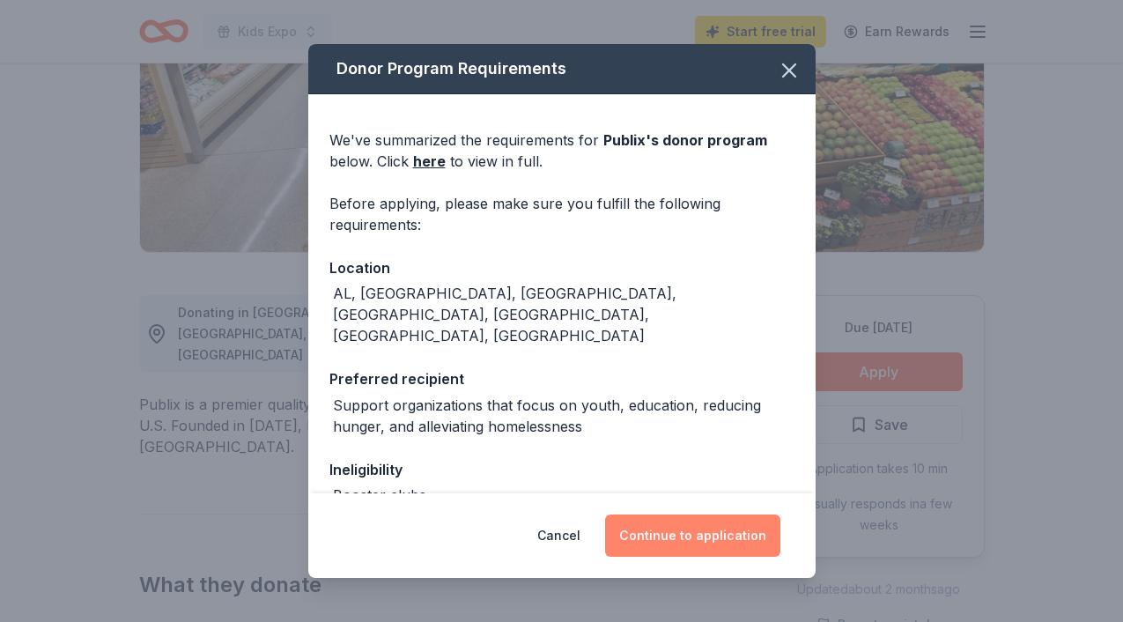
click at [708, 537] on button "Continue to application" at bounding box center [692, 536] width 175 height 42
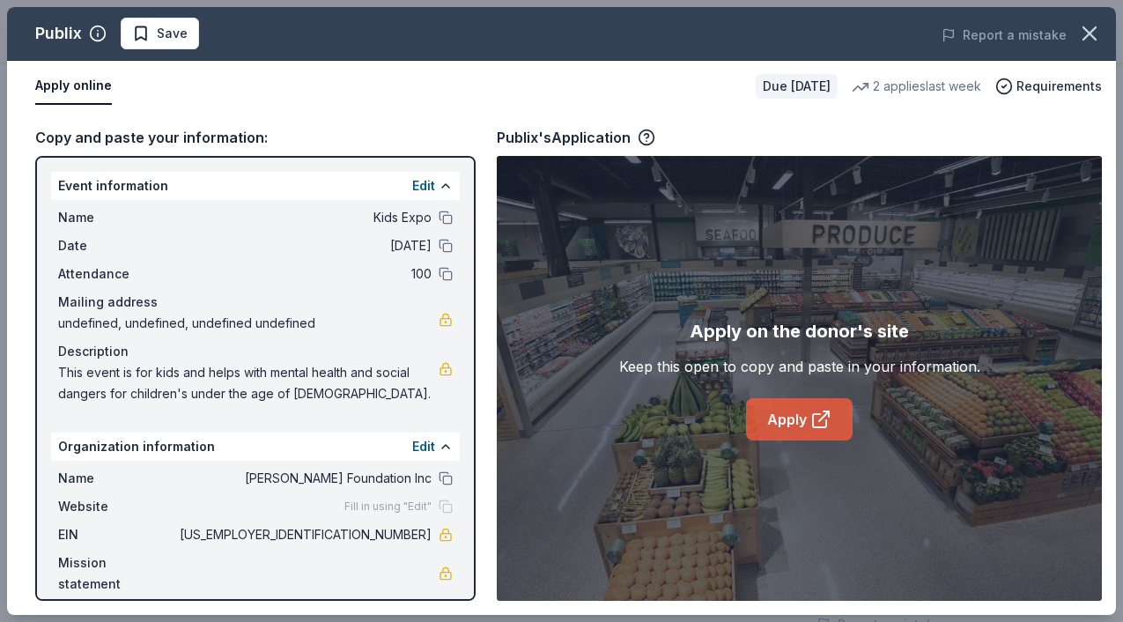
click at [763, 432] on link "Apply" at bounding box center [799, 419] width 107 height 42
